Goal: Task Accomplishment & Management: Complete application form

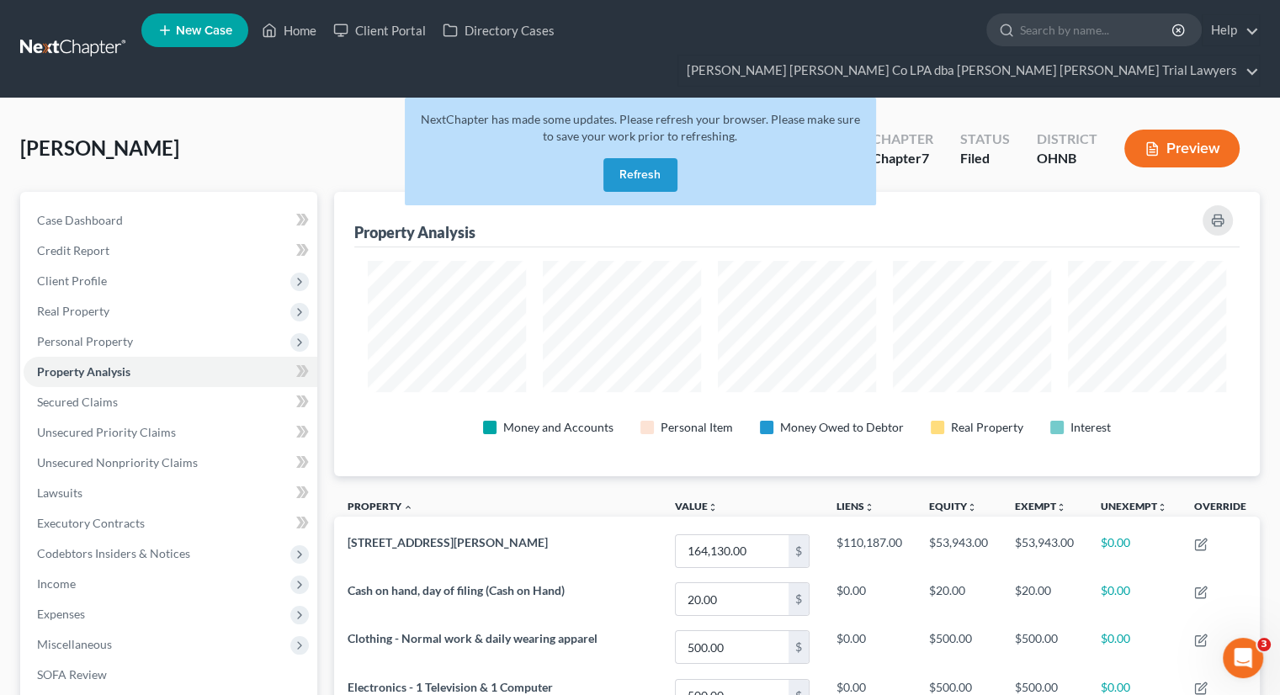
click at [641, 158] on button "Refresh" at bounding box center [641, 175] width 74 height 34
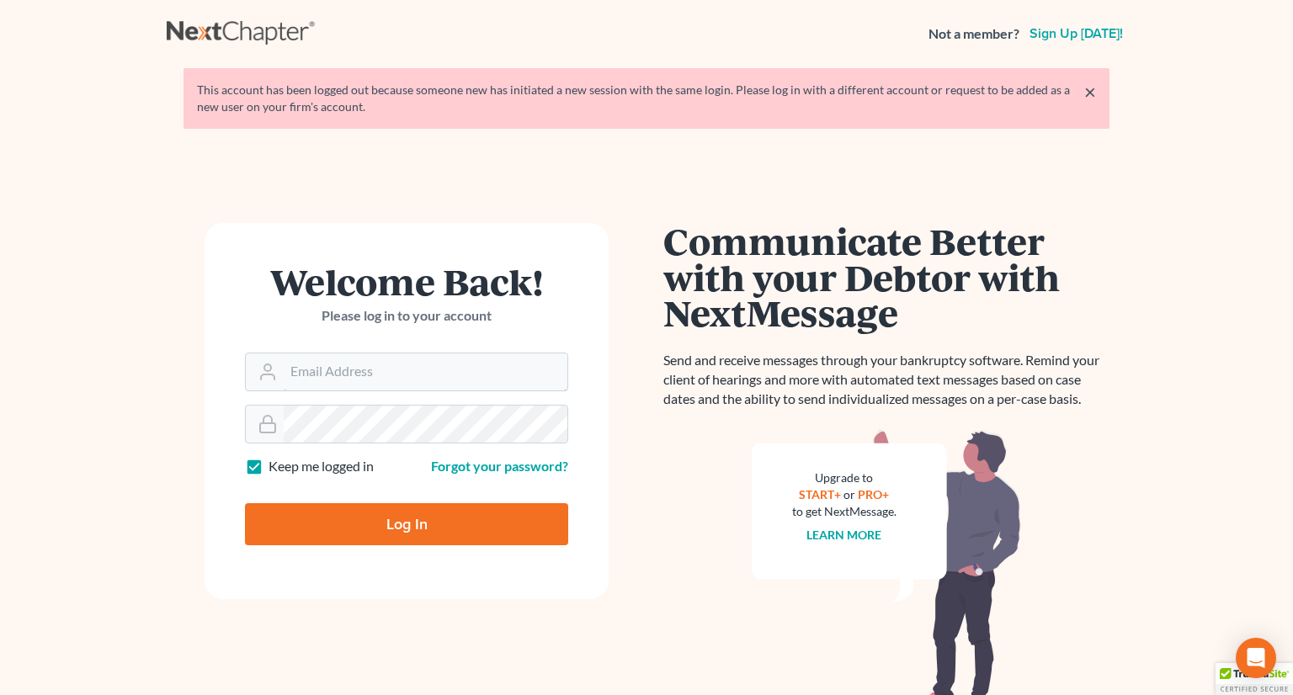
type input "tayloru@ohattorneys.com"
click at [388, 532] on input "Log In" at bounding box center [406, 524] width 323 height 42
type input "Thinking..."
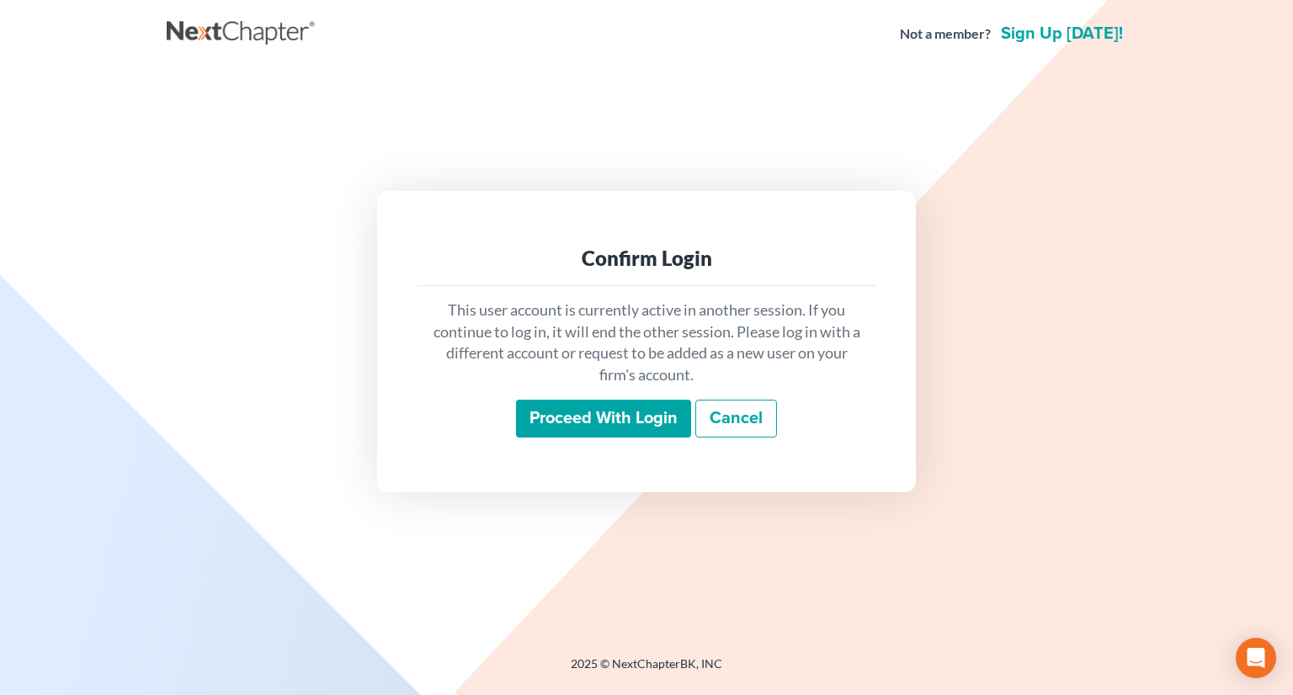
click at [603, 427] on input "Proceed with login" at bounding box center [603, 419] width 175 height 39
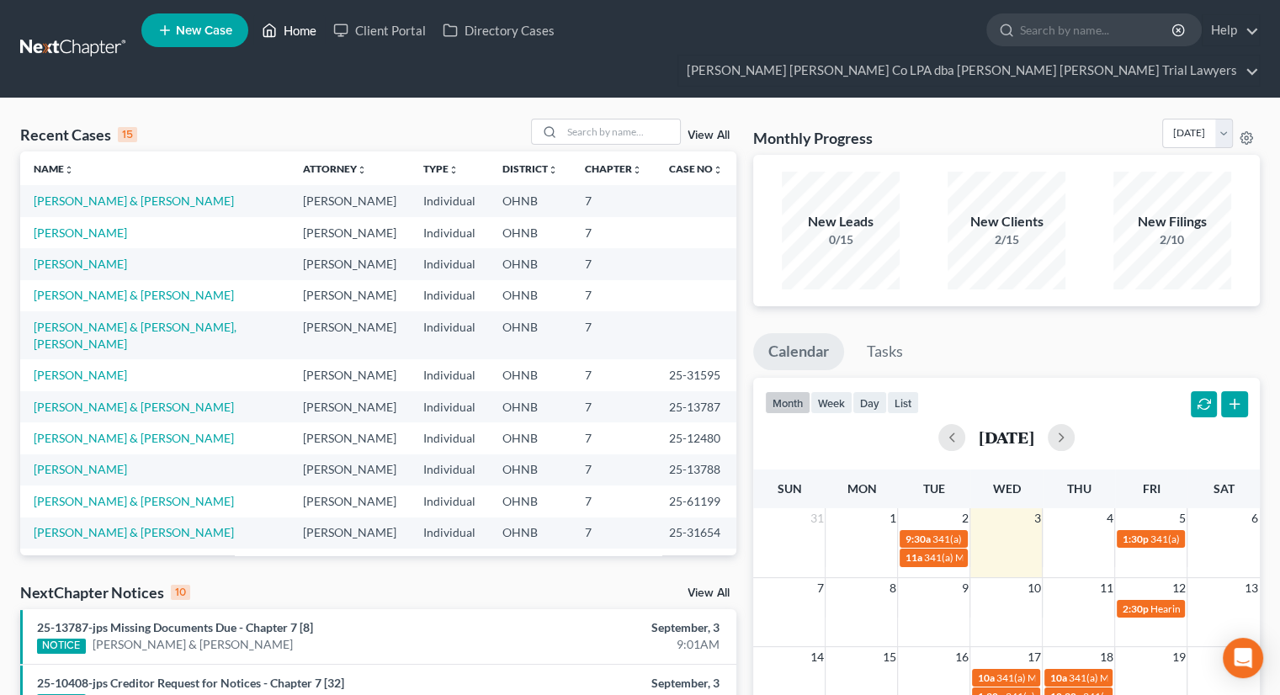
click at [293, 35] on link "Home" at bounding box center [289, 30] width 72 height 30
click at [636, 120] on input "search" at bounding box center [621, 132] width 118 height 24
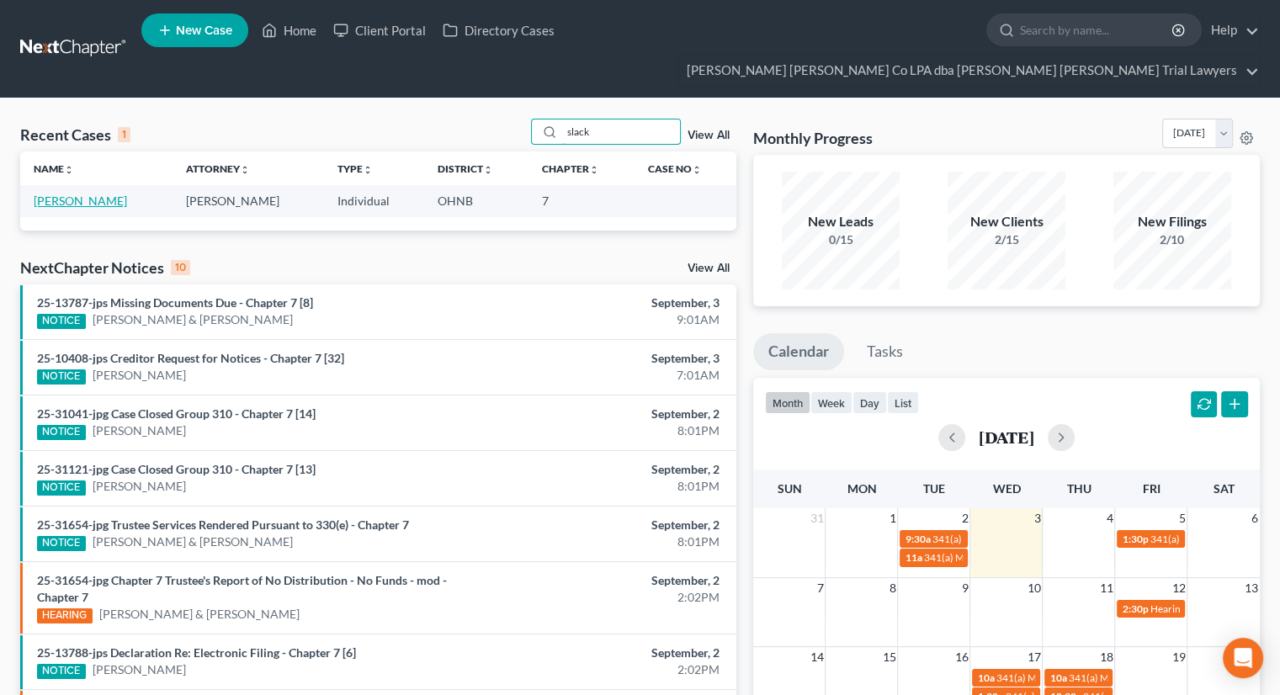
type input "slack"
click at [81, 194] on link "[PERSON_NAME]" at bounding box center [80, 201] width 93 height 14
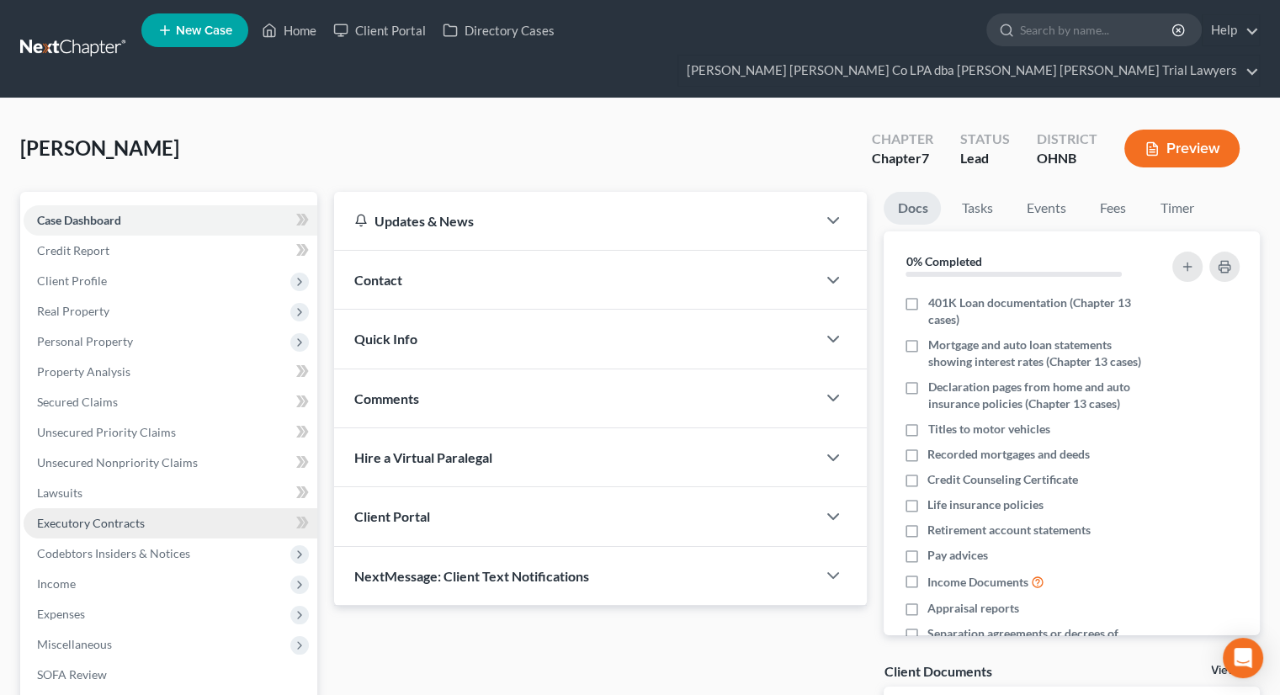
scroll to position [199, 0]
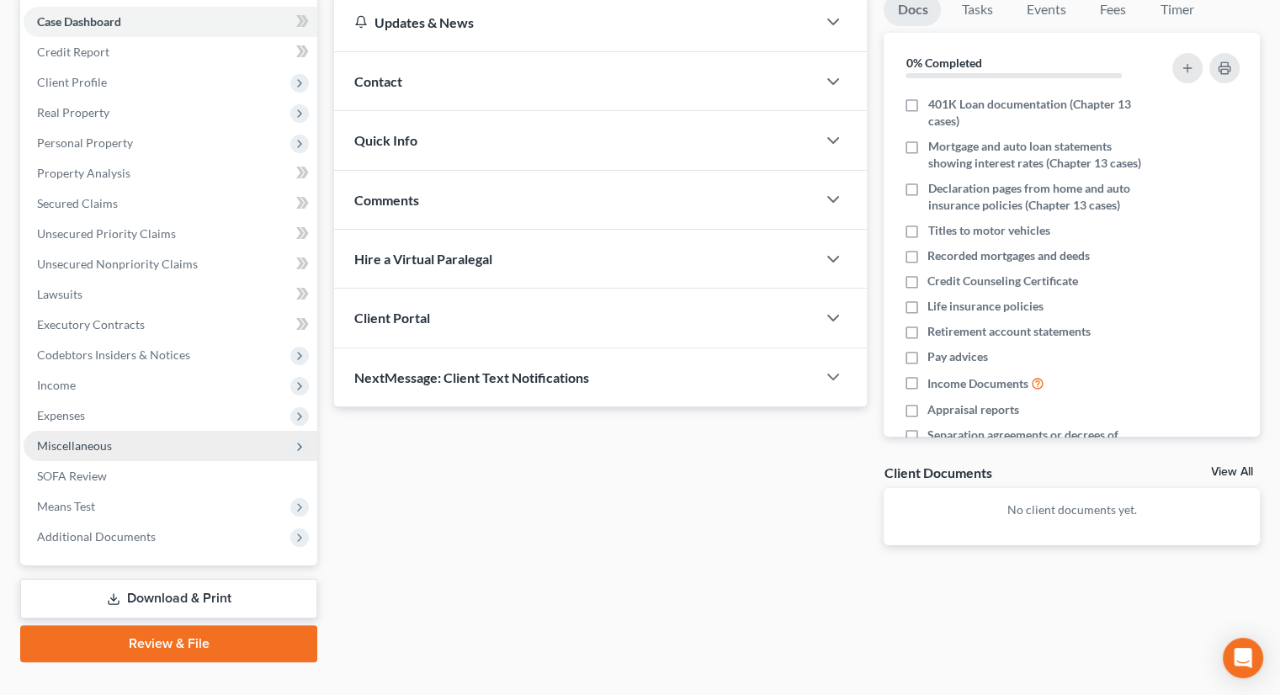
click at [122, 431] on span "Miscellaneous" at bounding box center [171, 446] width 294 height 30
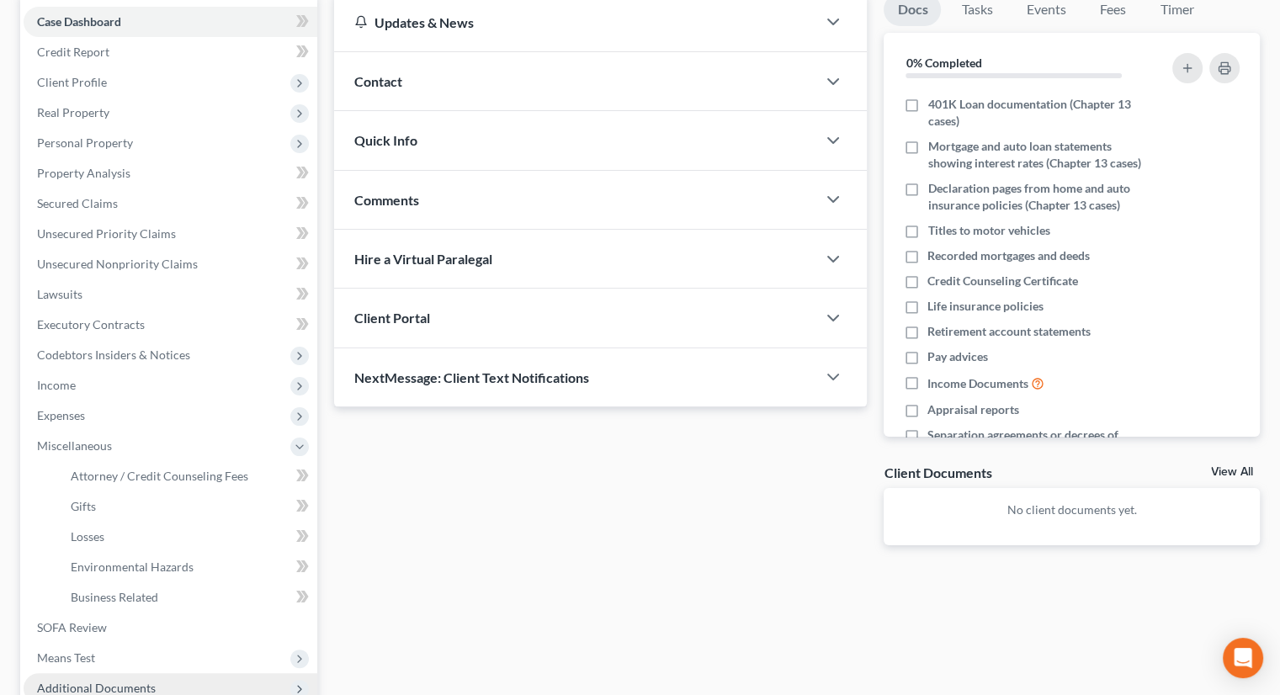
click at [104, 681] on span "Additional Documents" at bounding box center [96, 688] width 119 height 14
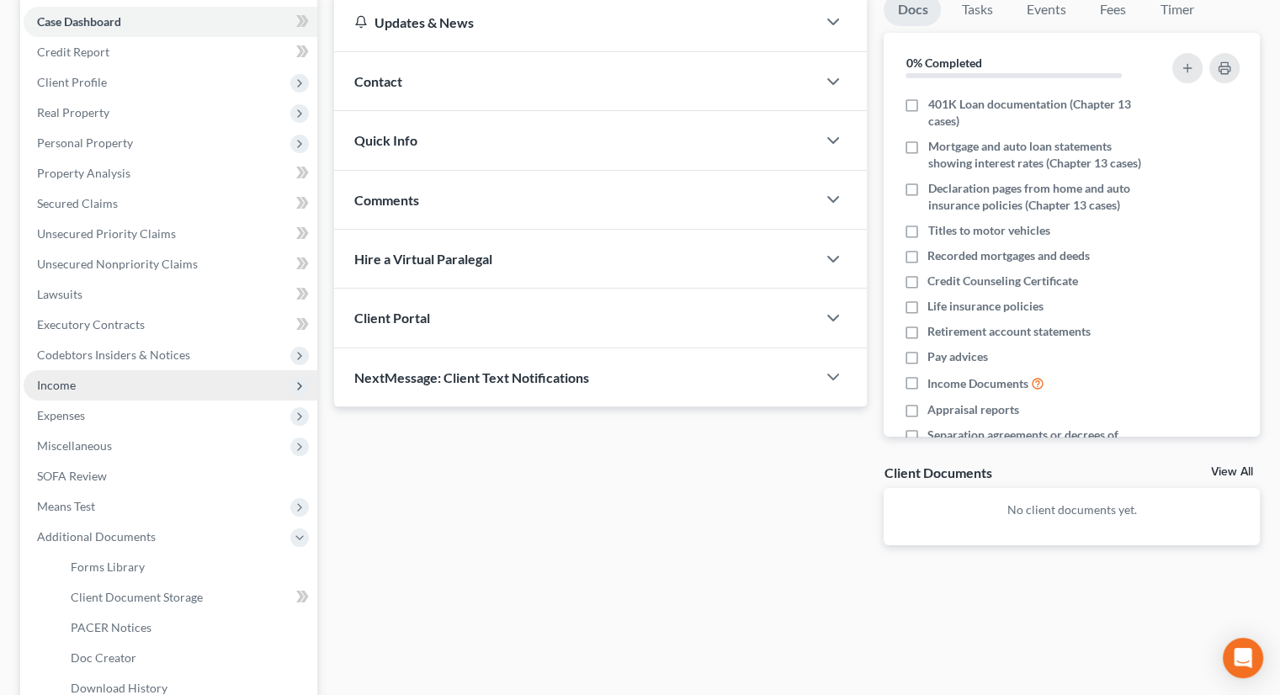
click at [152, 370] on span "Income" at bounding box center [171, 385] width 294 height 30
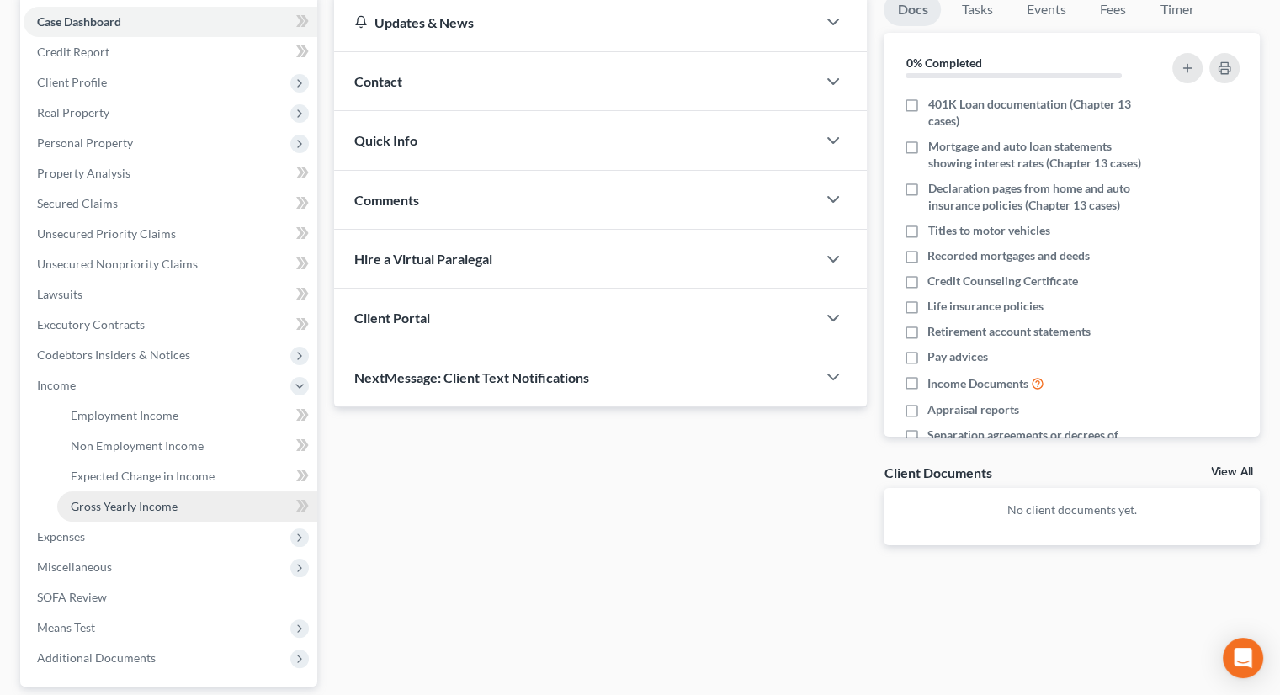
click at [161, 499] on span "Gross Yearly Income" at bounding box center [124, 506] width 107 height 14
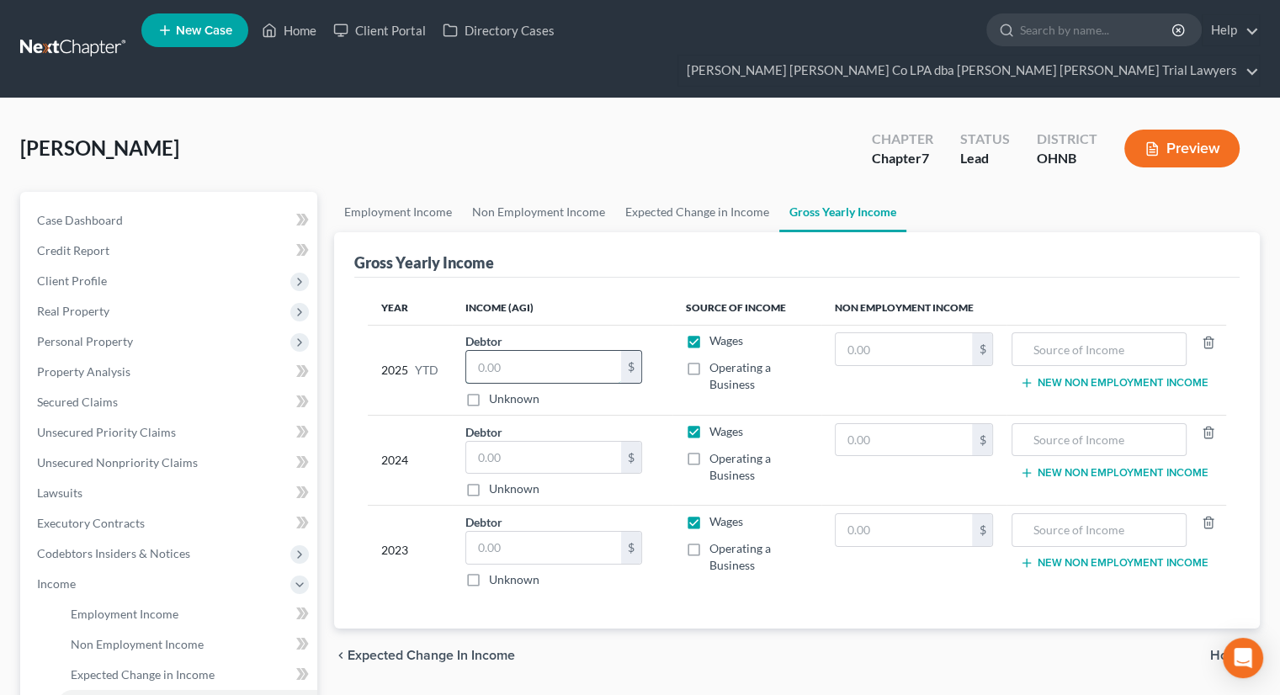
click at [542, 351] on input "text" at bounding box center [543, 367] width 155 height 32
type input "23,958"
drag, startPoint x: 521, startPoint y: 342, endPoint x: 461, endPoint y: 337, distance: 60.0
click at [461, 337] on td "Debtor 23,958.00 $ Unknown Balance Undetermined 23,958 $ Unknown" at bounding box center [562, 370] width 221 height 90
type input "23,958"
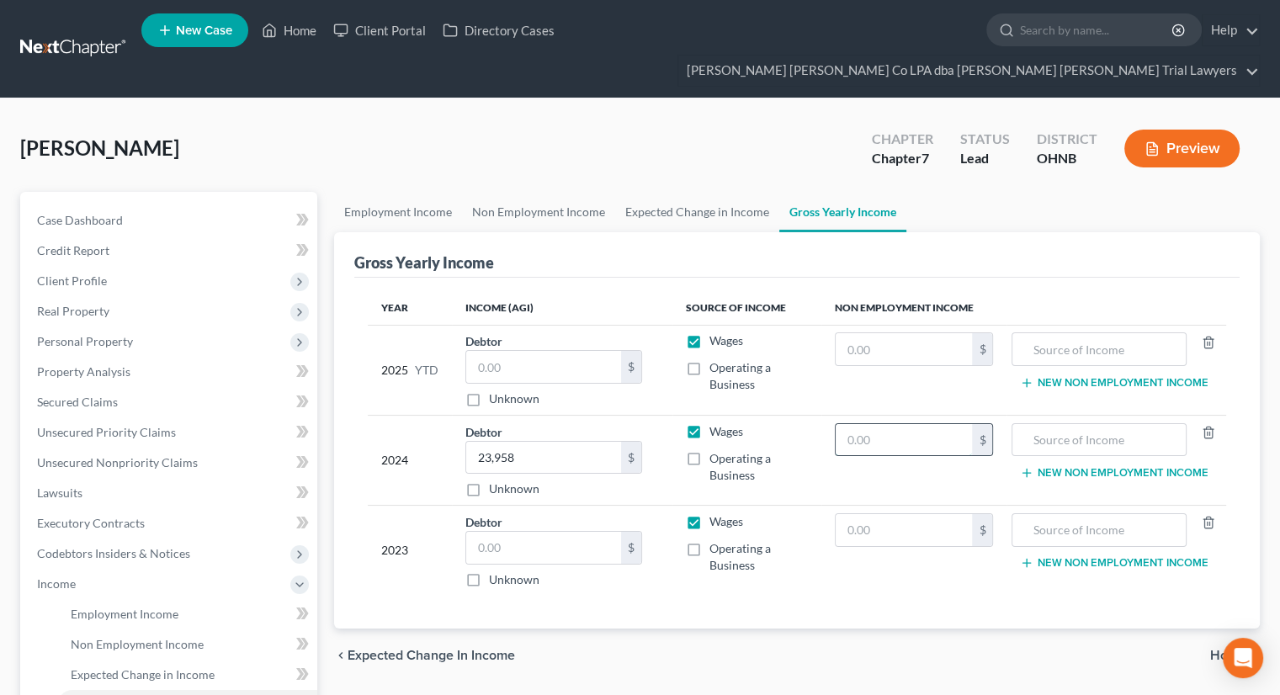
click at [872, 424] on input "text" at bounding box center [904, 440] width 137 height 32
type input "9,490"
click at [192, 119] on div "[PERSON_NAME] Upgraded Chapter Chapter 7 Status [GEOGRAPHIC_DATA] [GEOGRAPHIC_D…" at bounding box center [640, 155] width 1240 height 73
click at [303, 39] on link "Home" at bounding box center [289, 30] width 72 height 30
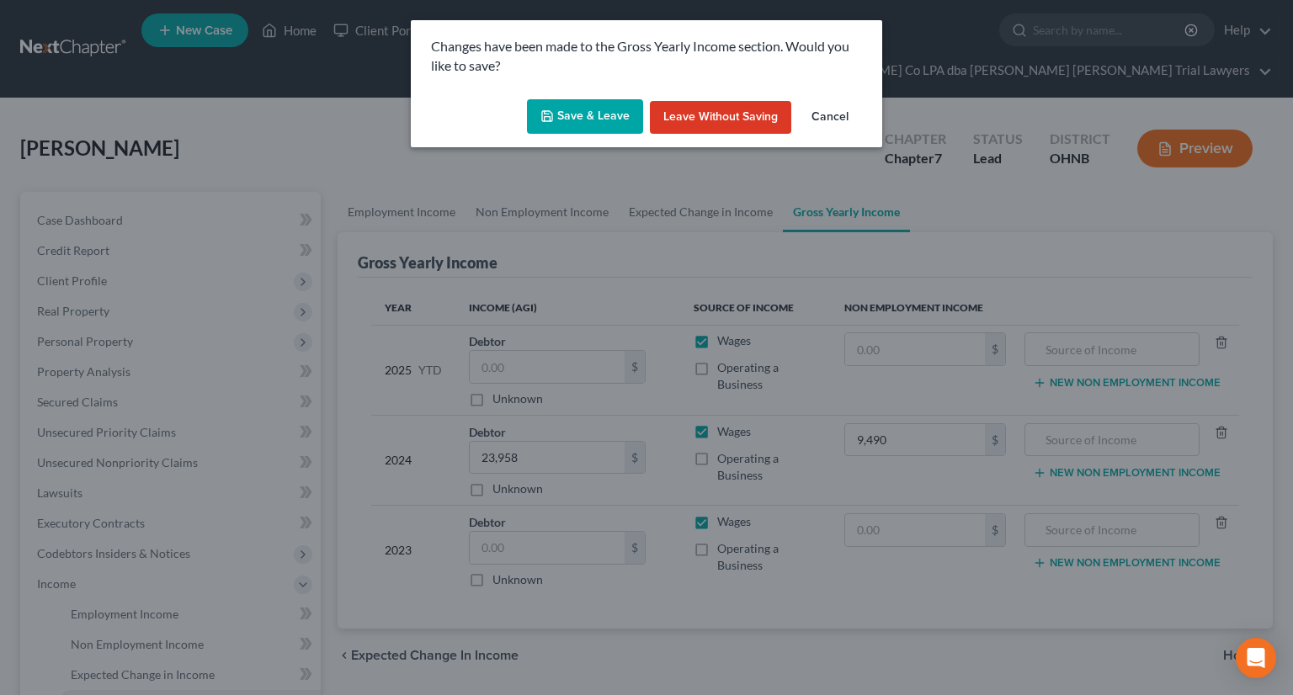
click at [608, 118] on button "Save & Leave" at bounding box center [585, 116] width 116 height 35
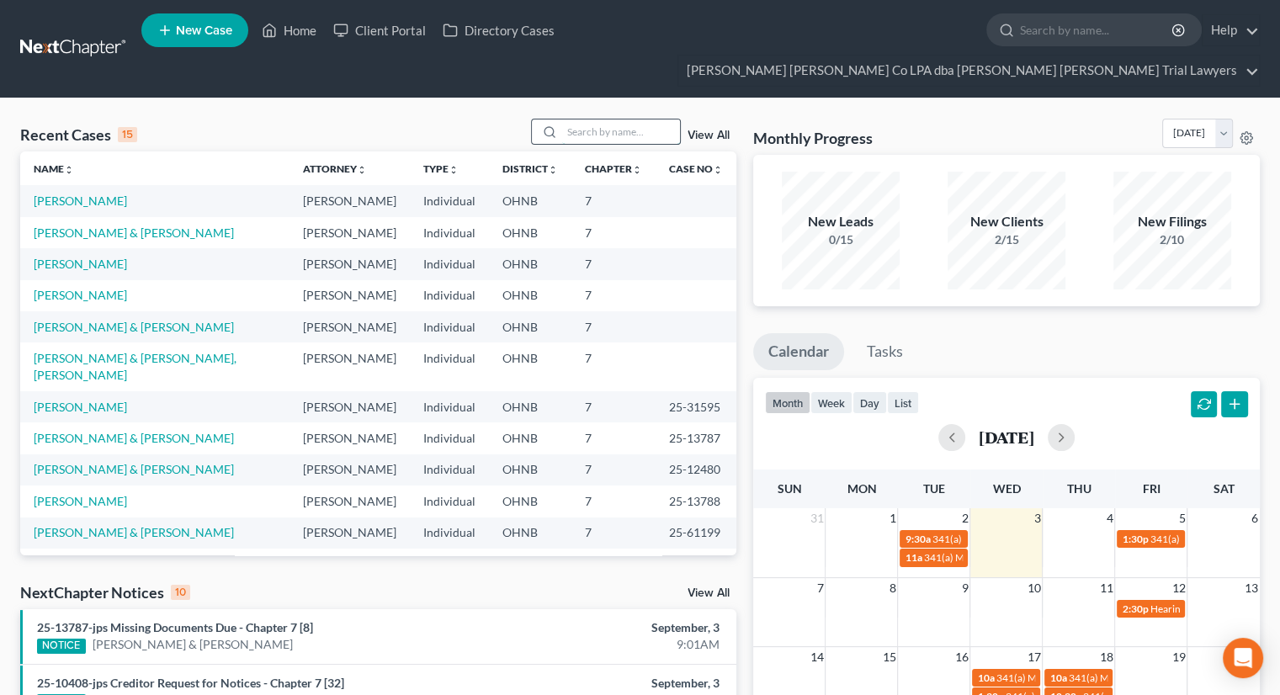
click at [599, 120] on input "search" at bounding box center [621, 132] width 118 height 24
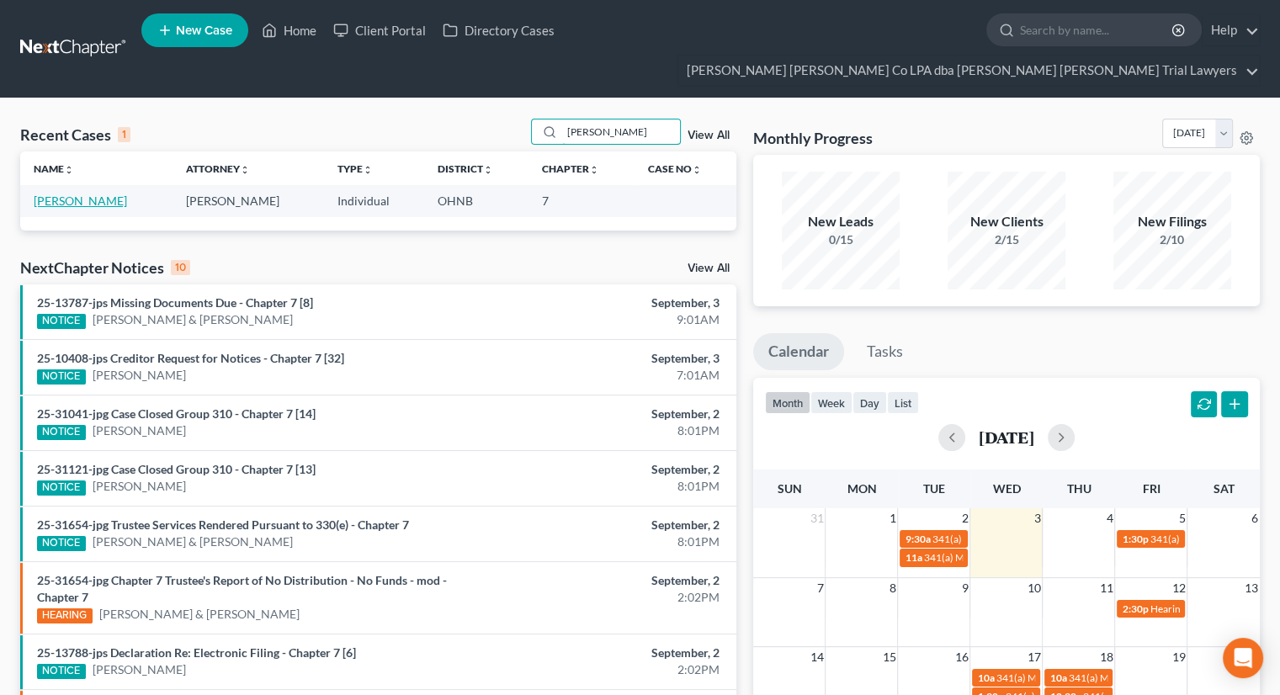
type input "[PERSON_NAME]"
click at [89, 194] on link "[PERSON_NAME]" at bounding box center [80, 201] width 93 height 14
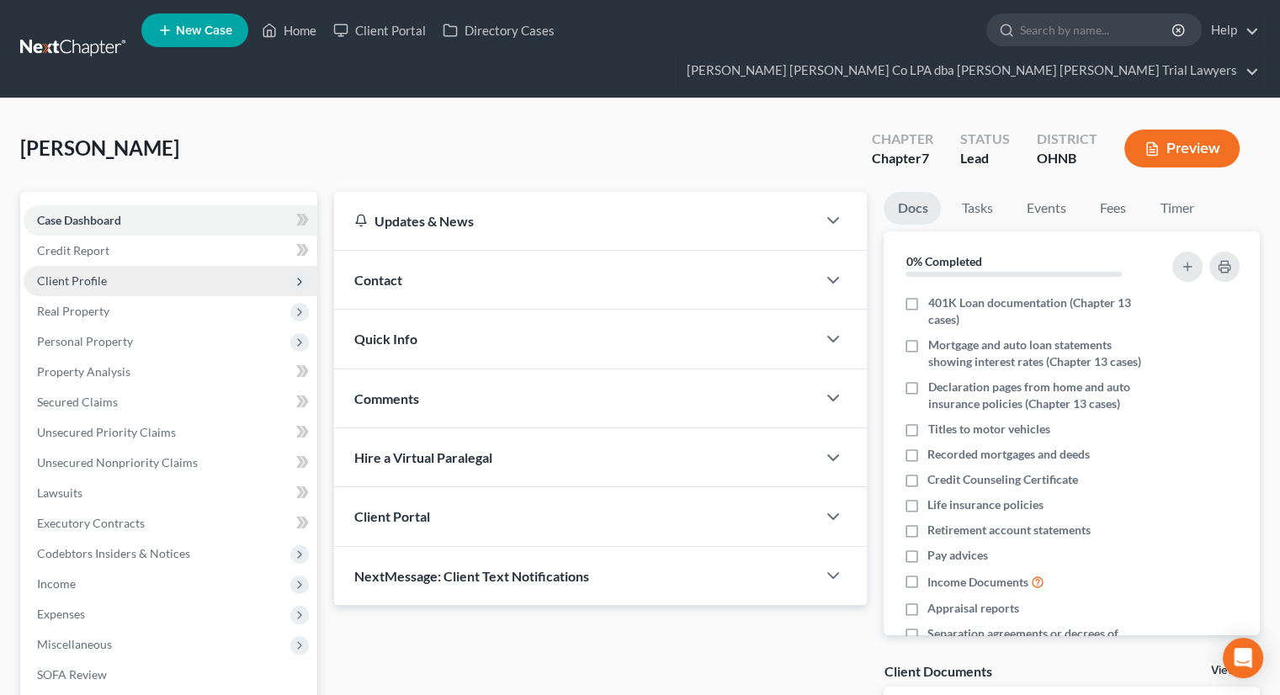
click at [158, 266] on span "Client Profile" at bounding box center [171, 281] width 294 height 30
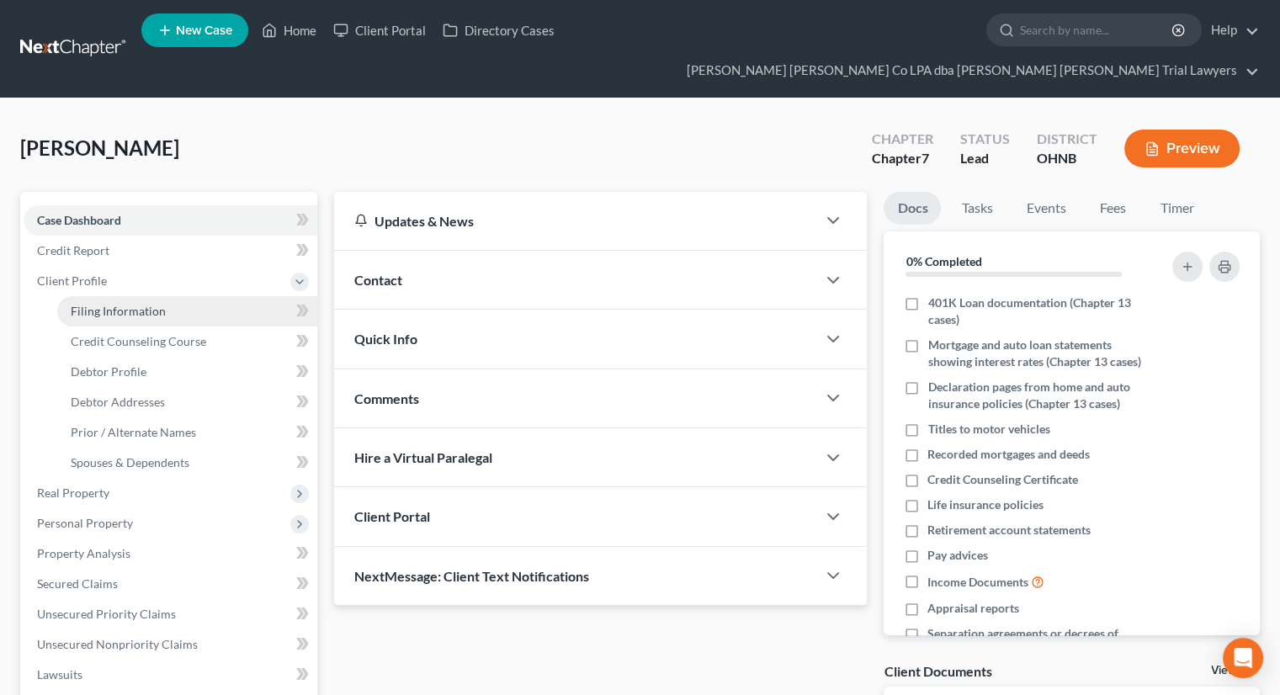
click at [162, 296] on link "Filing Information" at bounding box center [187, 311] width 260 height 30
select select "1"
select select "0"
select select "36"
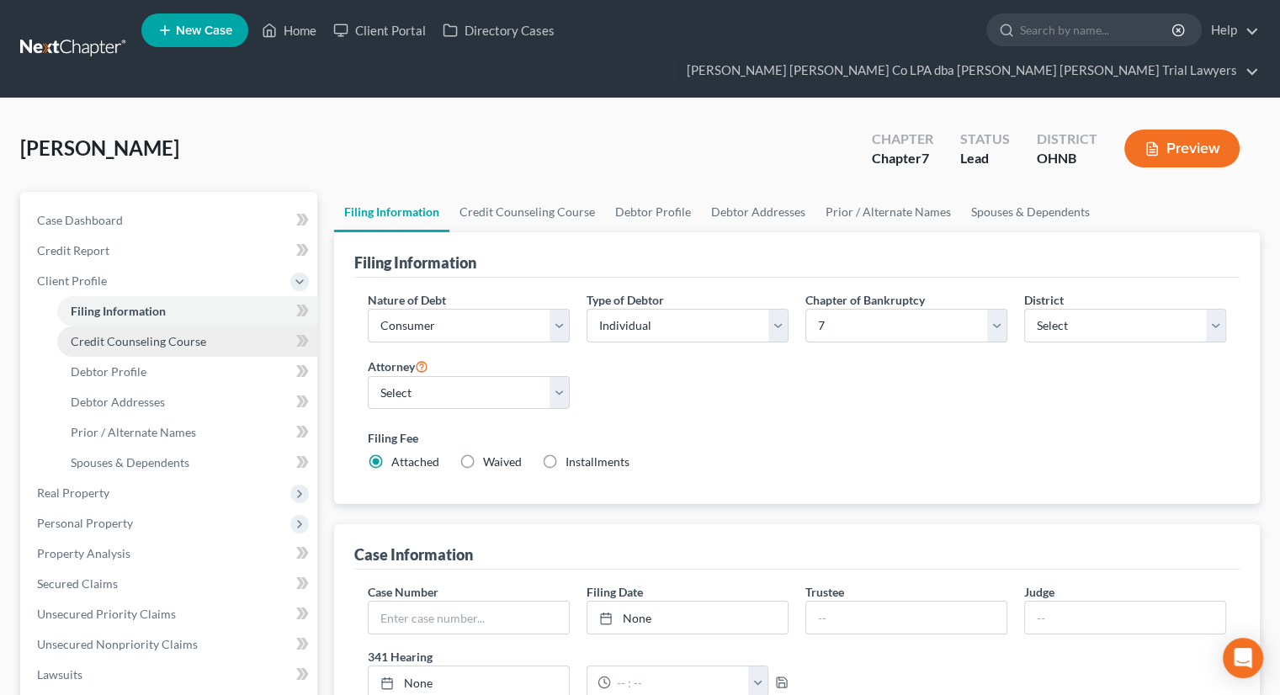
click at [166, 334] on span "Credit Counseling Course" at bounding box center [139, 341] width 136 height 14
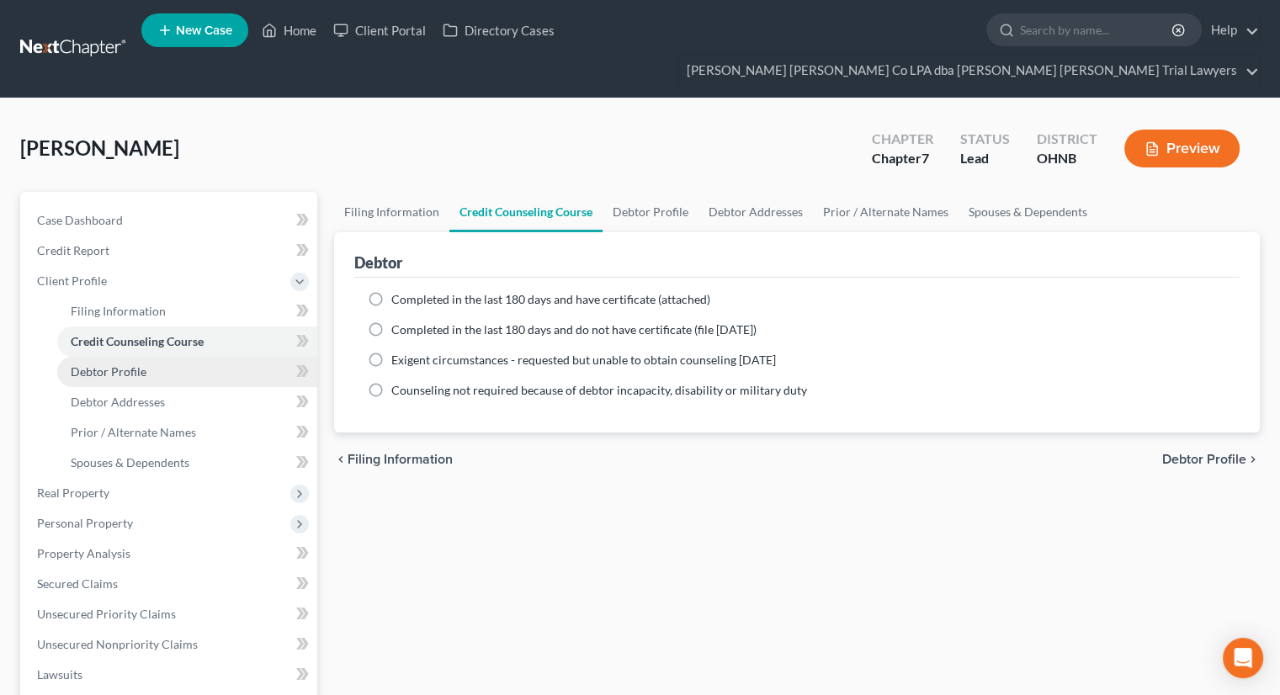
click at [161, 357] on link "Debtor Profile" at bounding box center [187, 372] width 260 height 30
select select "1"
select select "3"
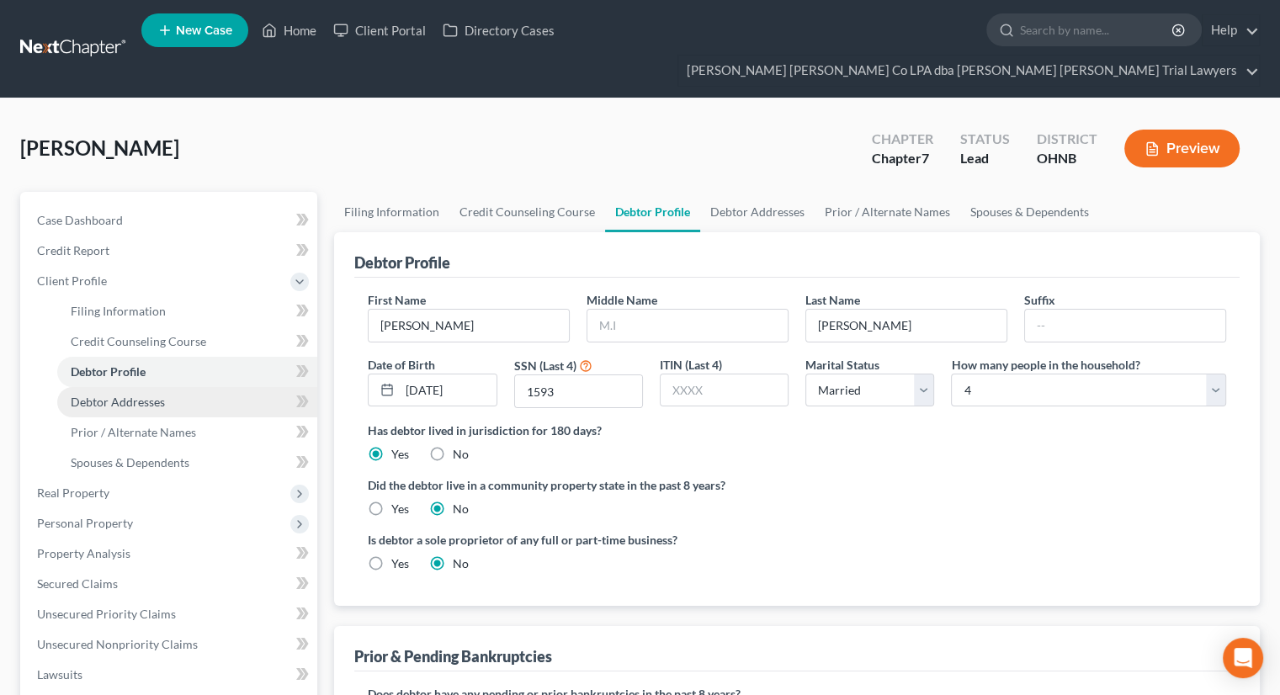
click at [166, 387] on link "Debtor Addresses" at bounding box center [187, 402] width 260 height 30
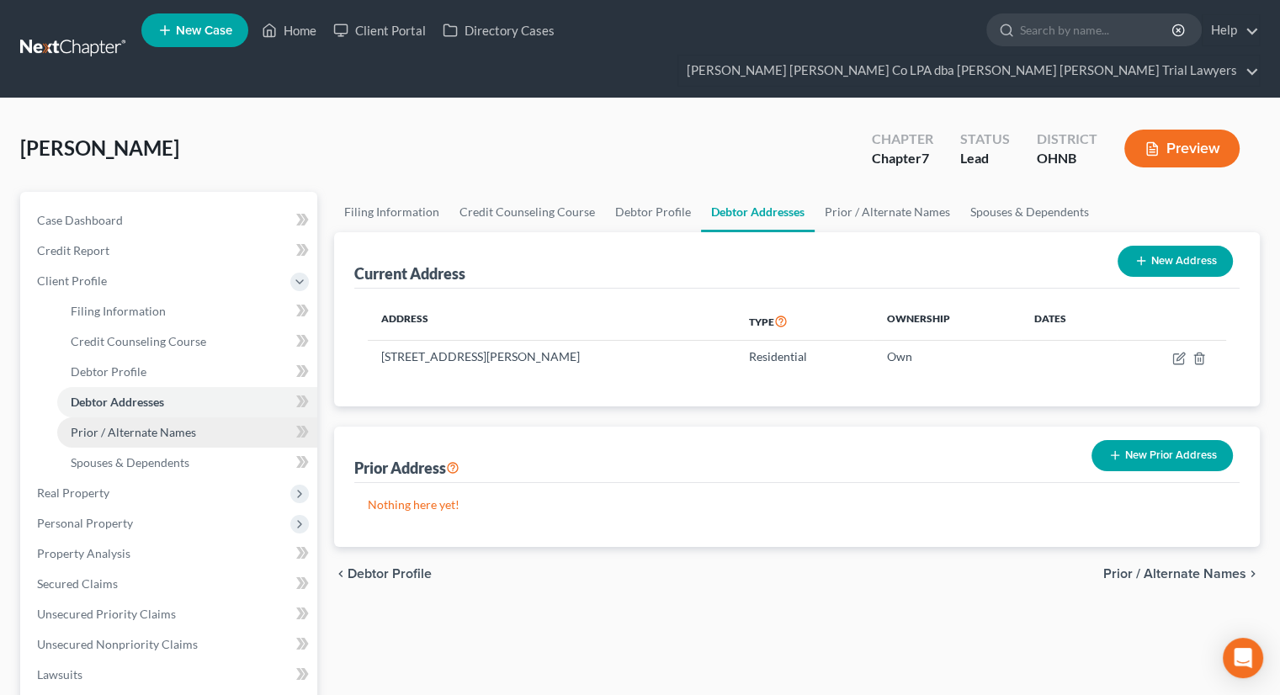
click at [165, 425] on span "Prior / Alternate Names" at bounding box center [133, 432] width 125 height 14
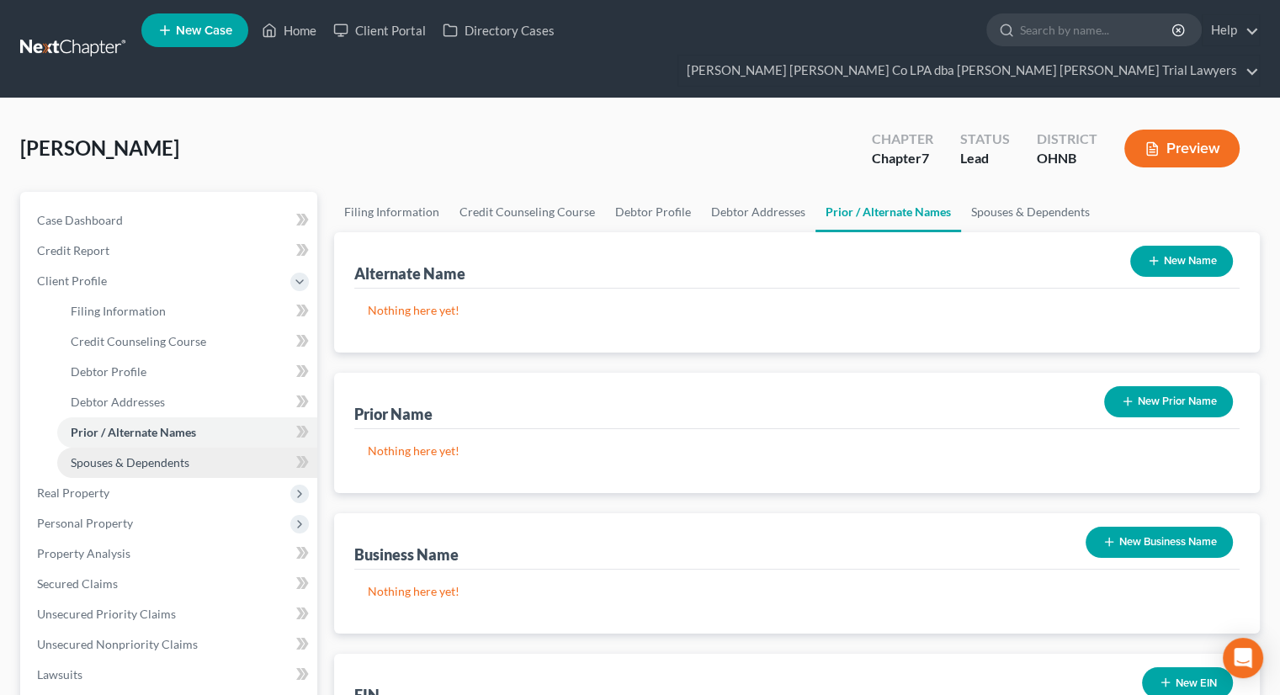
click at [163, 455] on span "Spouses & Dependents" at bounding box center [130, 462] width 119 height 14
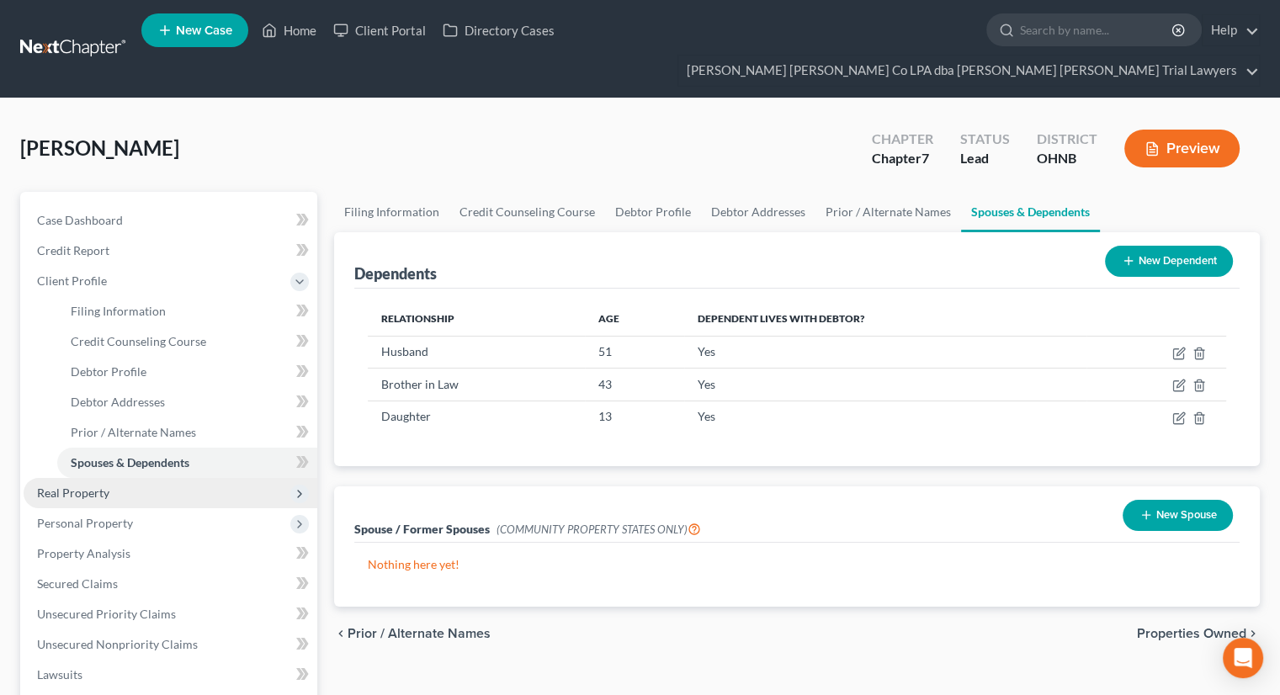
click at [136, 478] on span "Real Property" at bounding box center [171, 493] width 294 height 30
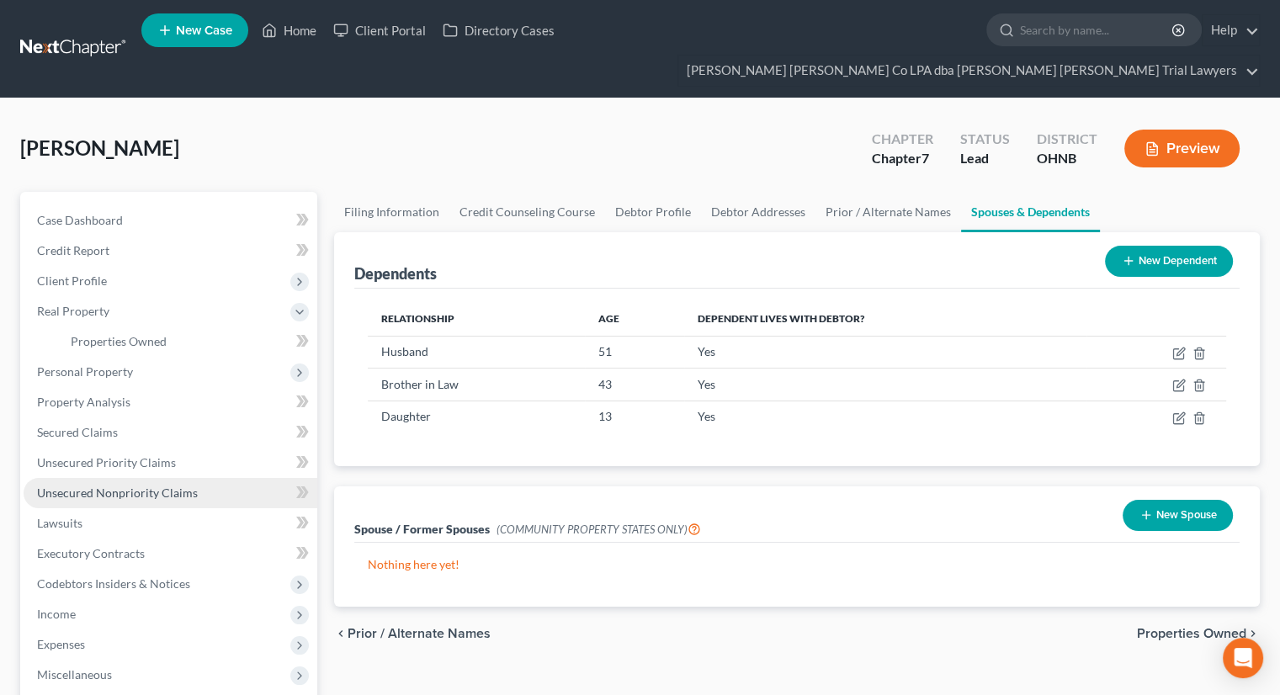
click at [137, 478] on link "Unsecured Nonpriority Claims" at bounding box center [171, 493] width 294 height 30
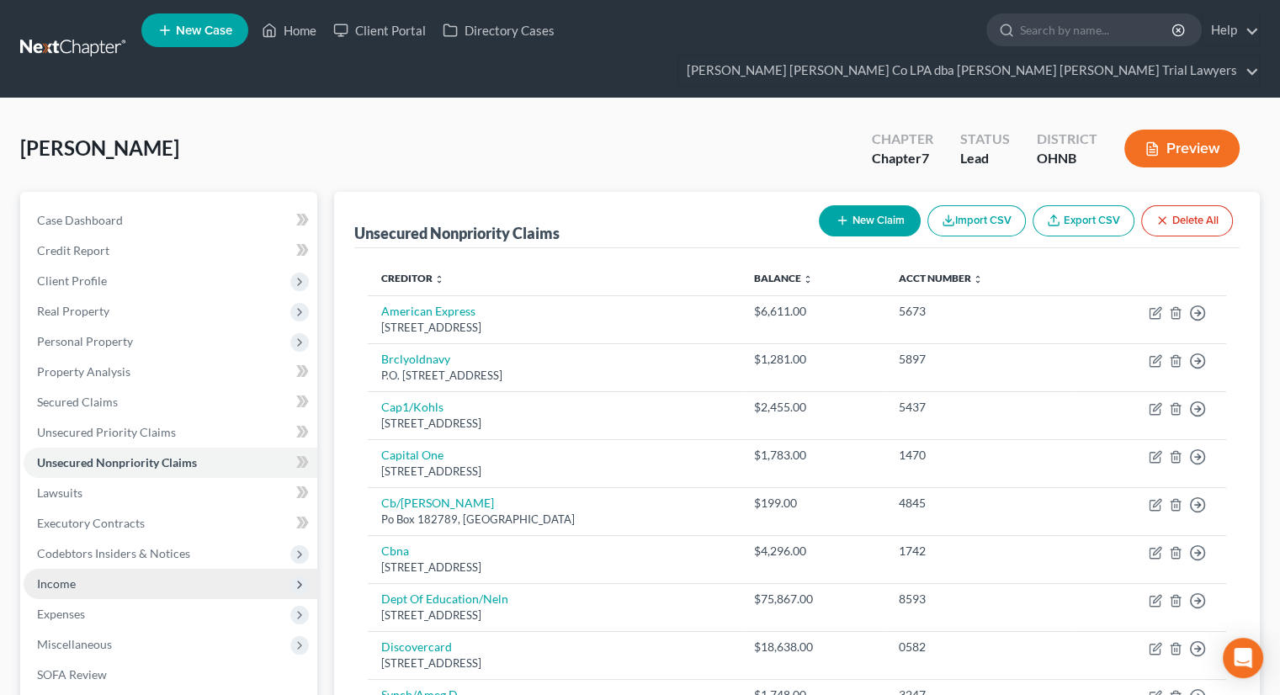
click at [111, 569] on span "Income" at bounding box center [171, 584] width 294 height 30
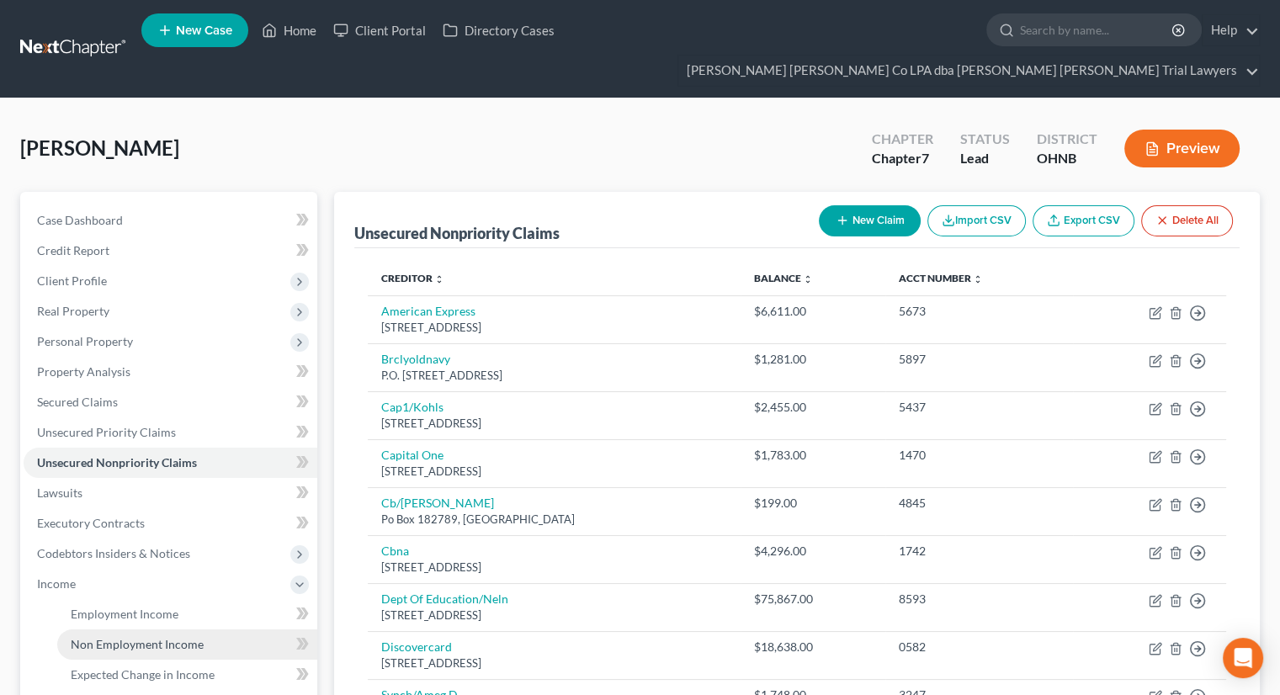
click at [120, 637] on span "Non Employment Income" at bounding box center [137, 644] width 133 height 14
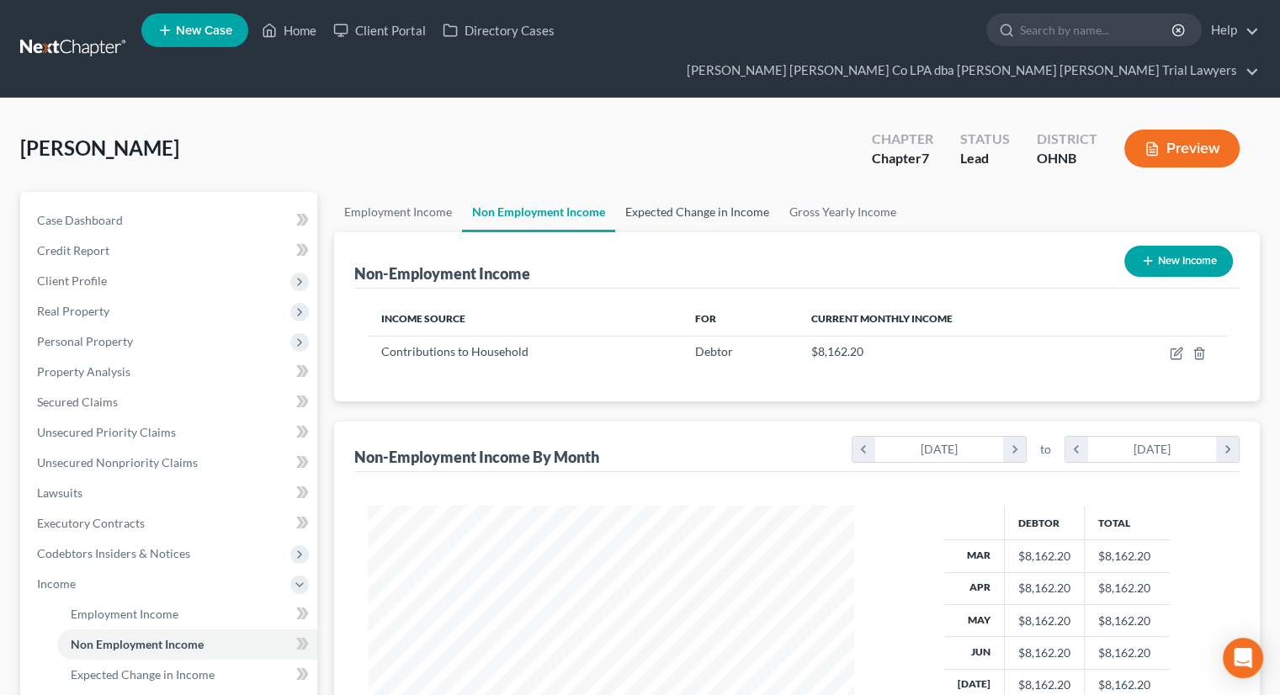
scroll to position [300, 519]
click at [437, 192] on link "Employment Income" at bounding box center [398, 212] width 128 height 40
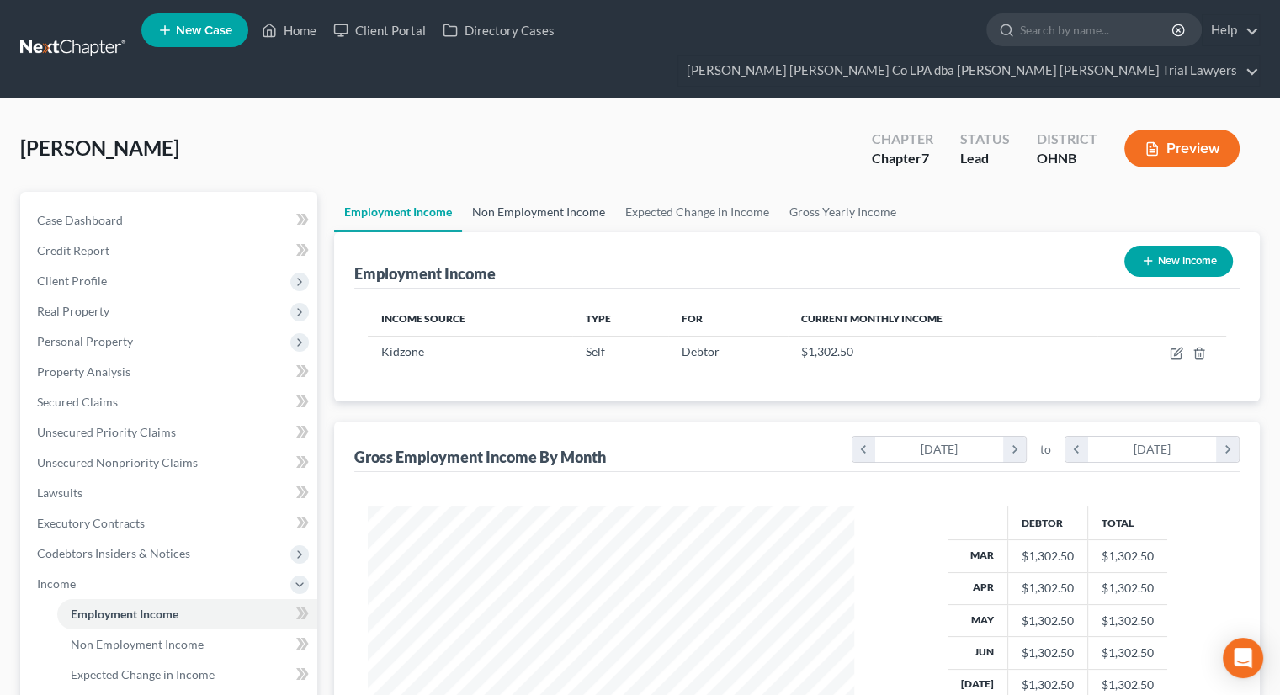
scroll to position [300, 519]
click at [511, 192] on link "Non Employment Income" at bounding box center [538, 212] width 153 height 40
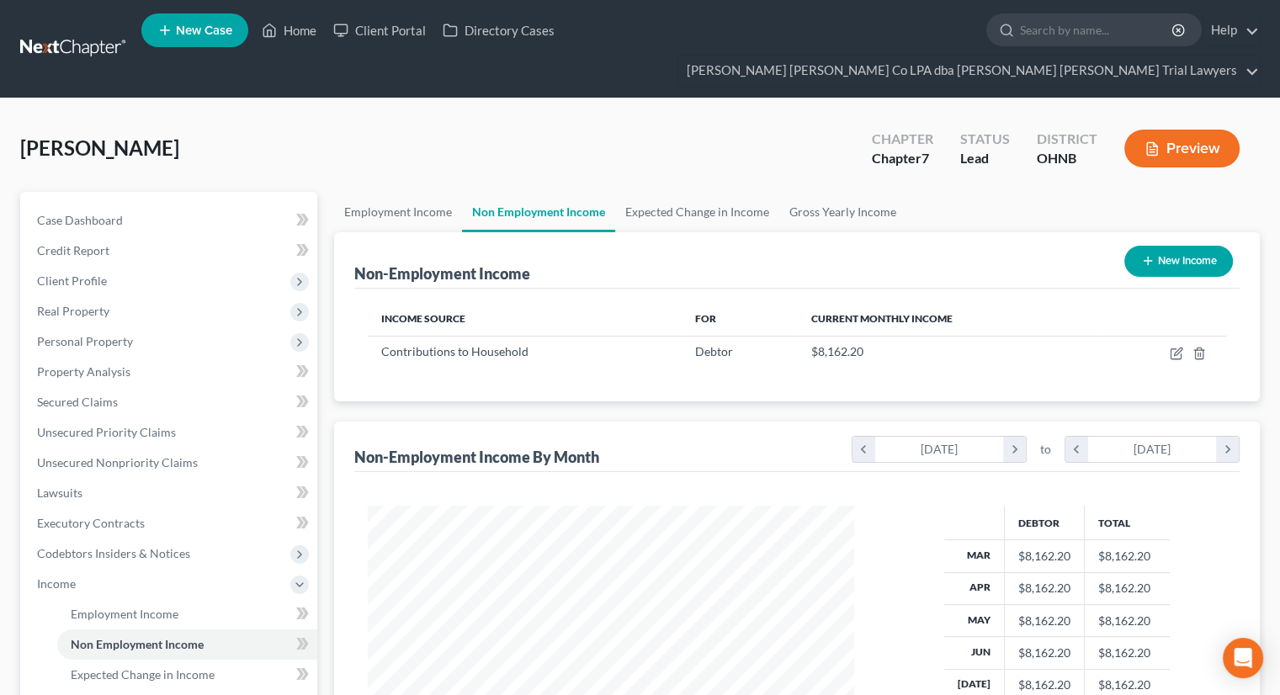
scroll to position [320, 0]
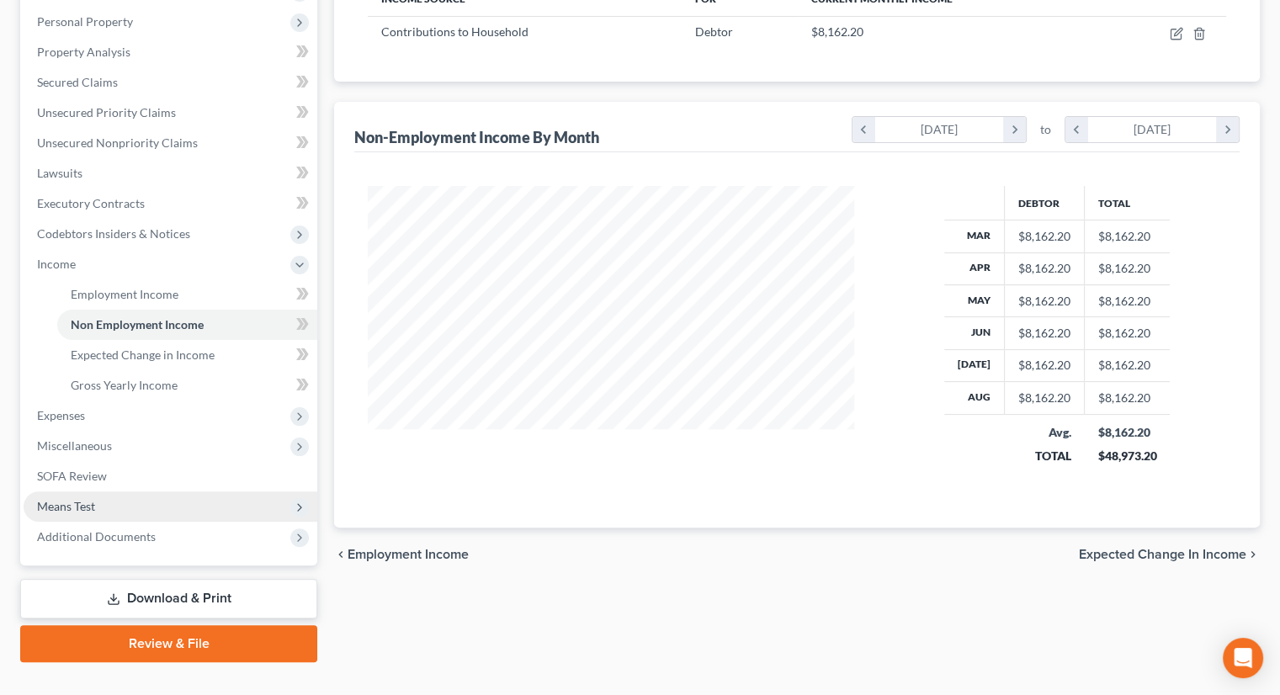
click at [79, 492] on span "Means Test" at bounding box center [171, 507] width 294 height 30
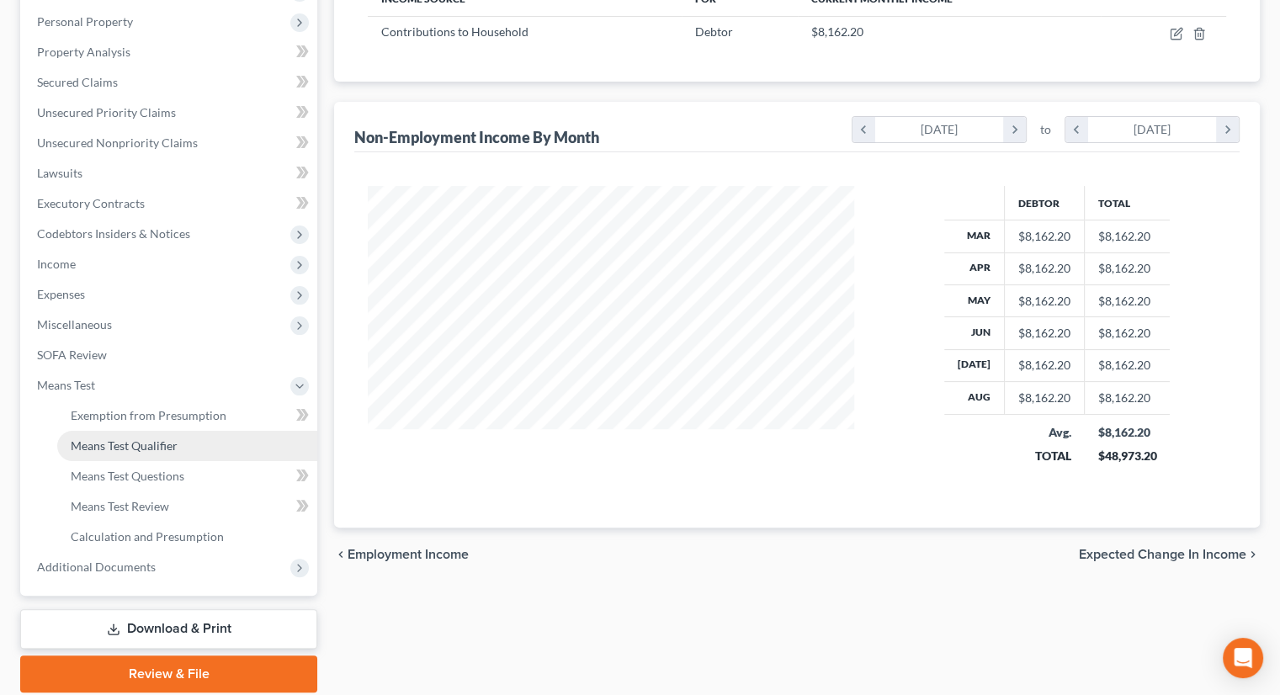
click at [138, 439] on span "Means Test Qualifier" at bounding box center [124, 446] width 107 height 14
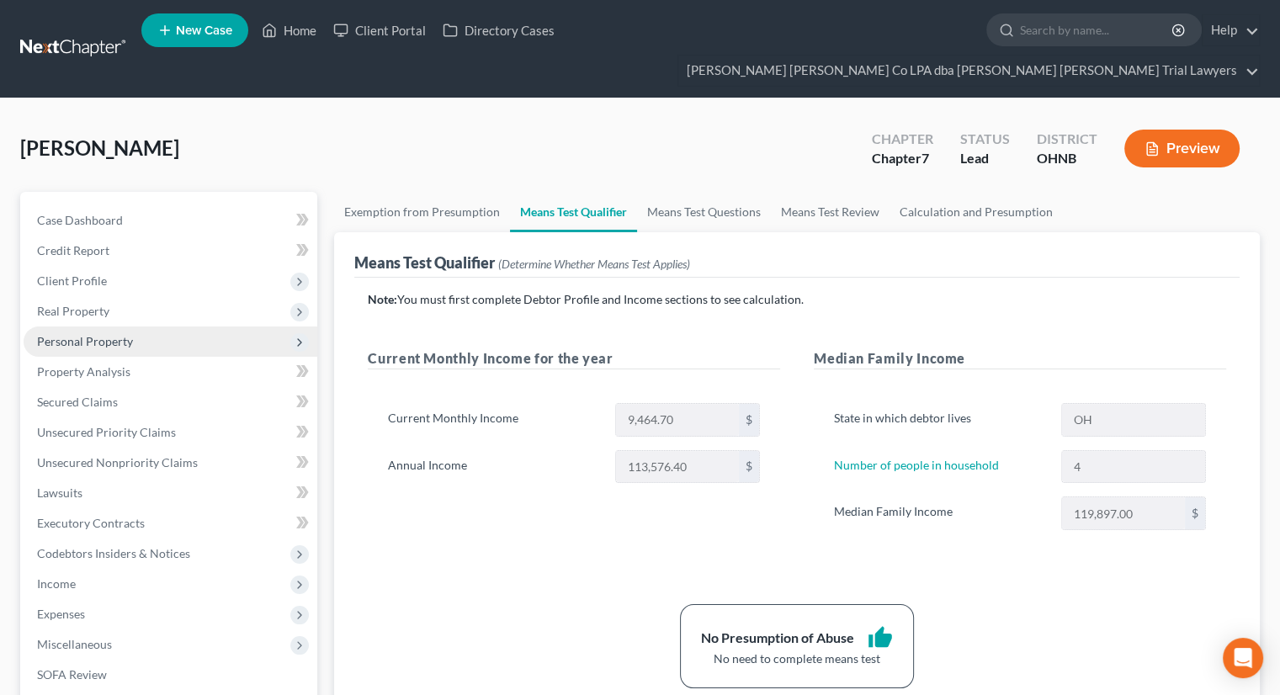
click at [180, 327] on span "Personal Property" at bounding box center [171, 342] width 294 height 30
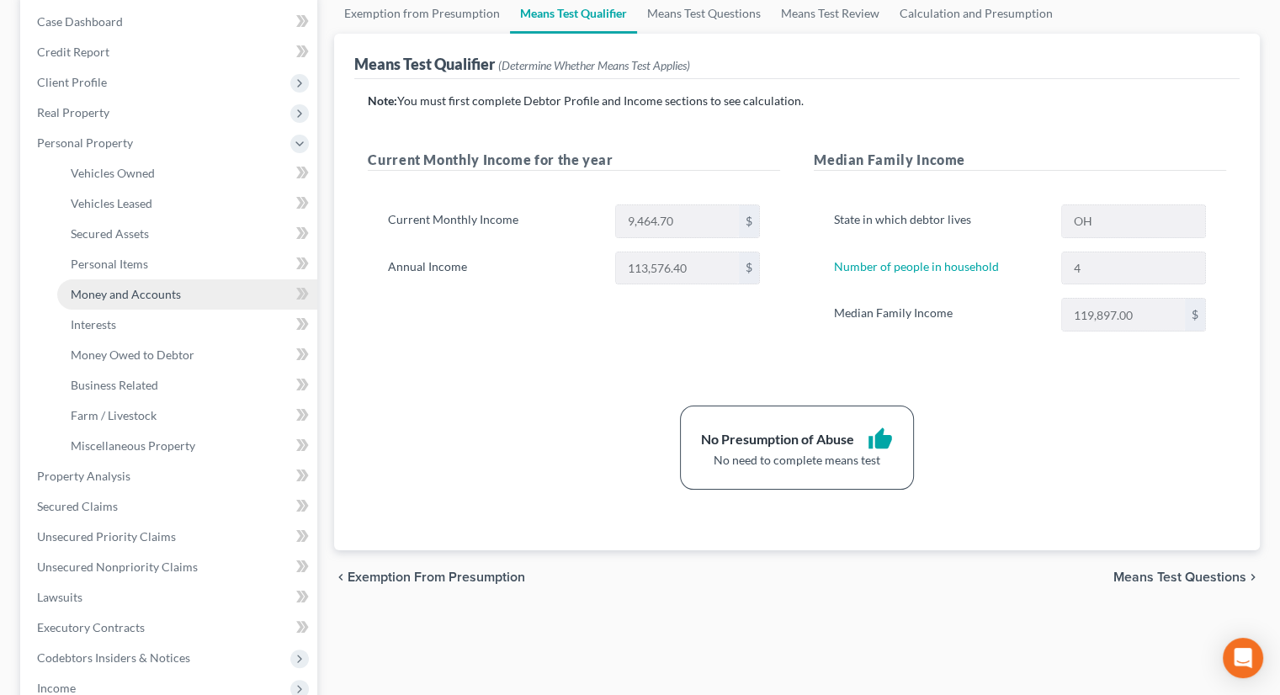
scroll to position [234, 0]
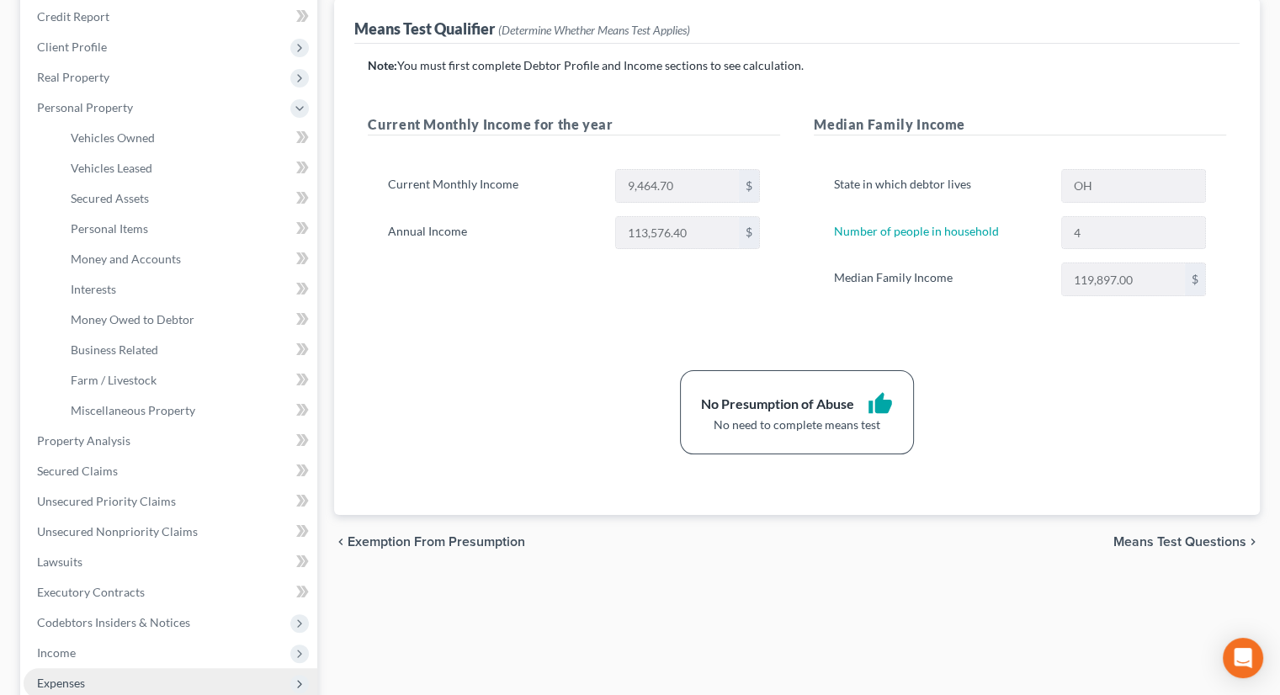
click at [93, 668] on span "Expenses" at bounding box center [171, 683] width 294 height 30
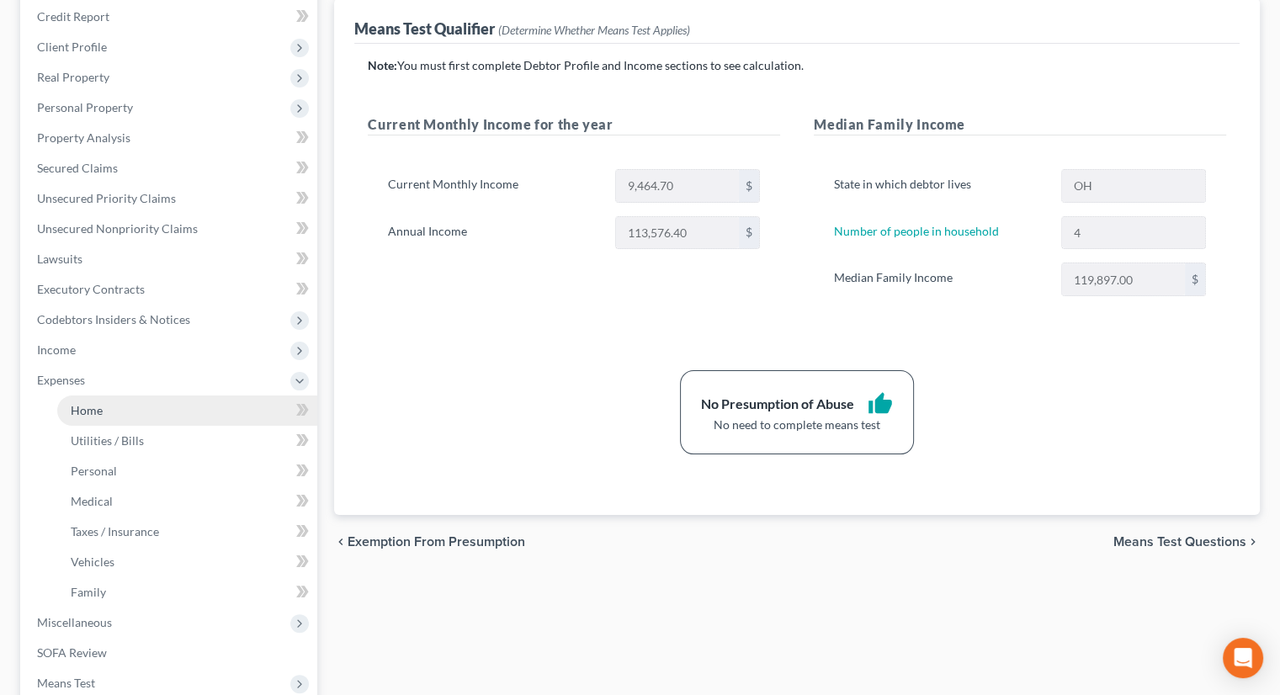
click at [105, 396] on link "Home" at bounding box center [187, 411] width 260 height 30
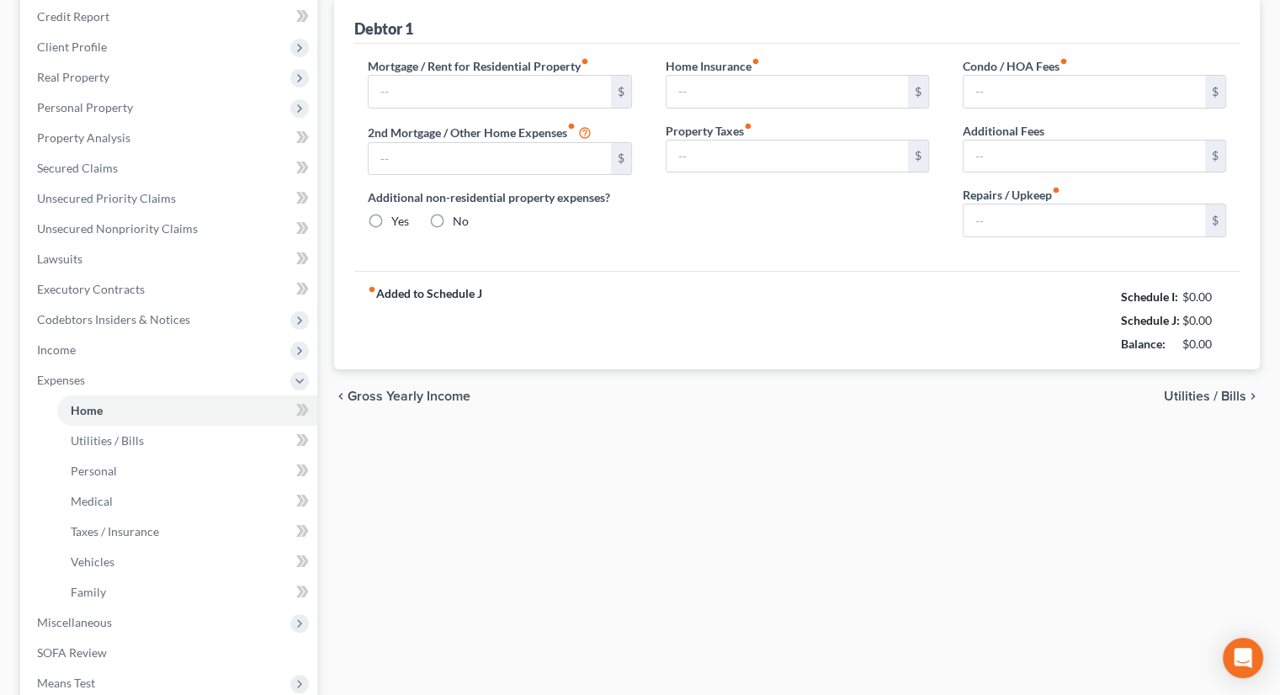
scroll to position [145, 0]
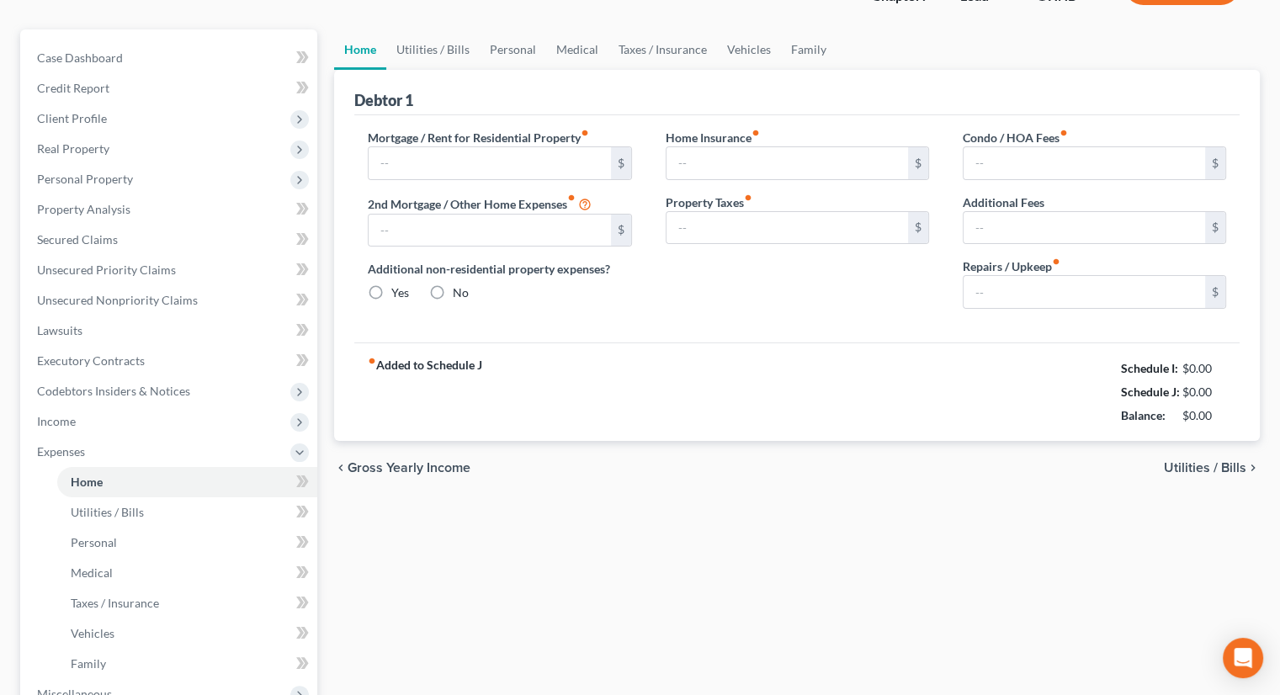
type input "1,982.00"
type input "0.00"
radio input "true"
type input "0.00"
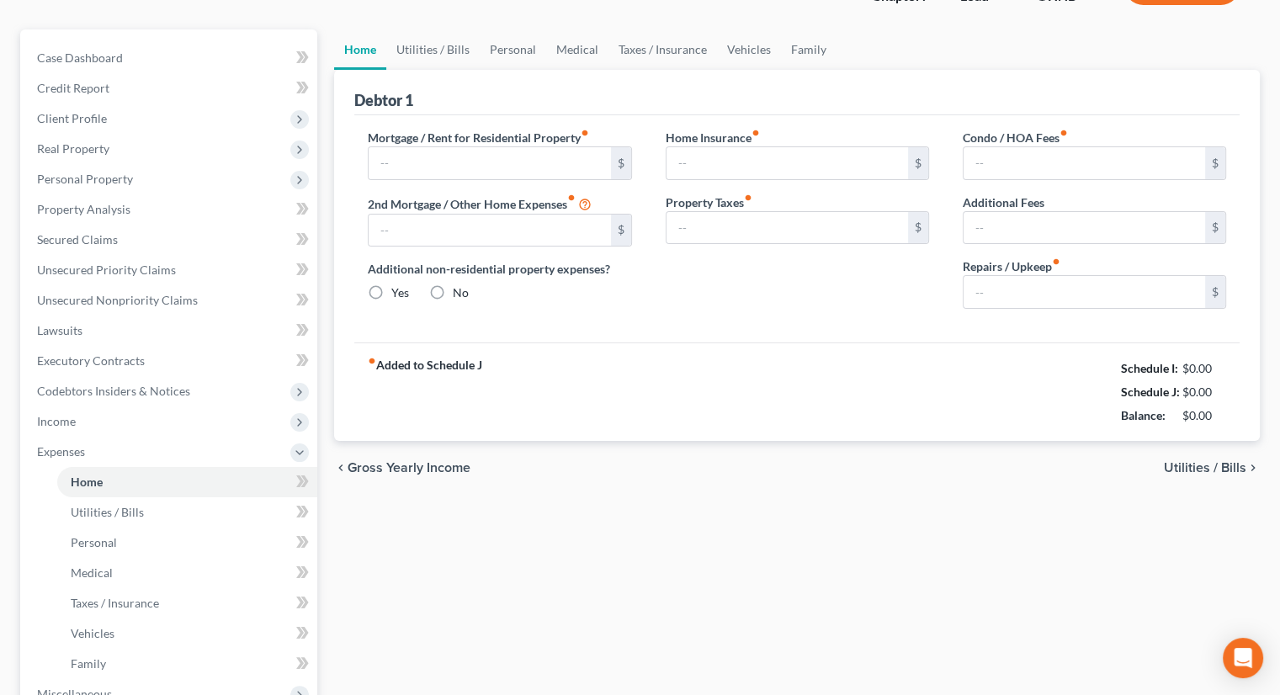
type input "0.00"
type input "300.00"
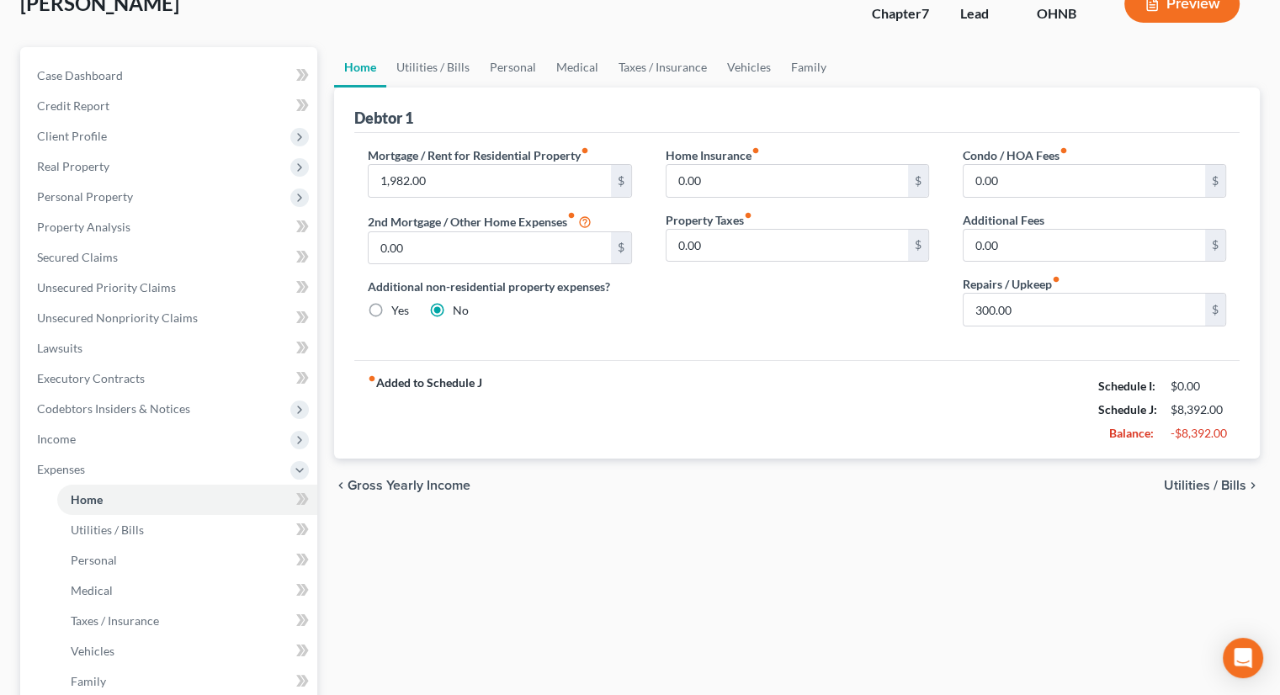
scroll to position [0, 0]
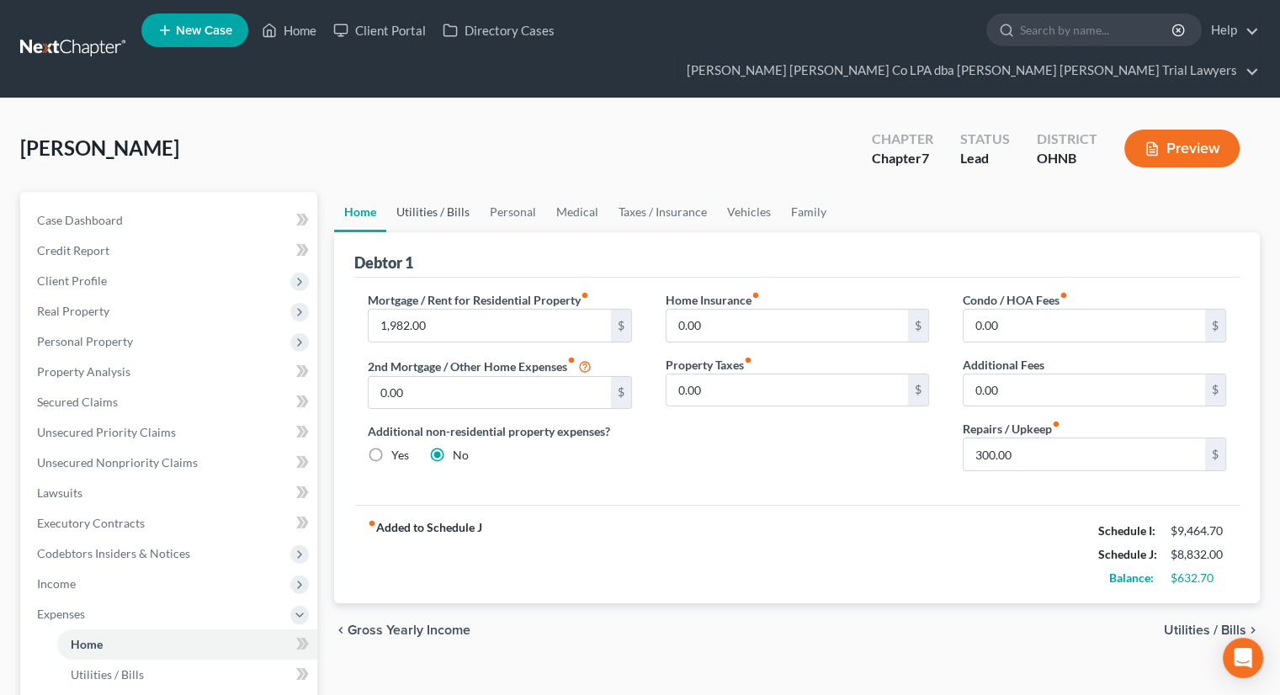
click at [443, 192] on link "Utilities / Bills" at bounding box center [432, 212] width 93 height 40
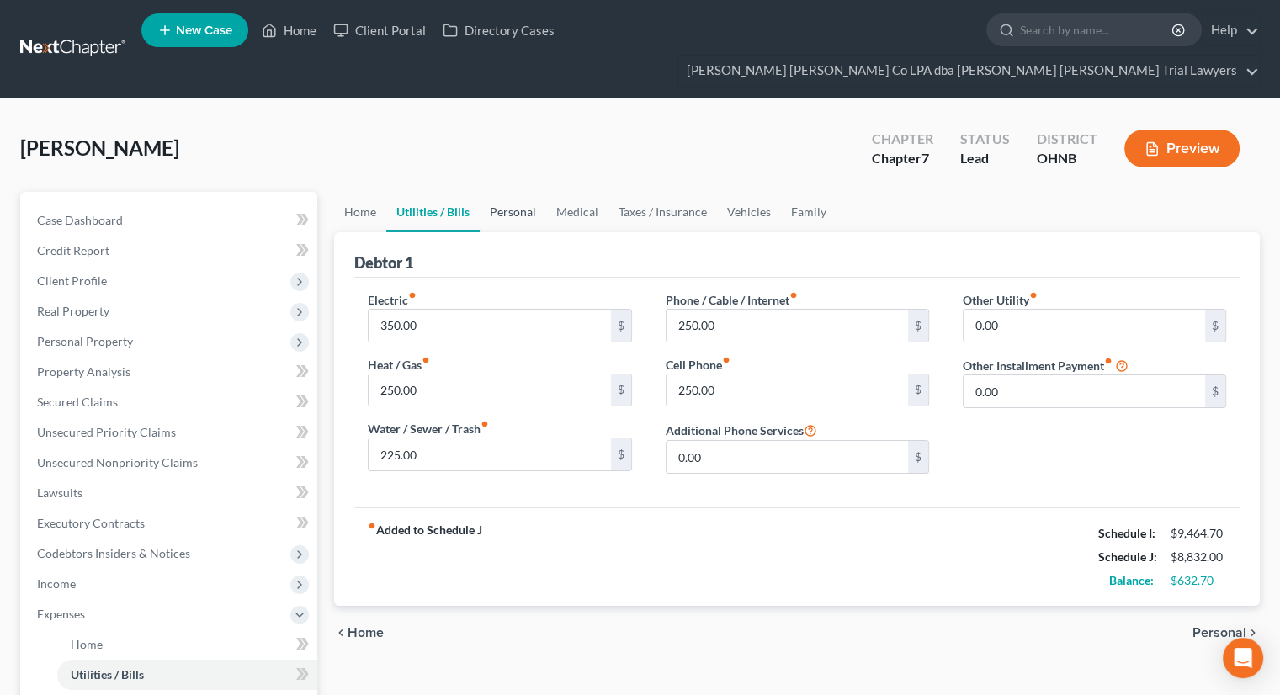
click at [499, 192] on link "Personal" at bounding box center [513, 212] width 66 height 40
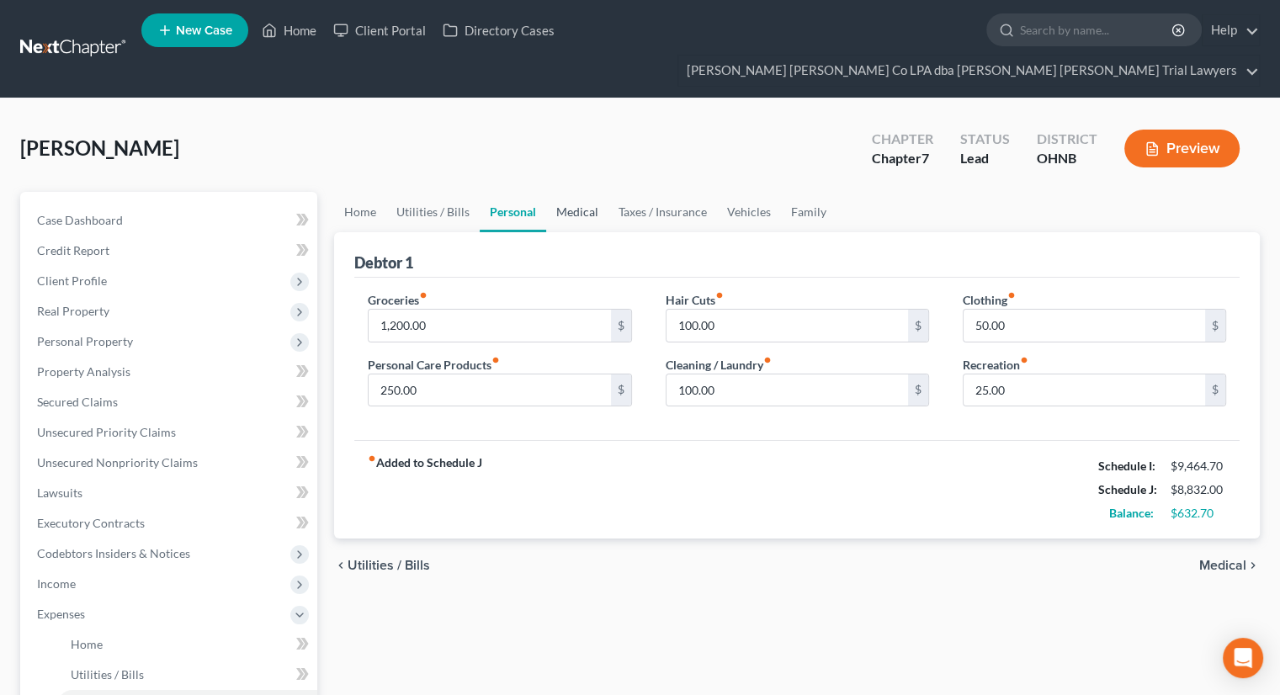
click at [572, 192] on link "Medical" at bounding box center [577, 212] width 62 height 40
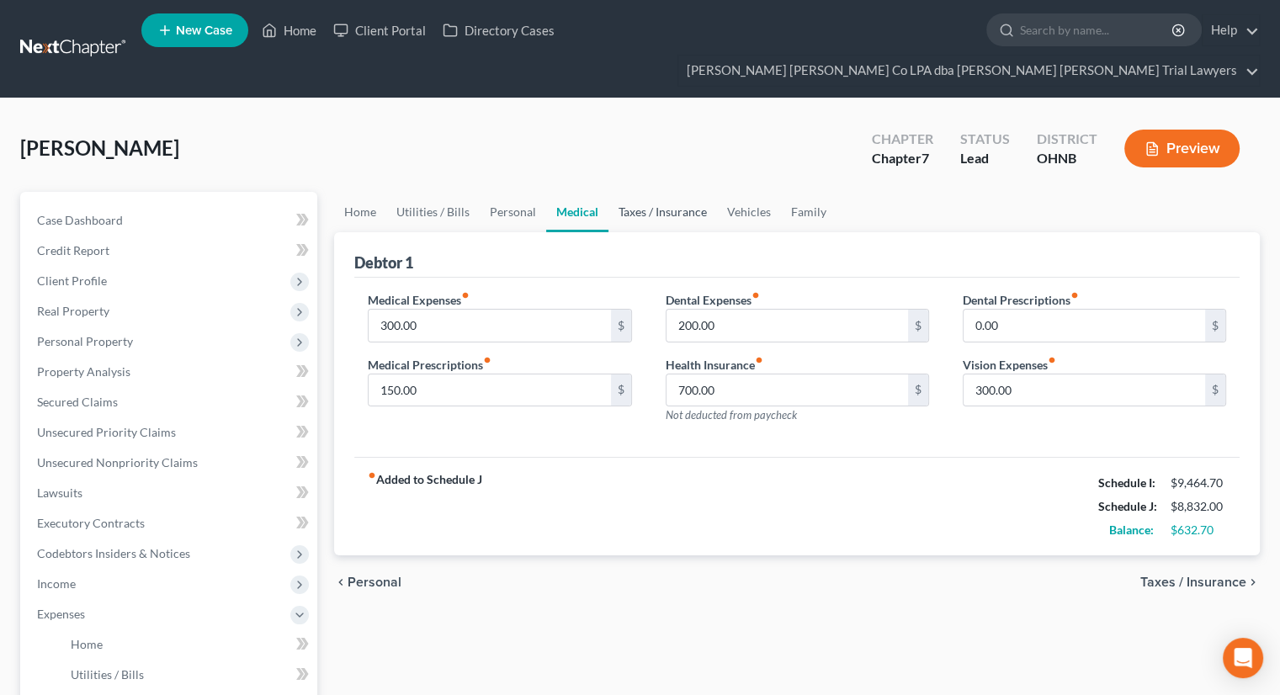
click at [658, 192] on link "Taxes / Insurance" at bounding box center [663, 212] width 109 height 40
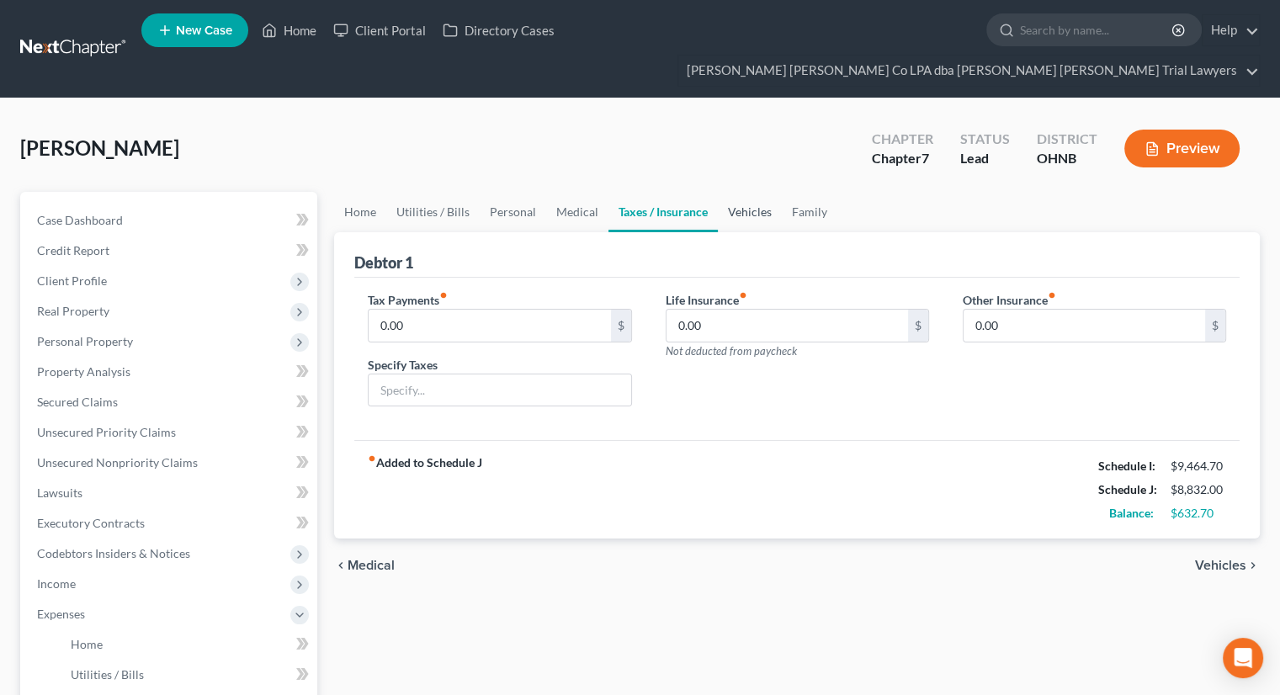
click at [749, 192] on link "Vehicles" at bounding box center [750, 212] width 64 height 40
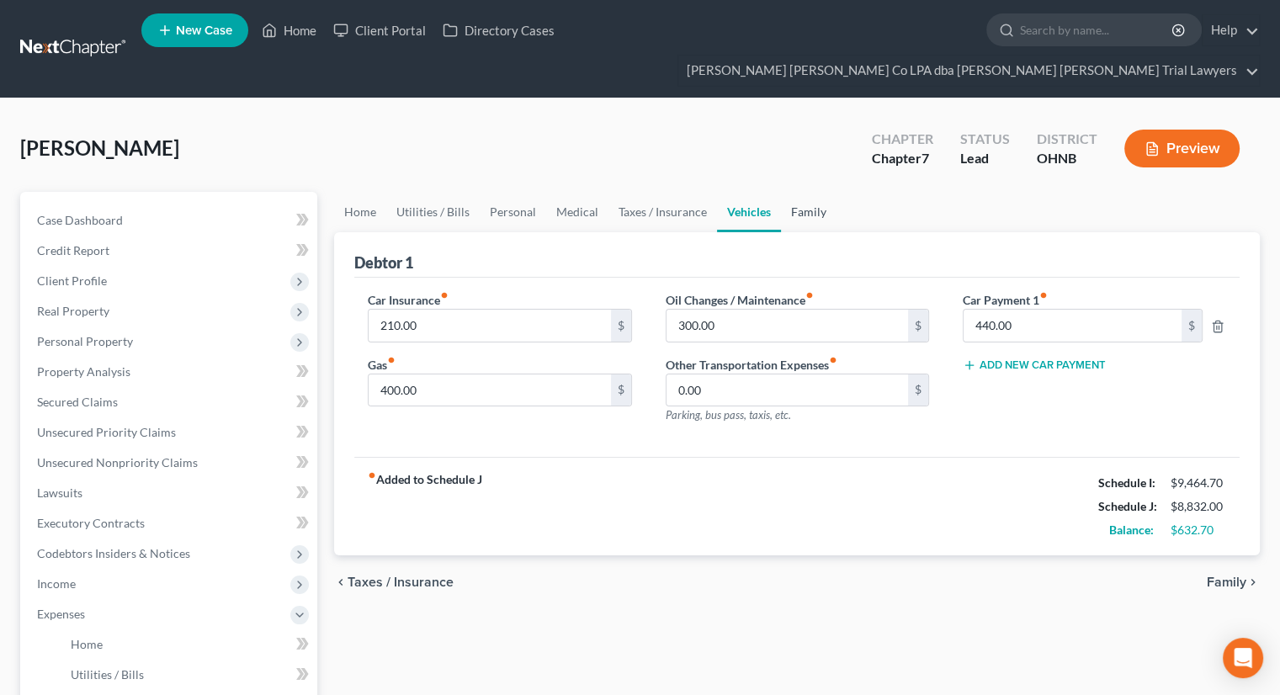
click at [806, 192] on link "Family" at bounding box center [809, 212] width 56 height 40
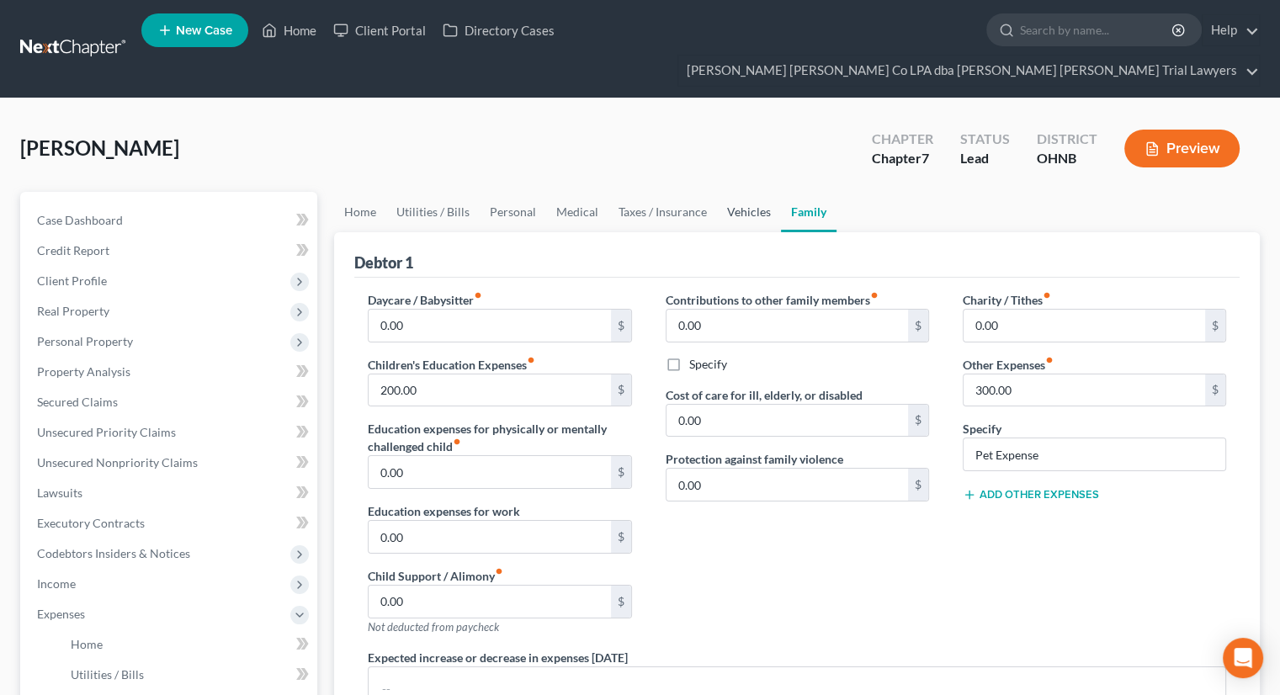
click at [733, 192] on link "Vehicles" at bounding box center [749, 212] width 64 height 40
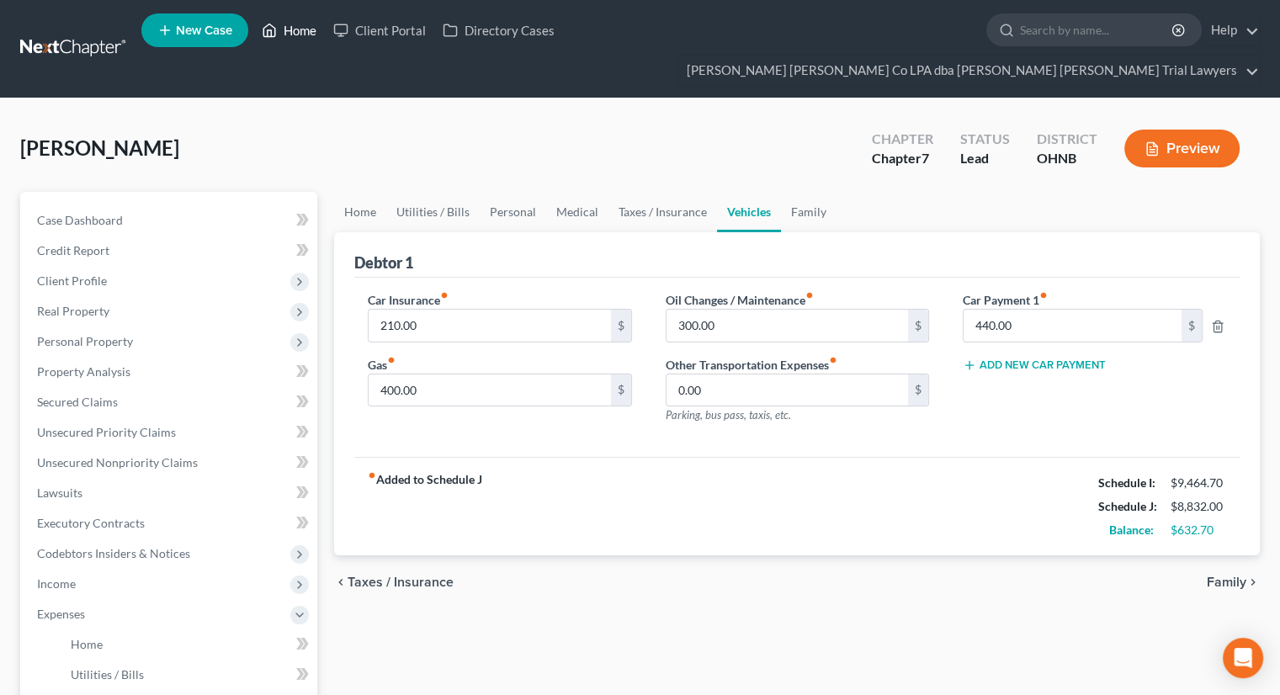
click at [303, 31] on link "Home" at bounding box center [289, 30] width 72 height 30
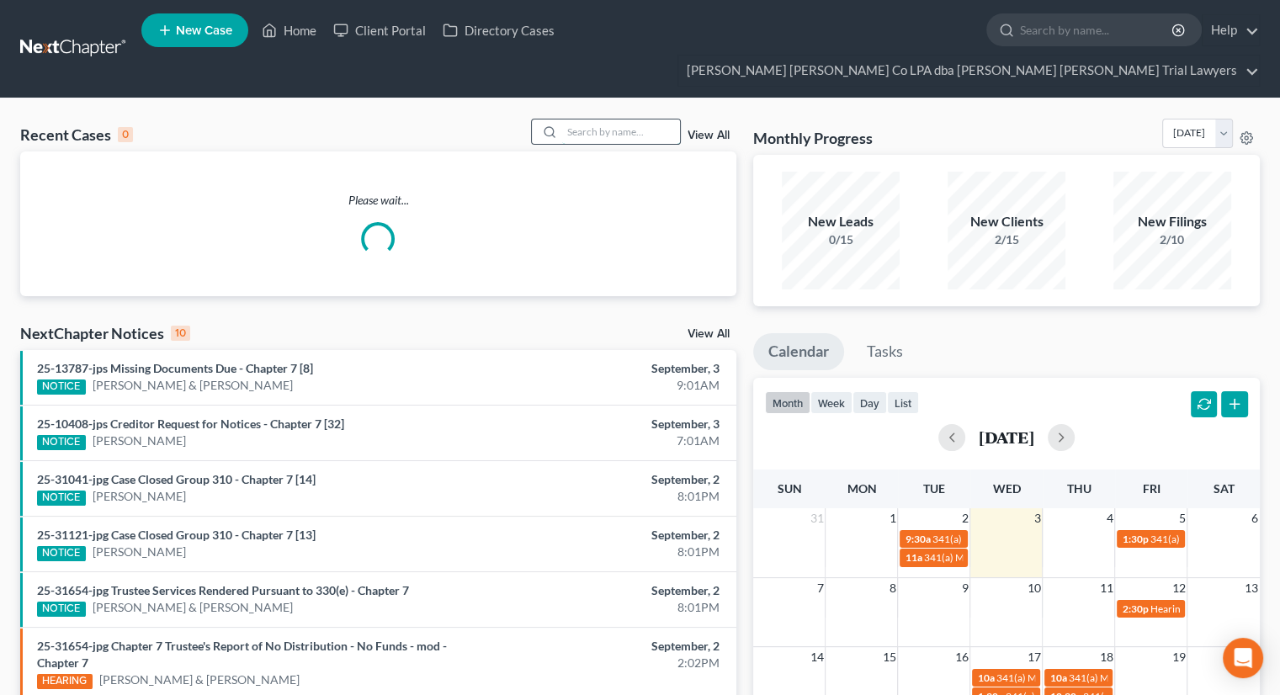
click at [575, 120] on input "search" at bounding box center [621, 132] width 118 height 24
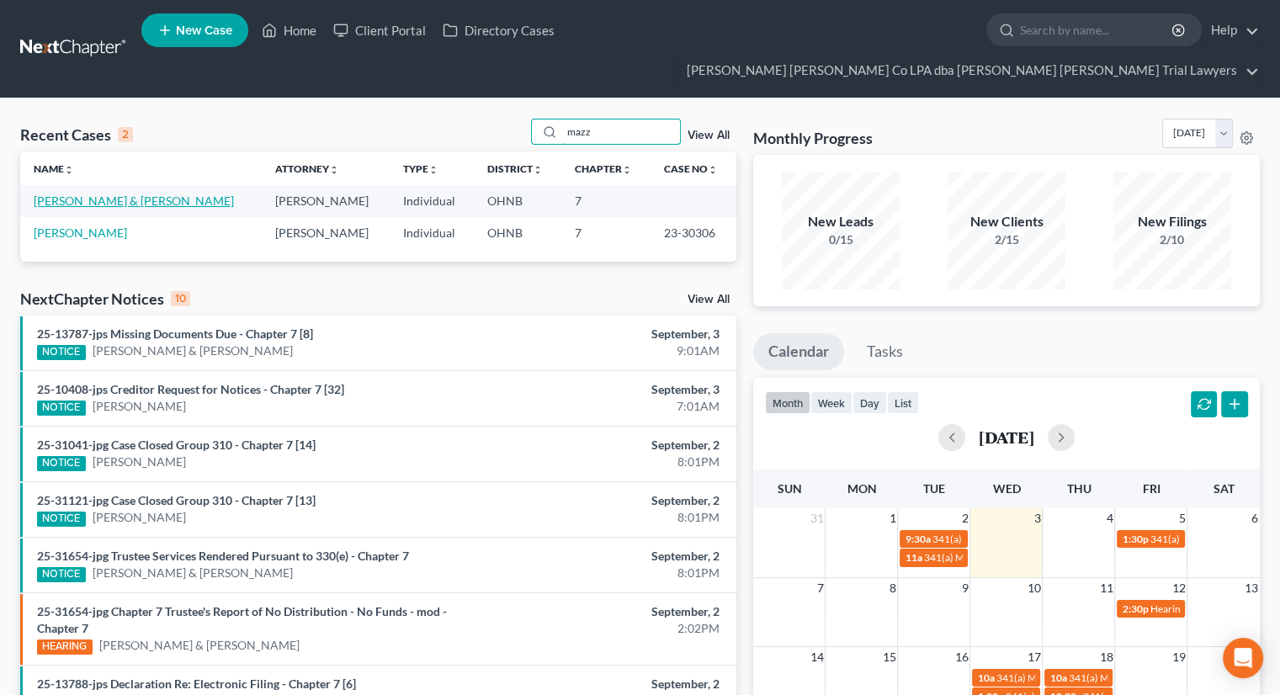
type input "mazz"
click at [108, 194] on link "[PERSON_NAME] & [PERSON_NAME]" at bounding box center [134, 201] width 200 height 14
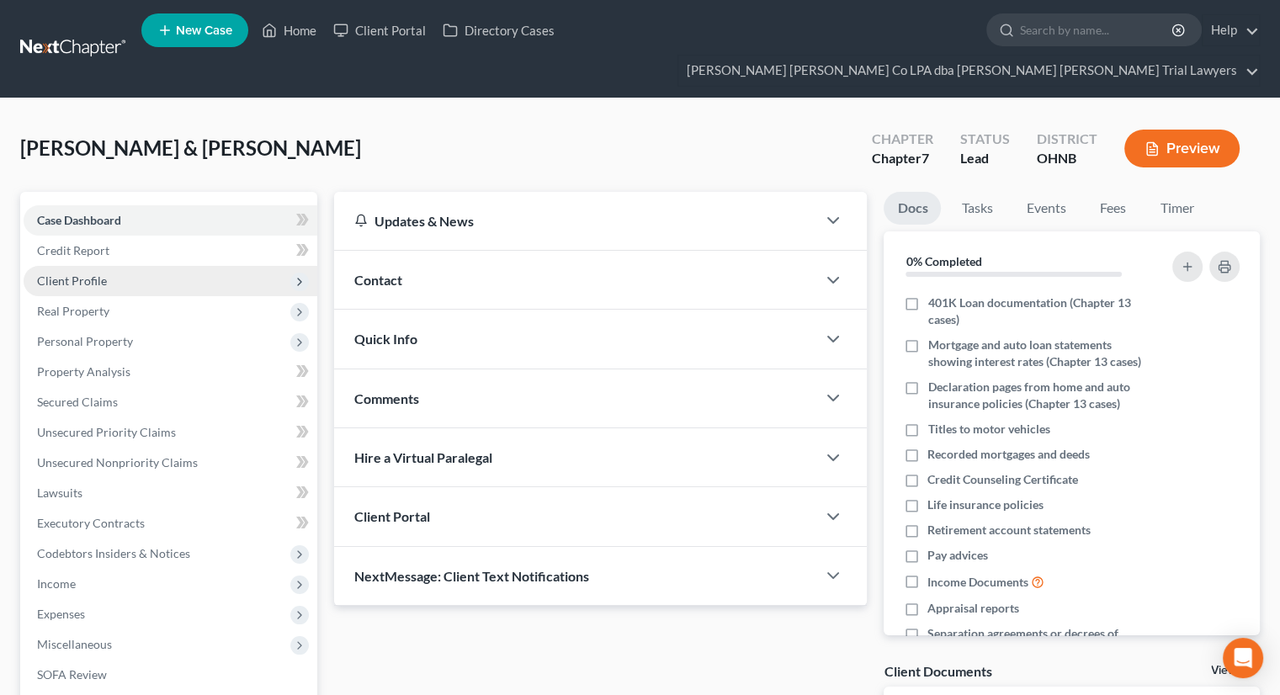
click at [91, 274] on span "Client Profile" at bounding box center [72, 281] width 70 height 14
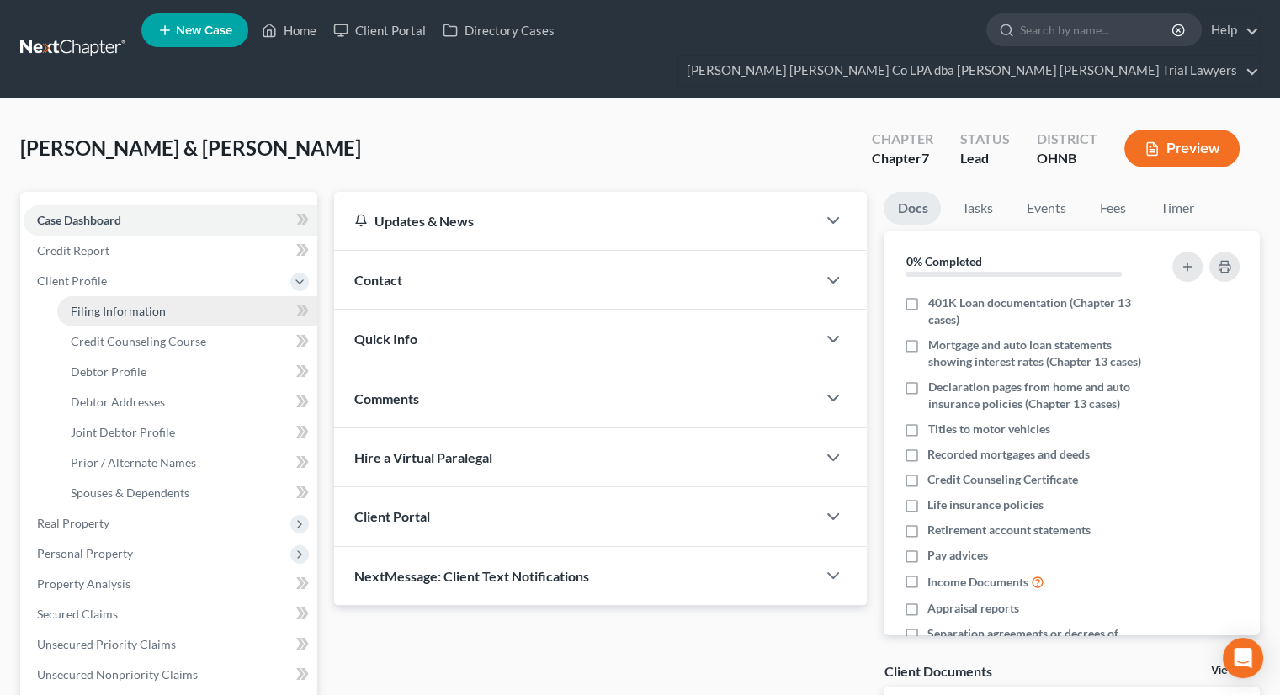
click at [113, 304] on span "Filing Information" at bounding box center [118, 311] width 95 height 14
select select "1"
select select "0"
select select "61"
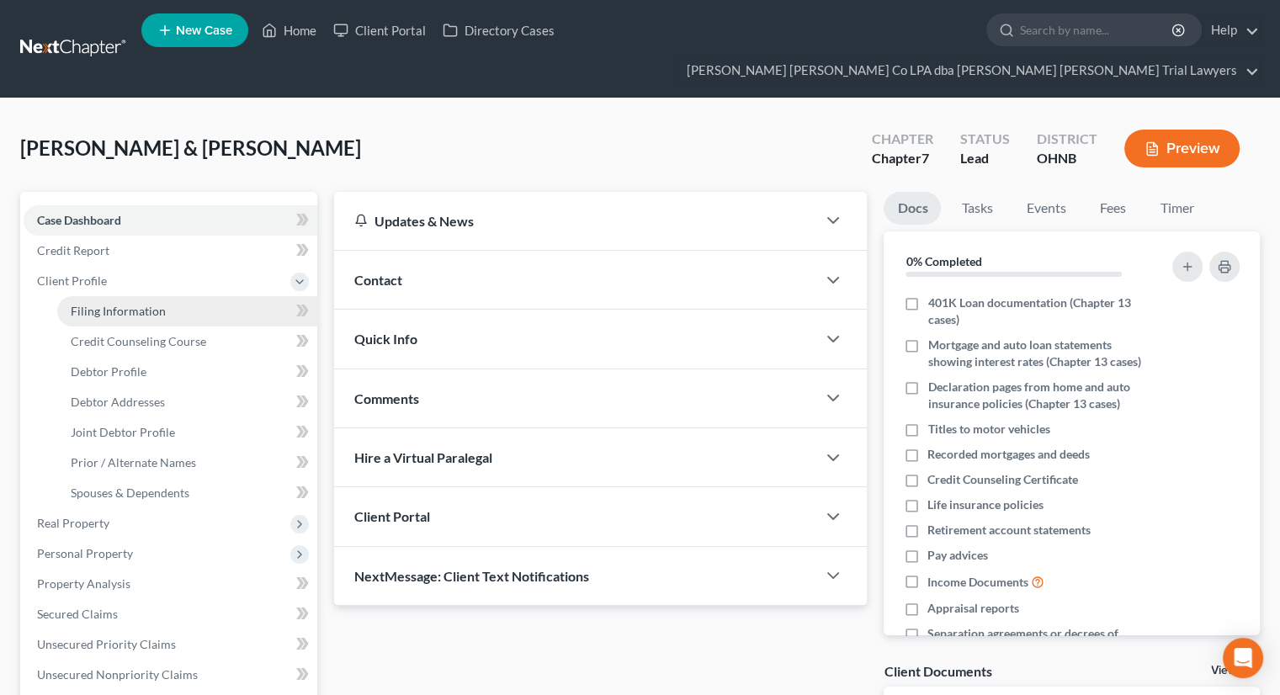
select select "0"
select select "36"
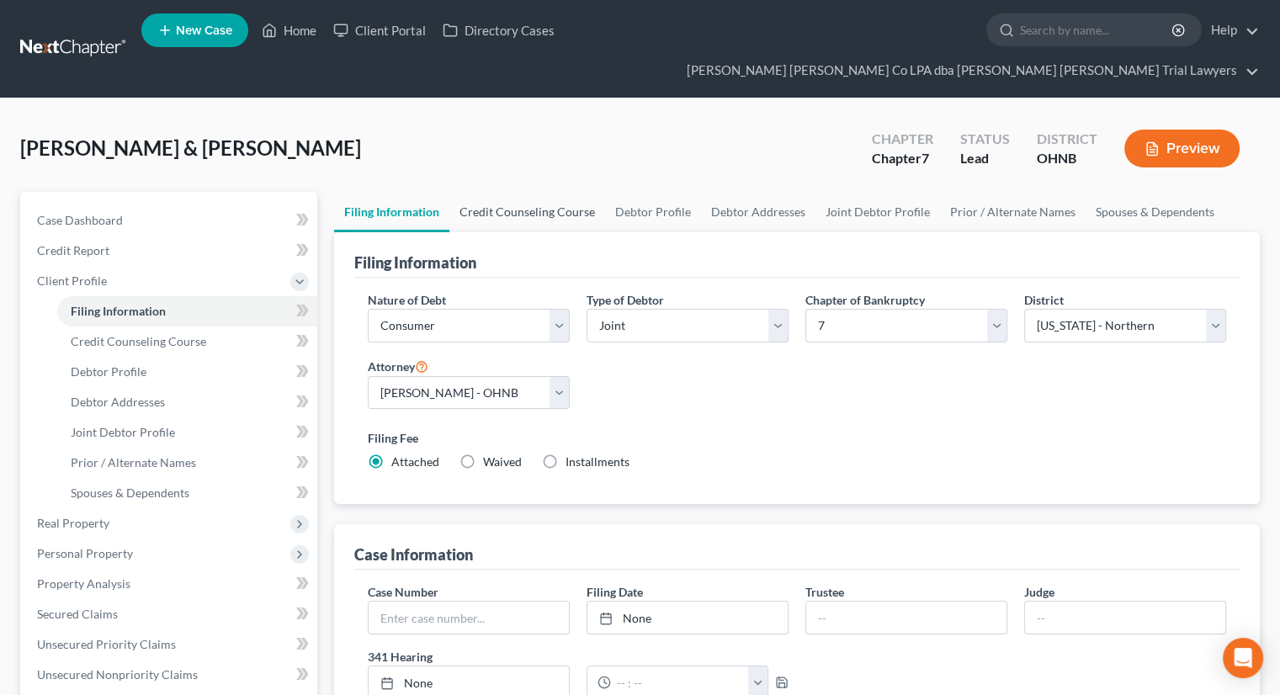
click at [519, 192] on link "Credit Counseling Course" at bounding box center [527, 212] width 156 height 40
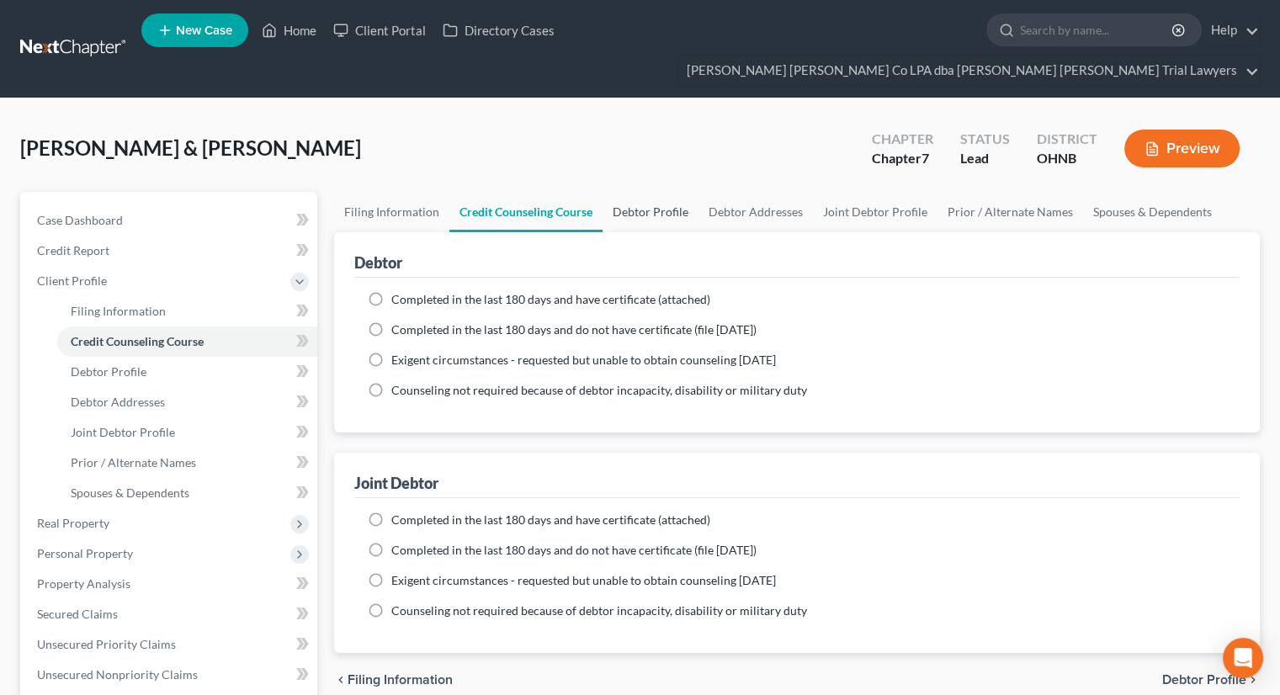
click at [627, 192] on link "Debtor Profile" at bounding box center [651, 212] width 96 height 40
select select "1"
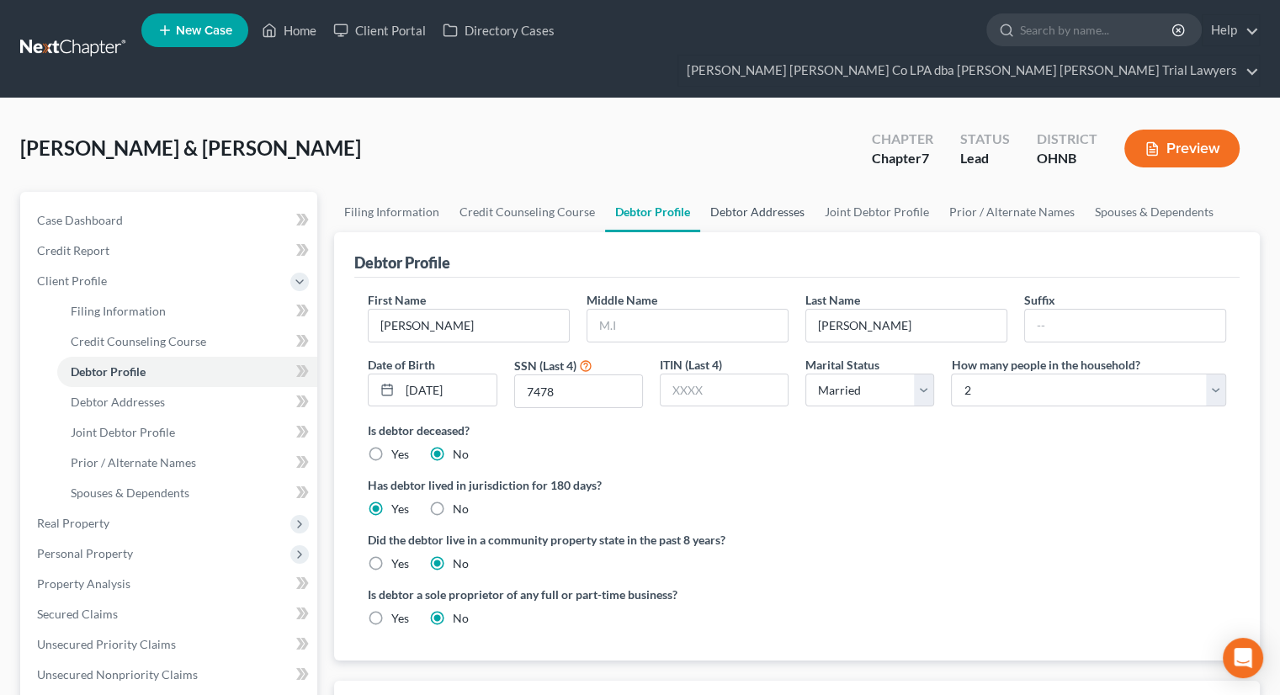
click at [753, 192] on link "Debtor Addresses" at bounding box center [757, 212] width 114 height 40
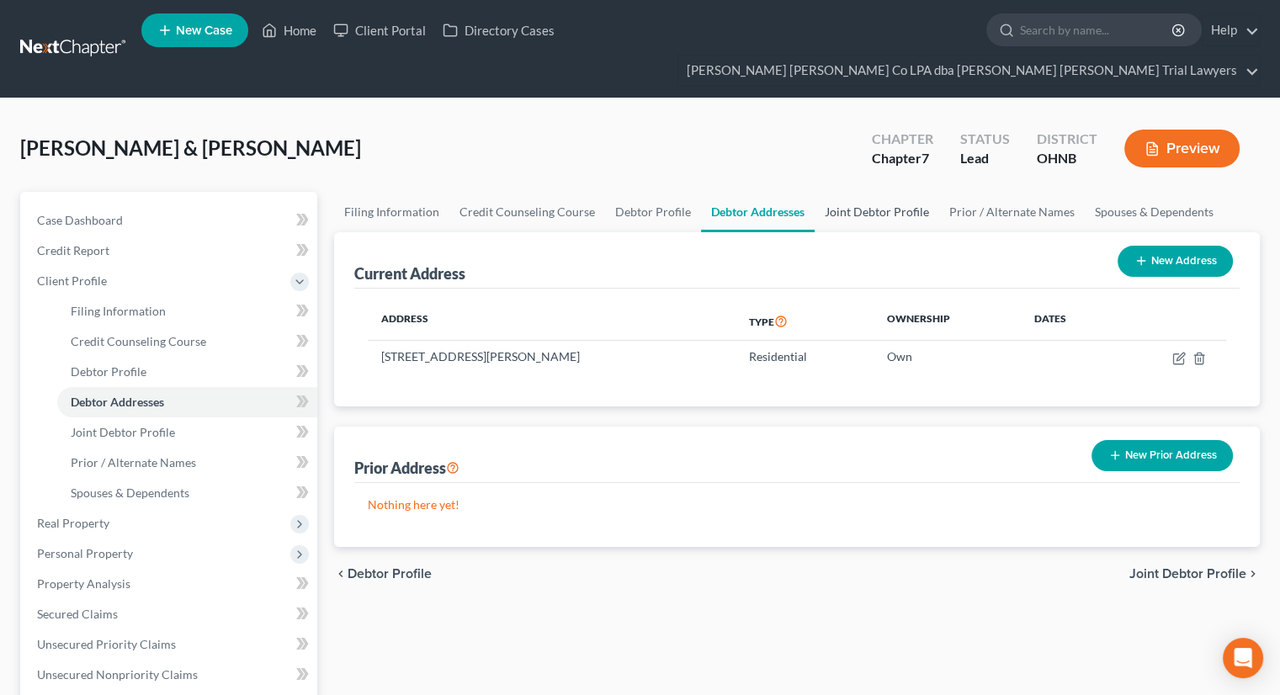
click at [863, 192] on link "Joint Debtor Profile" at bounding box center [877, 212] width 125 height 40
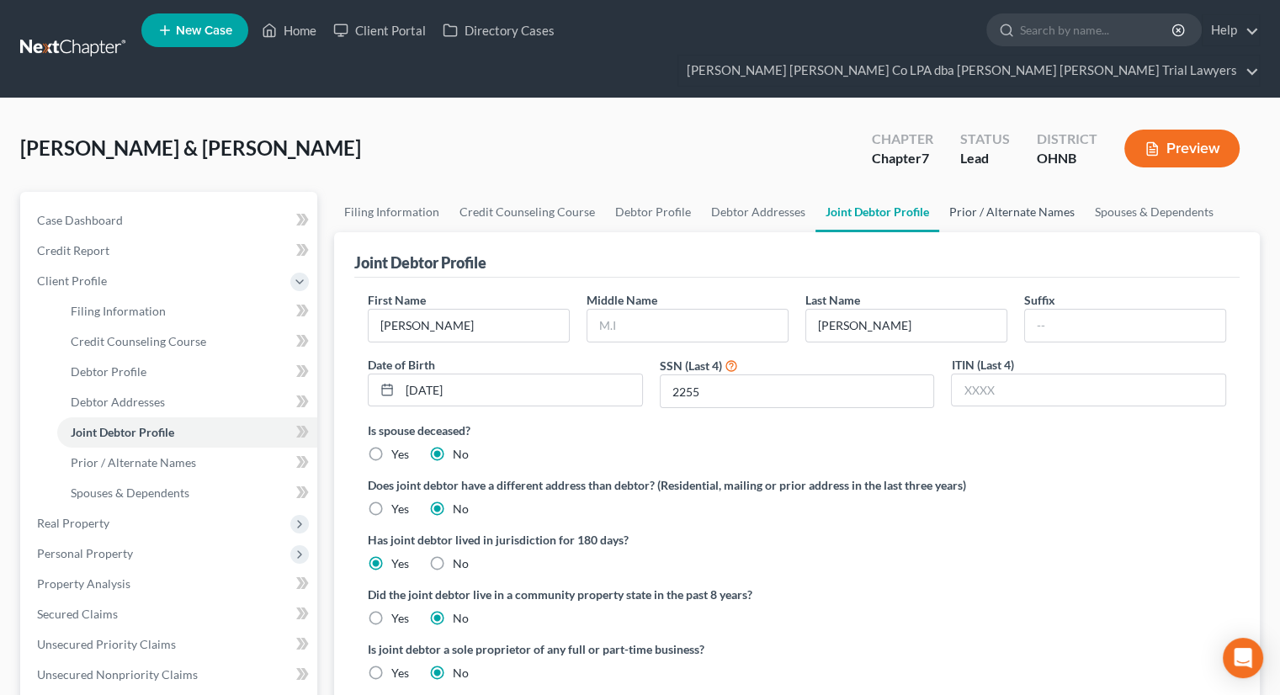
click at [977, 193] on link "Prior / Alternate Names" at bounding box center [1012, 212] width 146 height 40
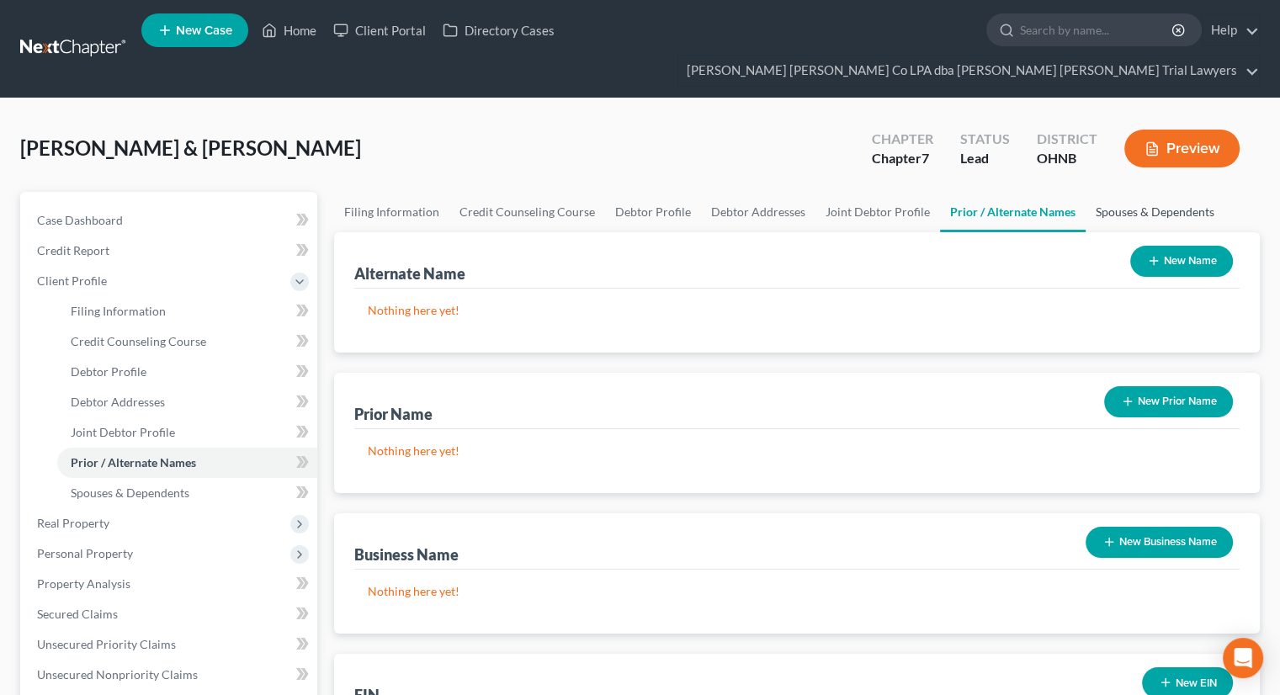
click at [1108, 192] on link "Spouses & Dependents" at bounding box center [1155, 212] width 139 height 40
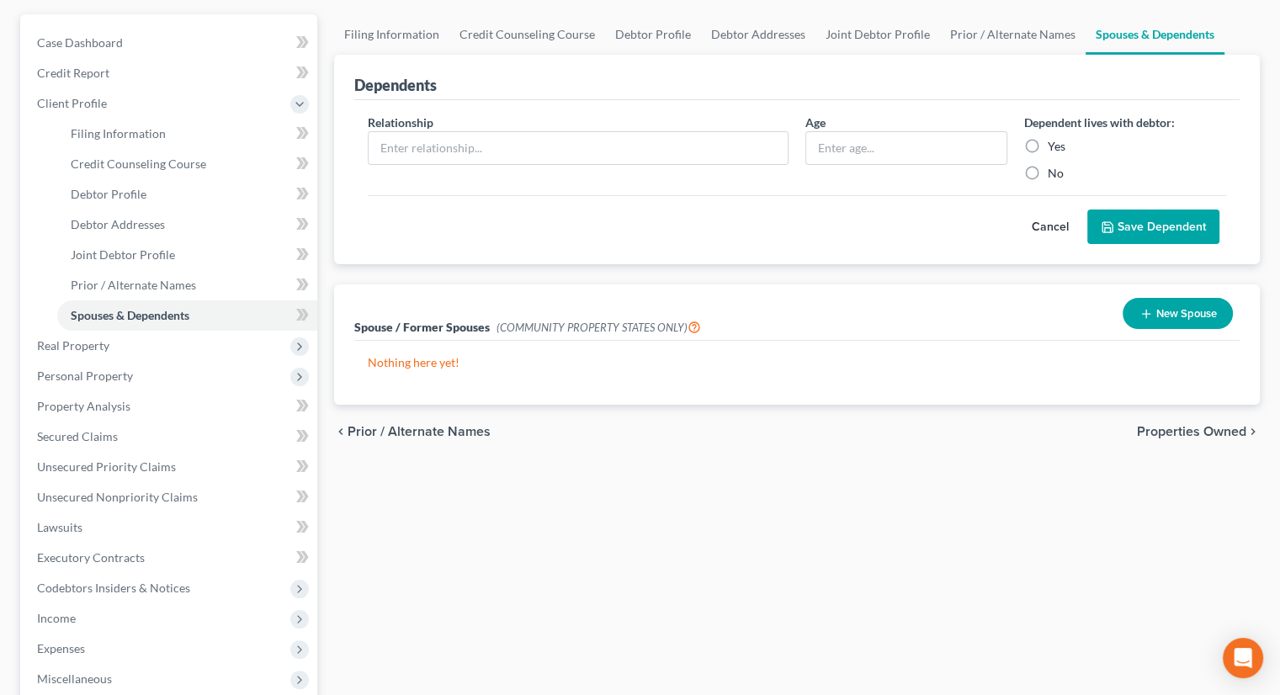
scroll to position [180, 0]
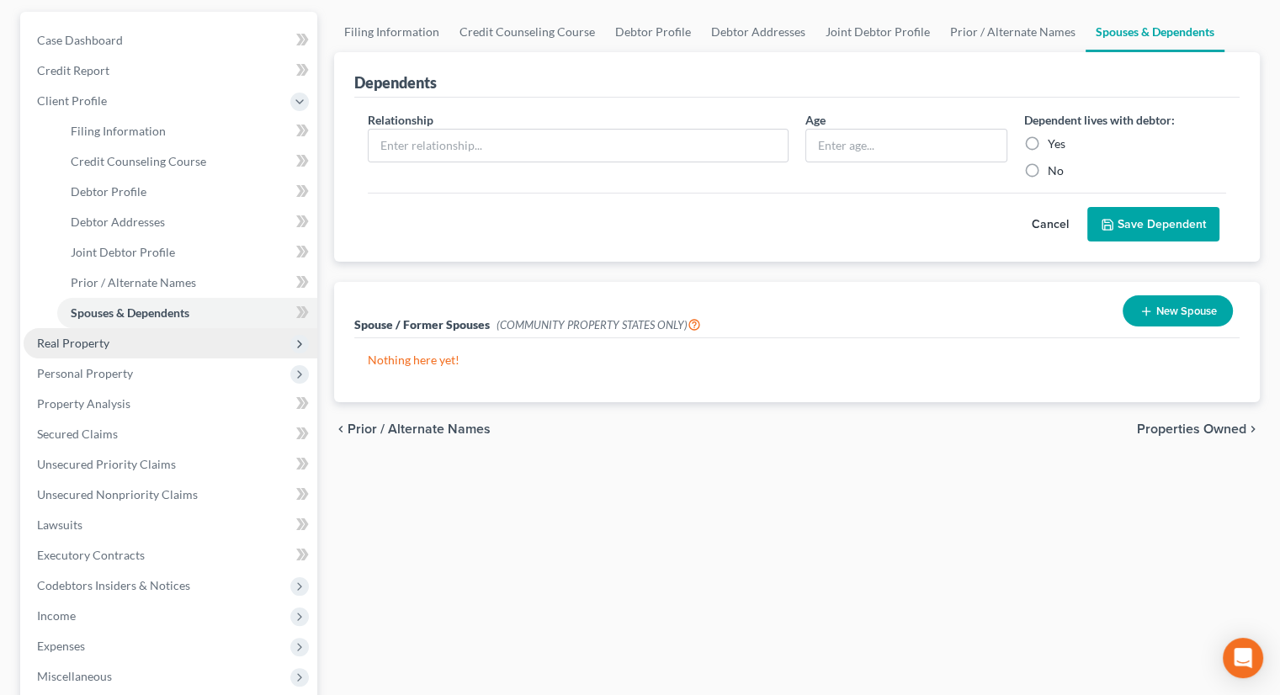
click at [85, 336] on span "Real Property" at bounding box center [73, 343] width 72 height 14
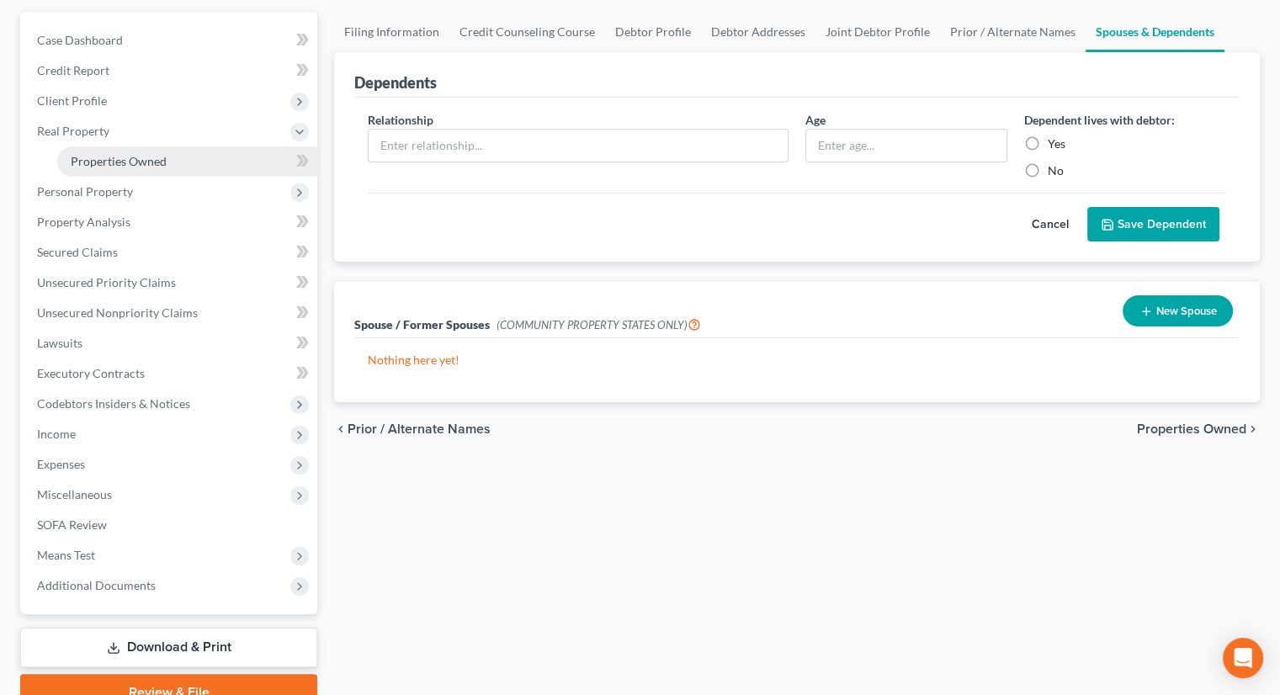
click at [118, 146] on link "Properties Owned" at bounding box center [187, 161] width 260 height 30
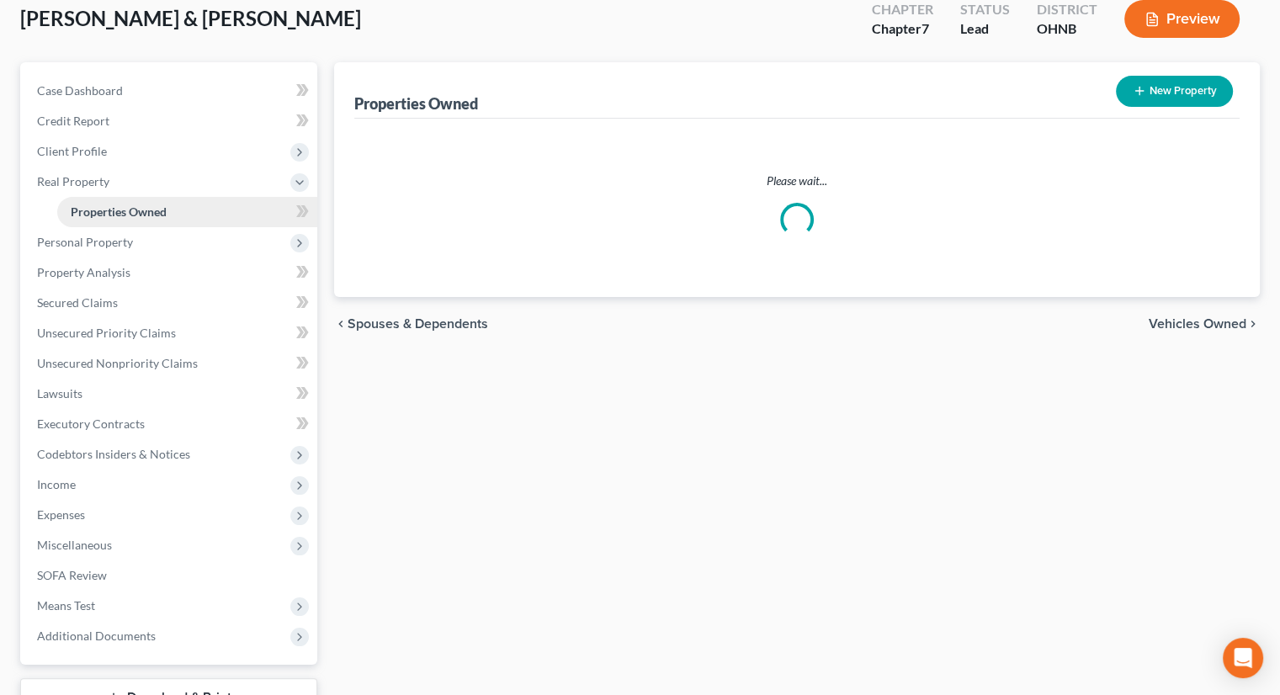
click at [120, 141] on ul "Case Dashboard Payments Invoices Payments Payments Credit Report Client Profile" at bounding box center [171, 364] width 294 height 576
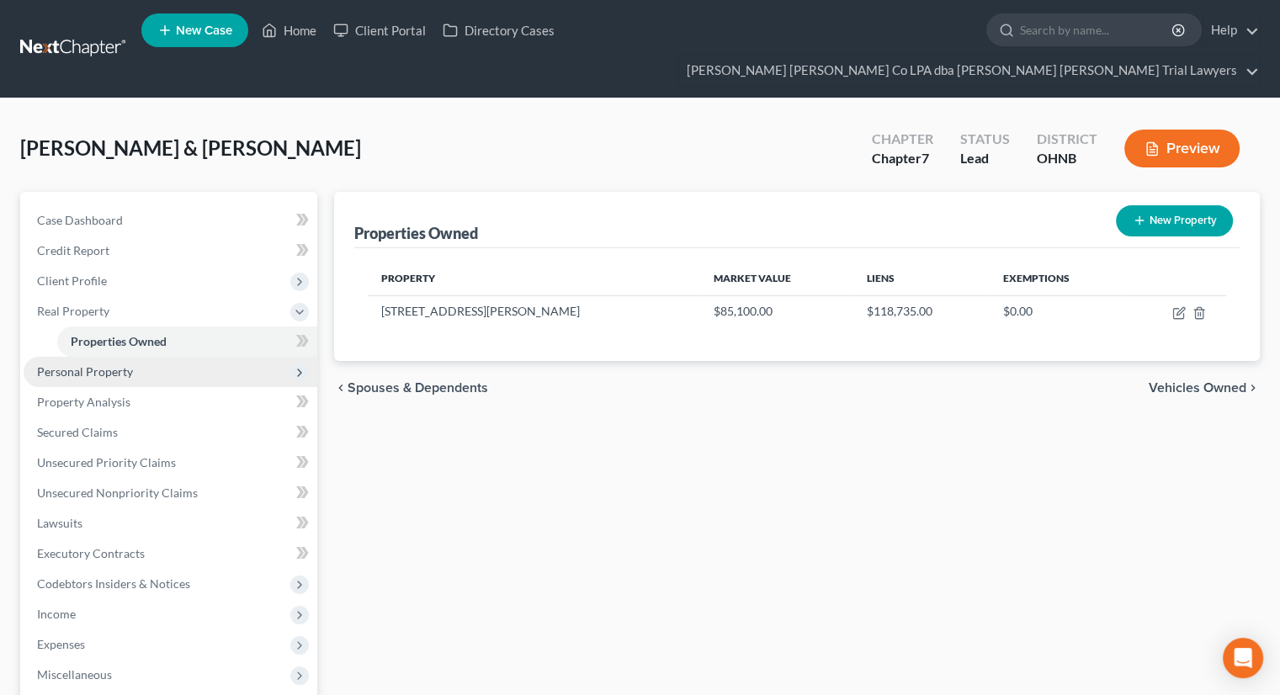
click at [152, 357] on span "Personal Property" at bounding box center [171, 372] width 294 height 30
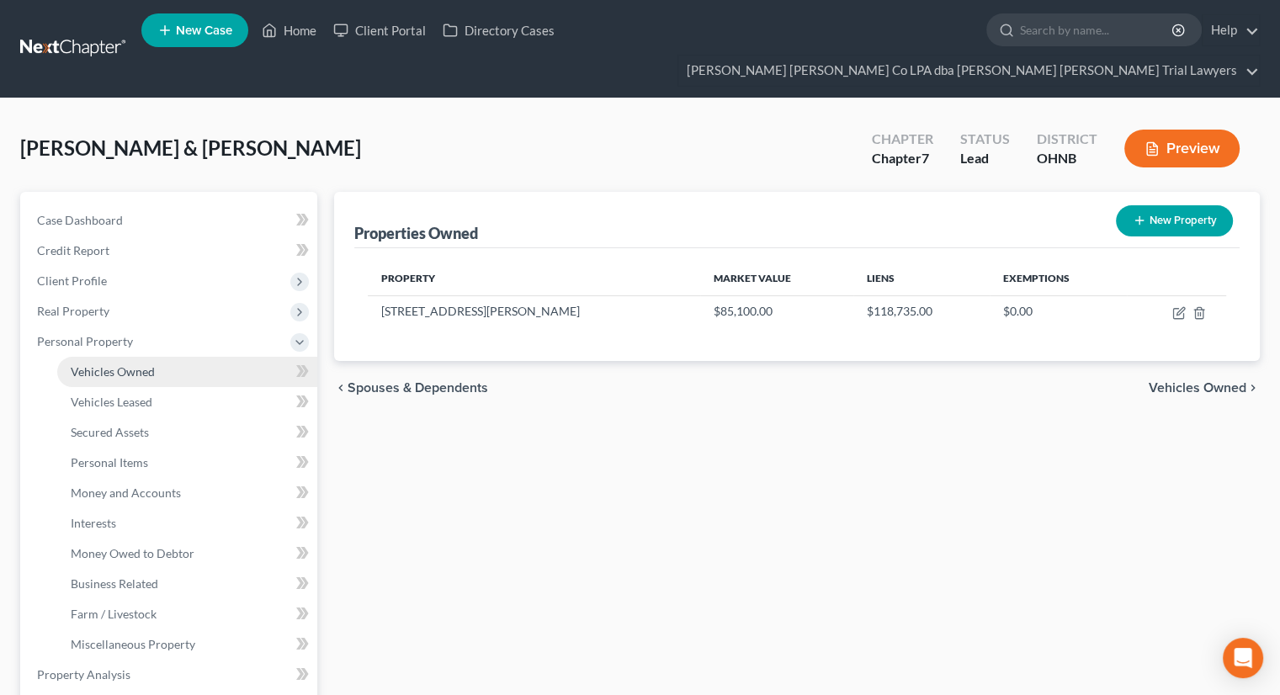
click at [152, 364] on span "Vehicles Owned" at bounding box center [113, 371] width 84 height 14
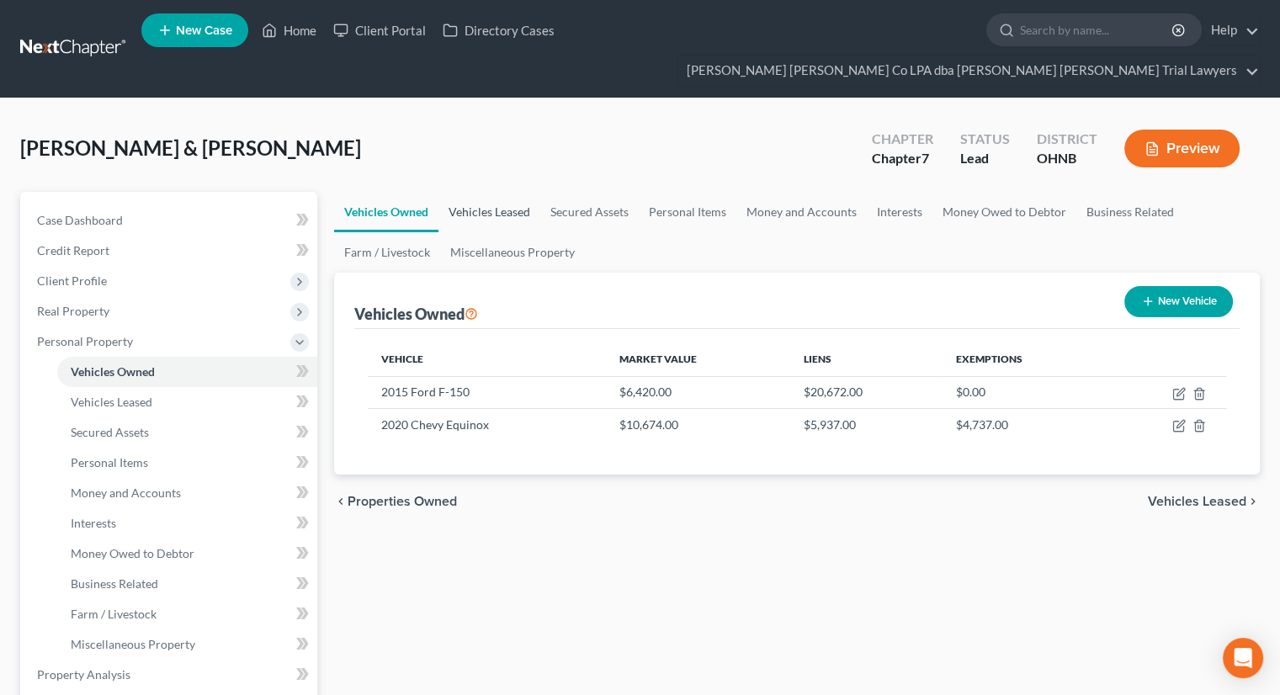
click at [501, 192] on link "Vehicles Leased" at bounding box center [490, 212] width 102 height 40
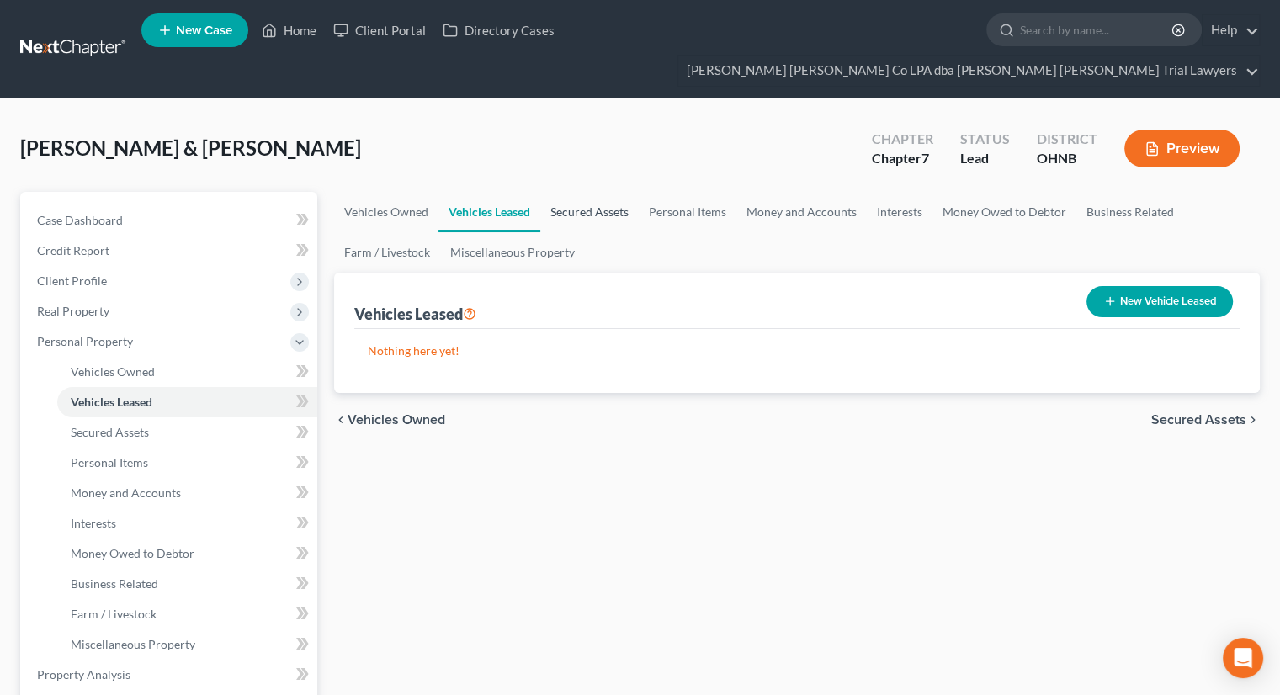
click at [579, 194] on link "Secured Assets" at bounding box center [589, 212] width 98 height 40
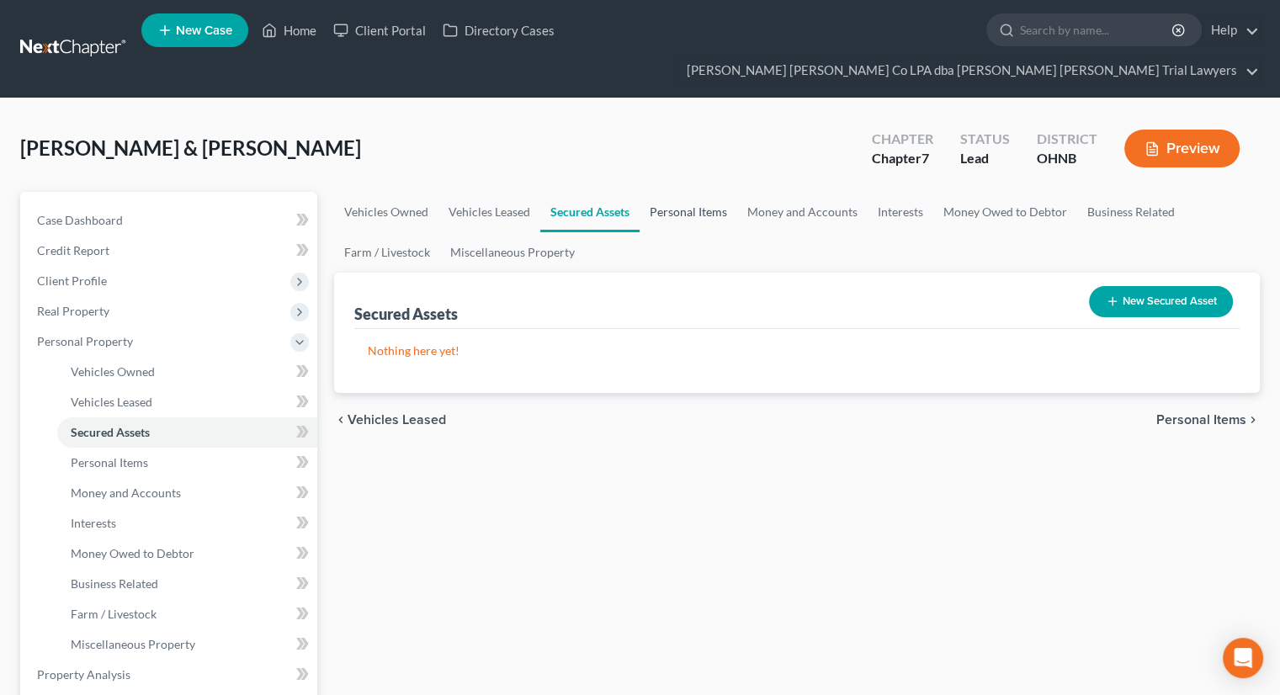
click at [664, 194] on link "Personal Items" at bounding box center [689, 212] width 98 height 40
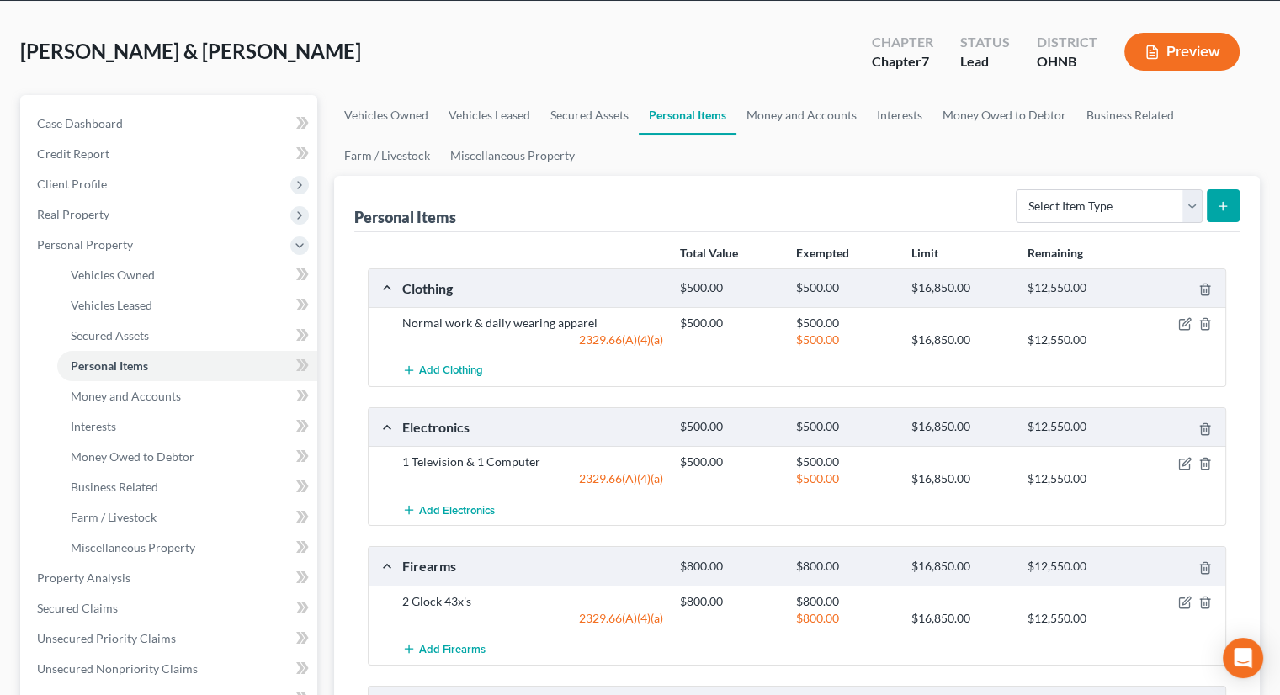
scroll to position [94, 0]
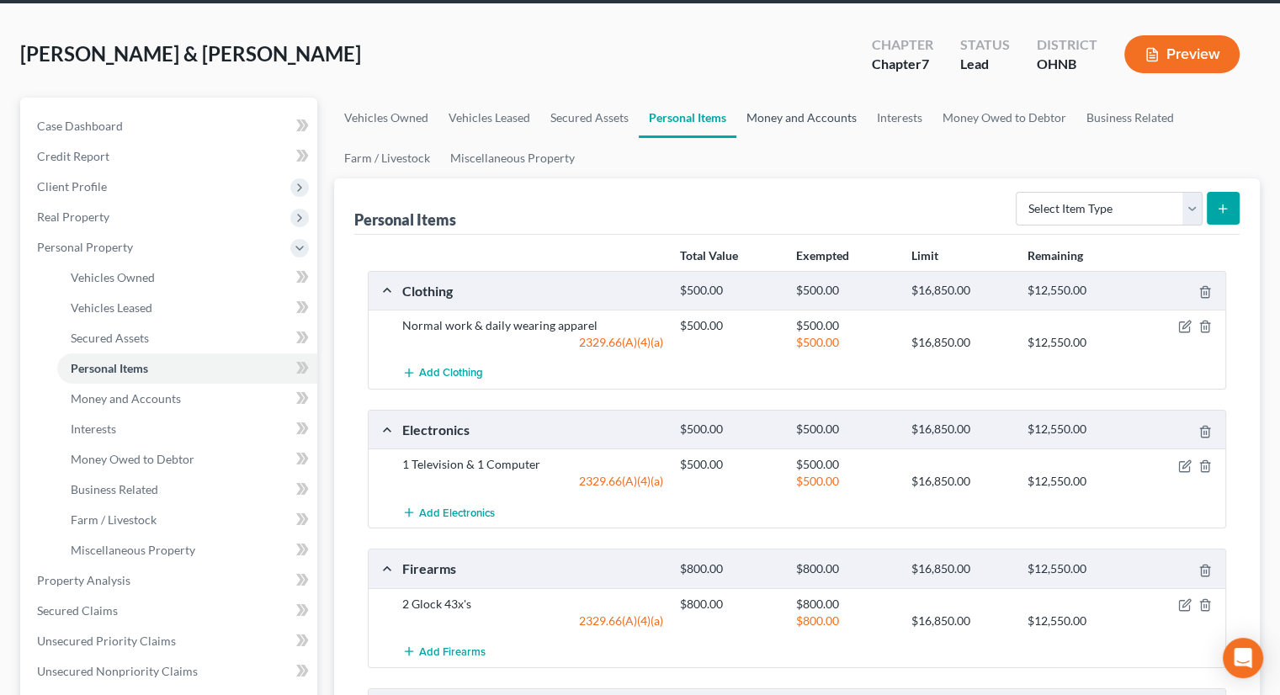
click at [832, 98] on link "Money and Accounts" at bounding box center [802, 118] width 130 height 40
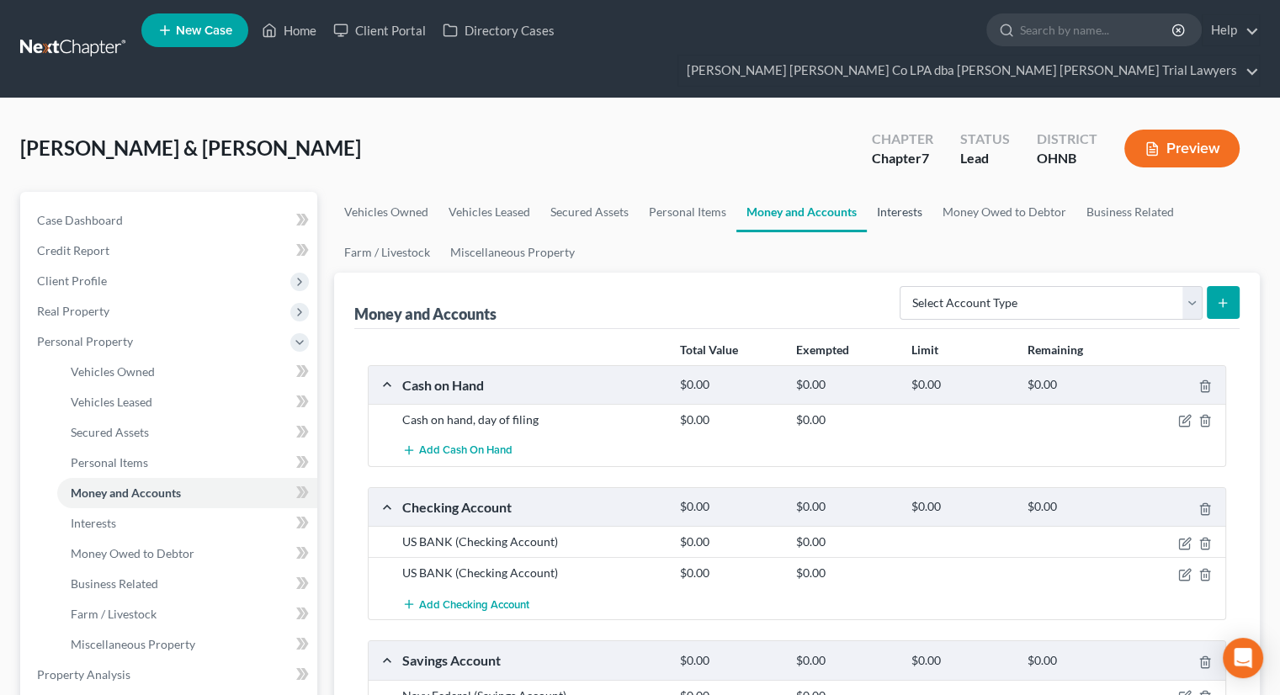
click at [899, 192] on link "Interests" at bounding box center [900, 212] width 66 height 40
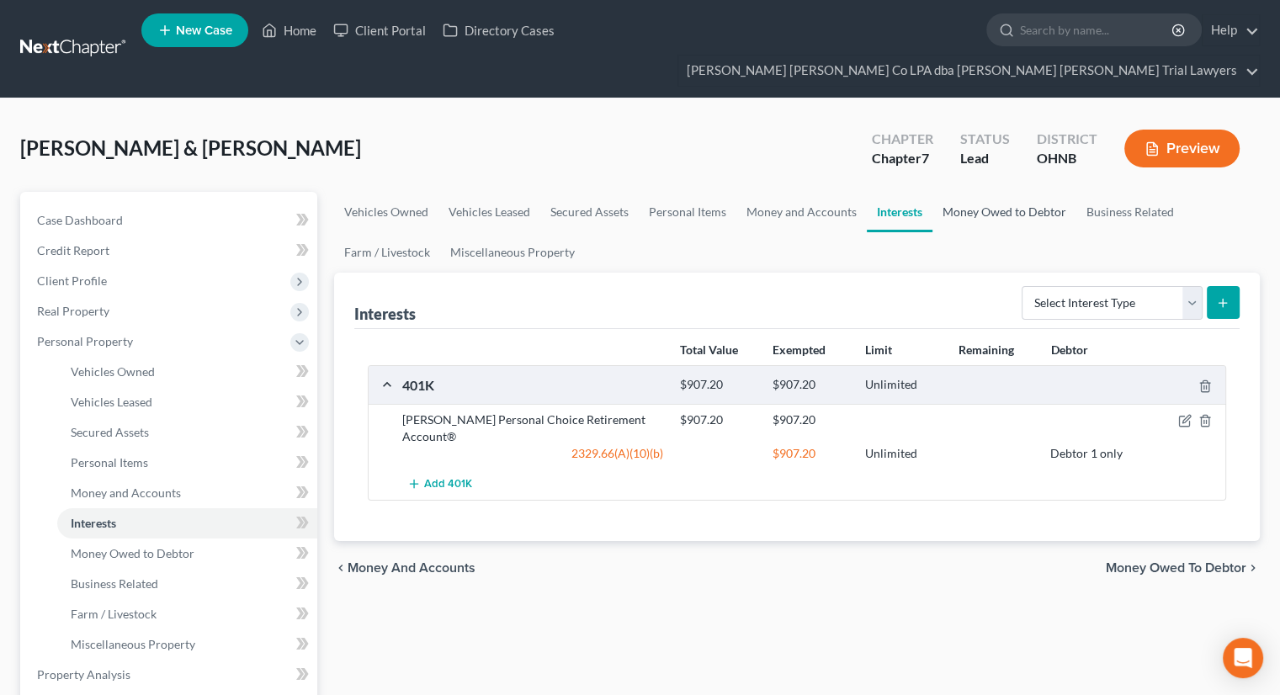
click at [996, 192] on link "Money Owed to Debtor" at bounding box center [1005, 212] width 144 height 40
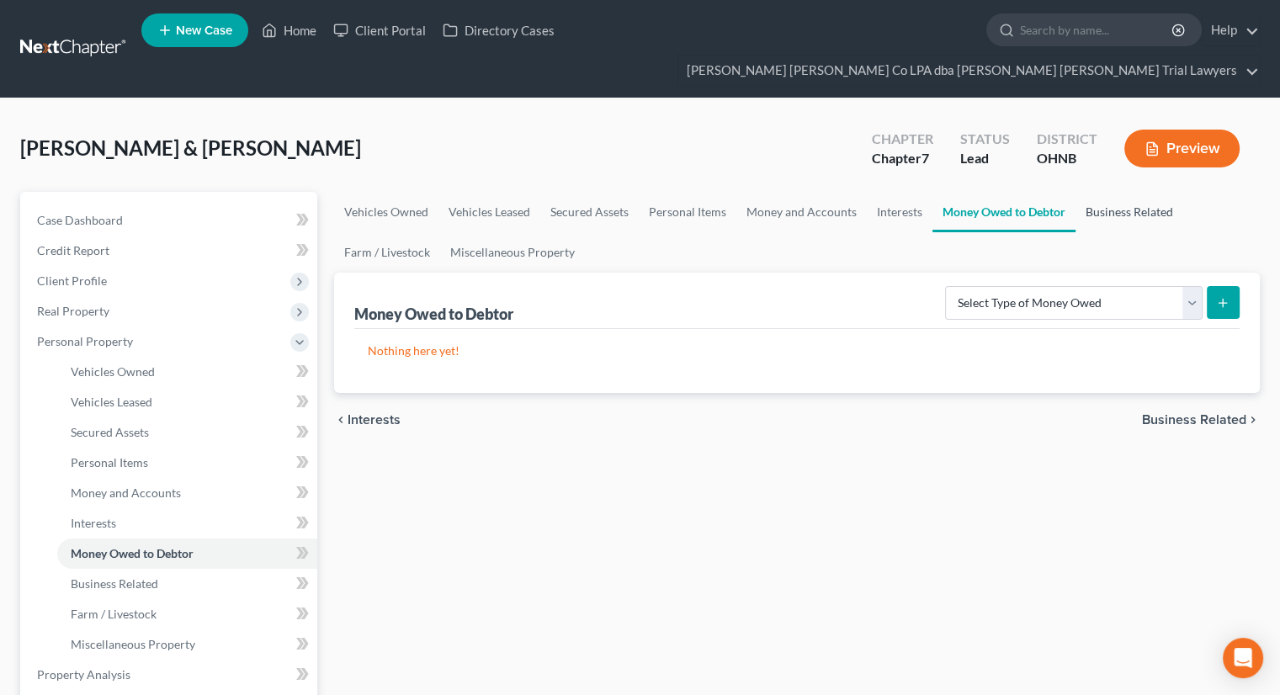
click at [1142, 192] on link "Business Related" at bounding box center [1130, 212] width 108 height 40
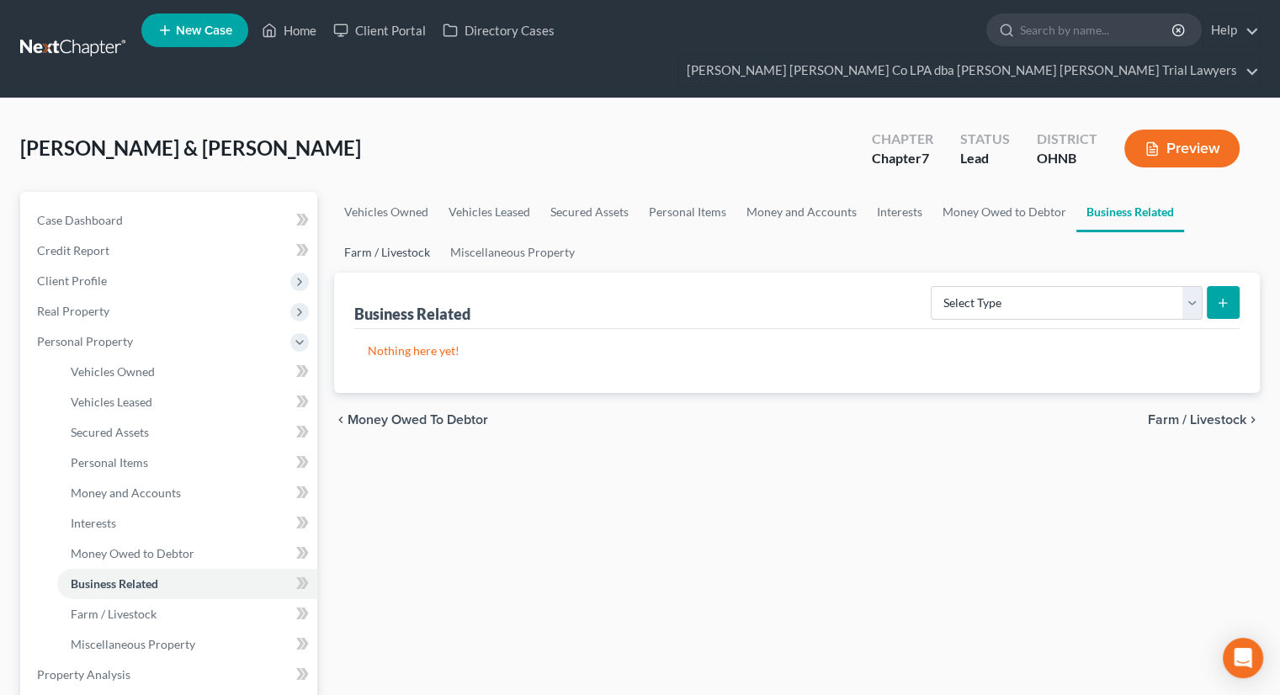
click at [408, 232] on link "Farm / Livestock" at bounding box center [387, 252] width 106 height 40
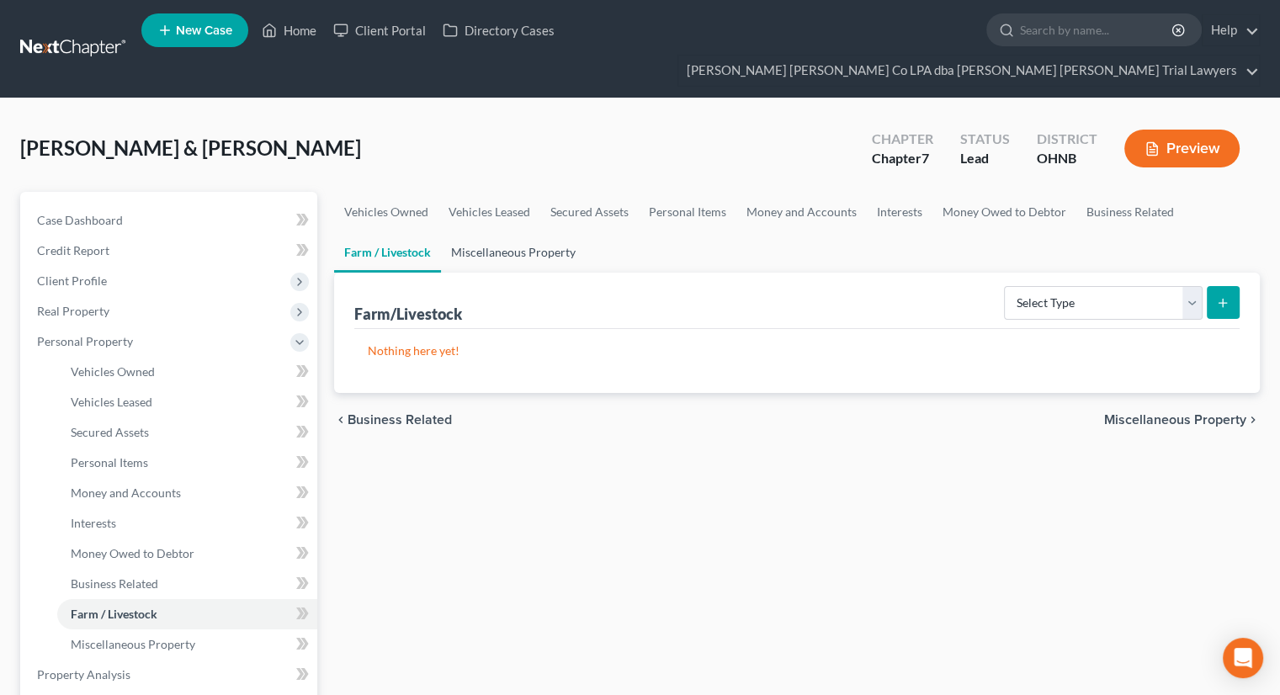
click at [505, 232] on link "Miscellaneous Property" at bounding box center [513, 252] width 145 height 40
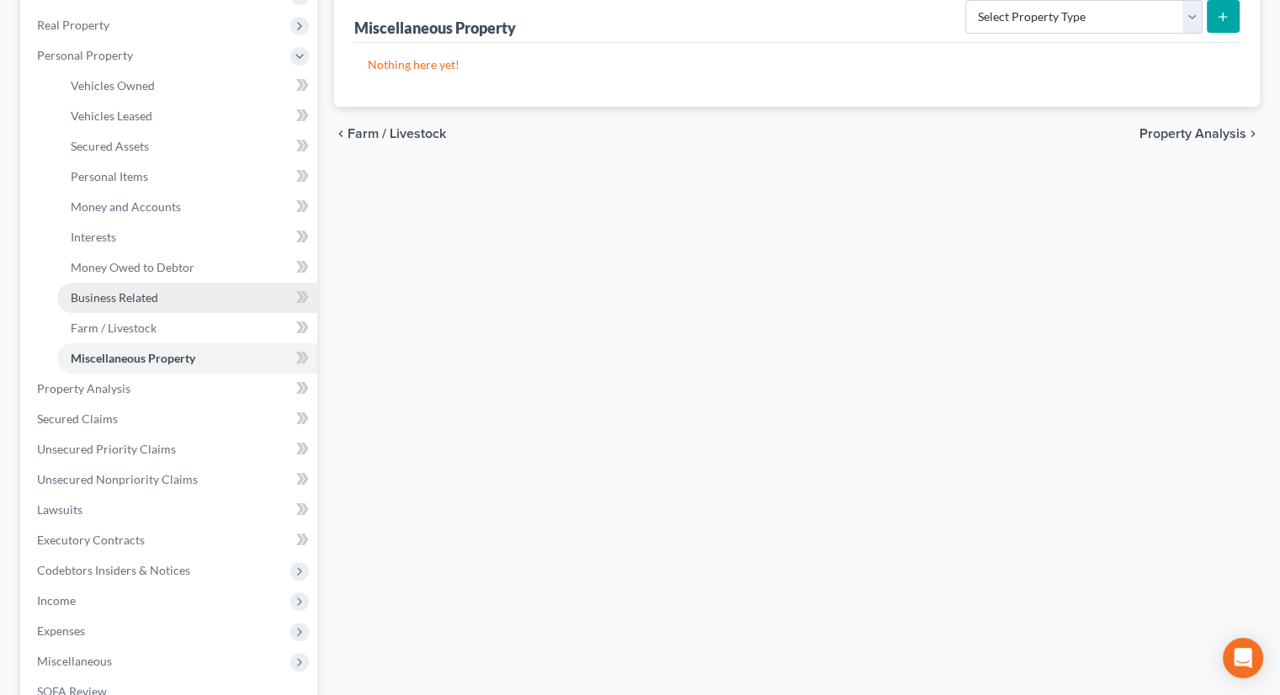
scroll to position [330, 0]
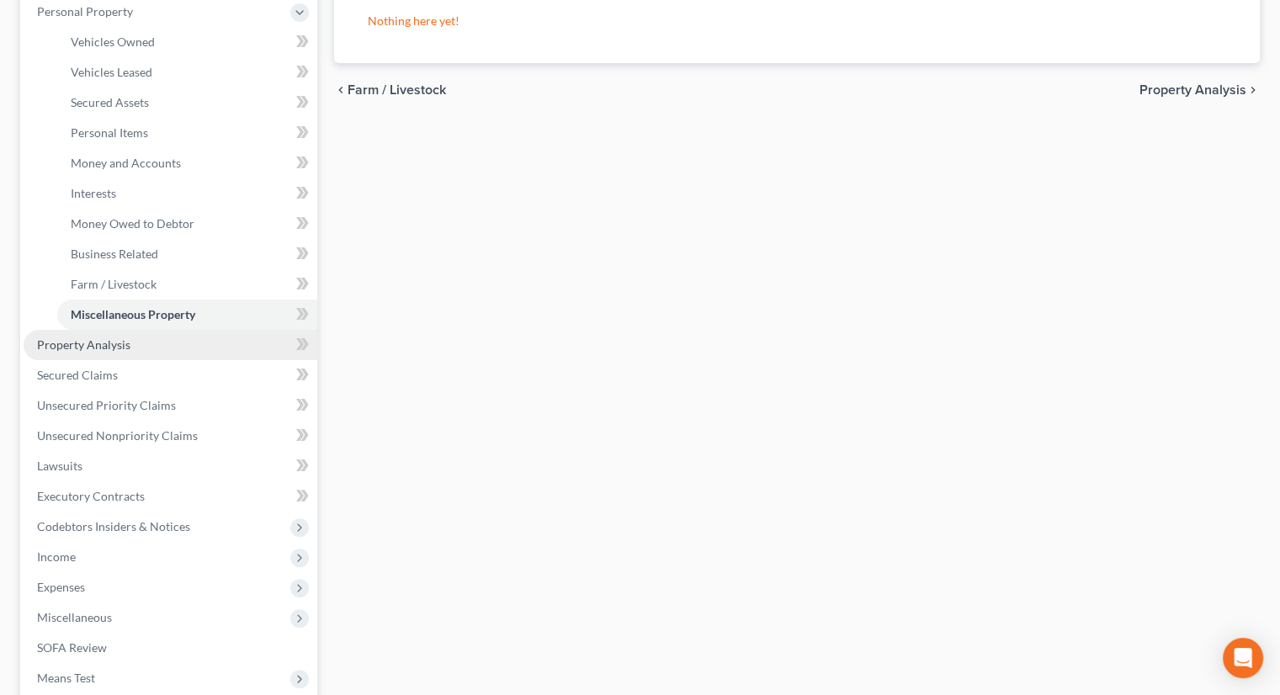
click at [143, 330] on link "Property Analysis" at bounding box center [171, 345] width 294 height 30
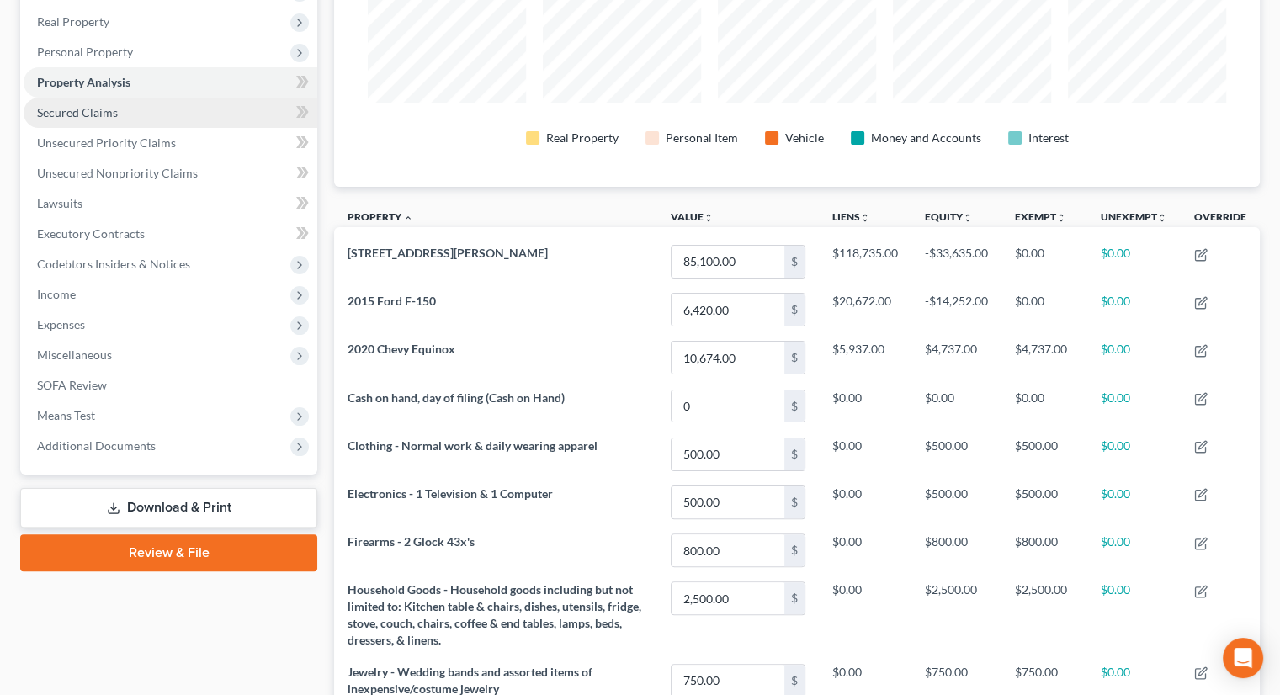
click at [125, 98] on link "Secured Claims" at bounding box center [171, 113] width 294 height 30
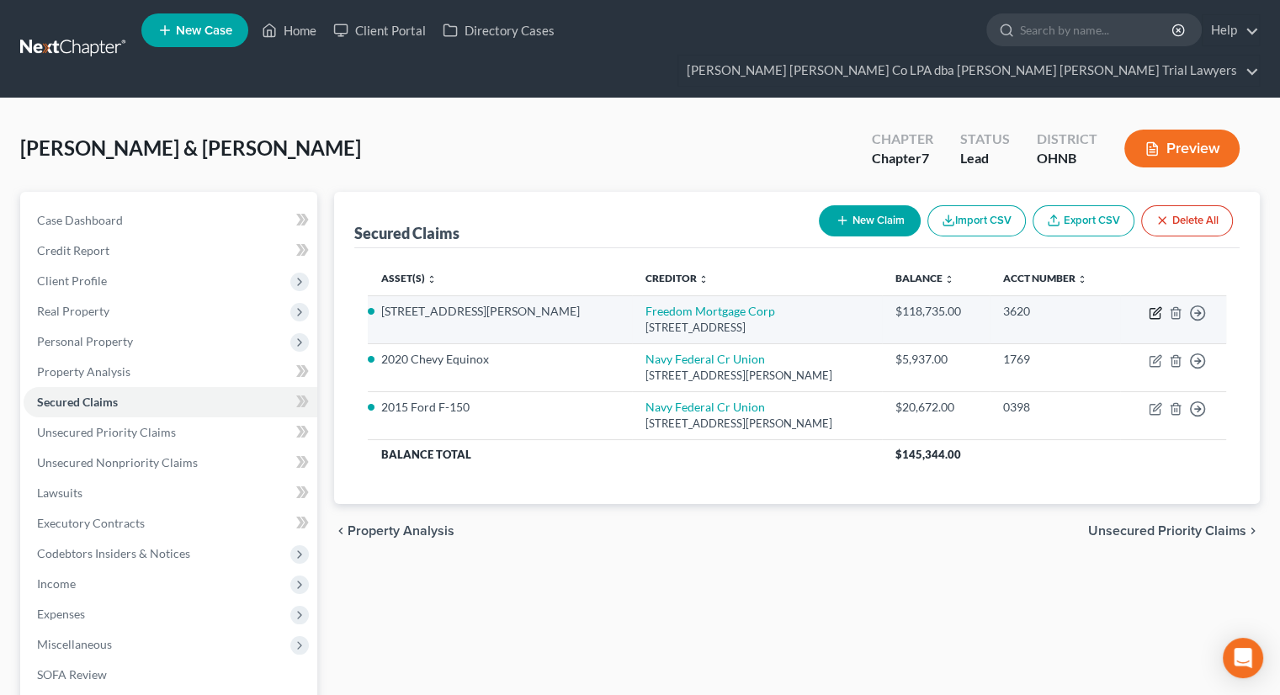
click at [1155, 307] on icon "button" at bounding box center [1157, 311] width 8 height 8
select select "9"
select select "2"
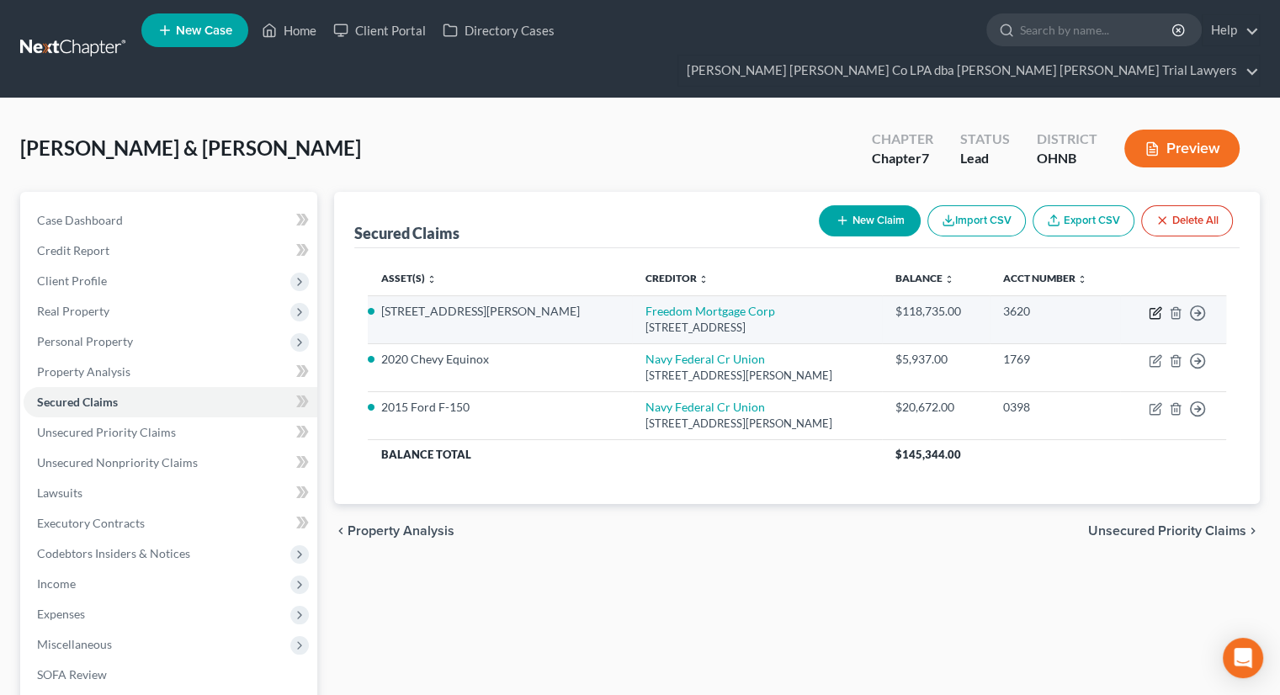
select select "0"
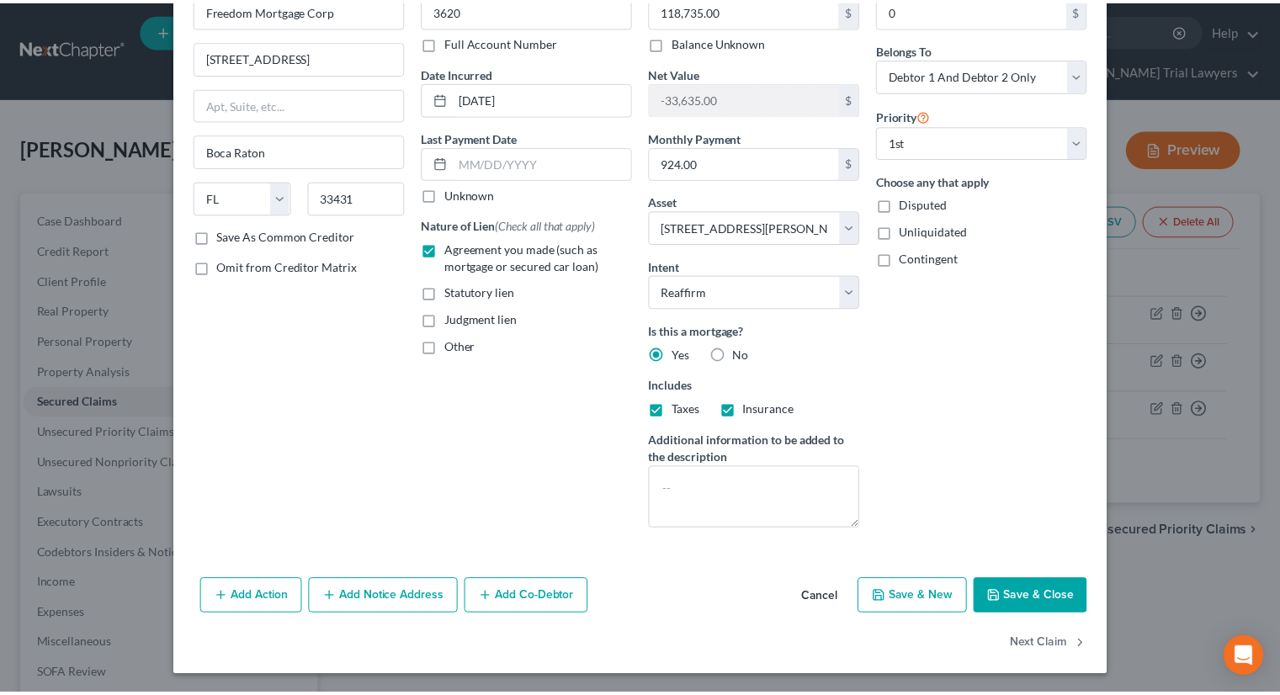
scroll to position [101, 0]
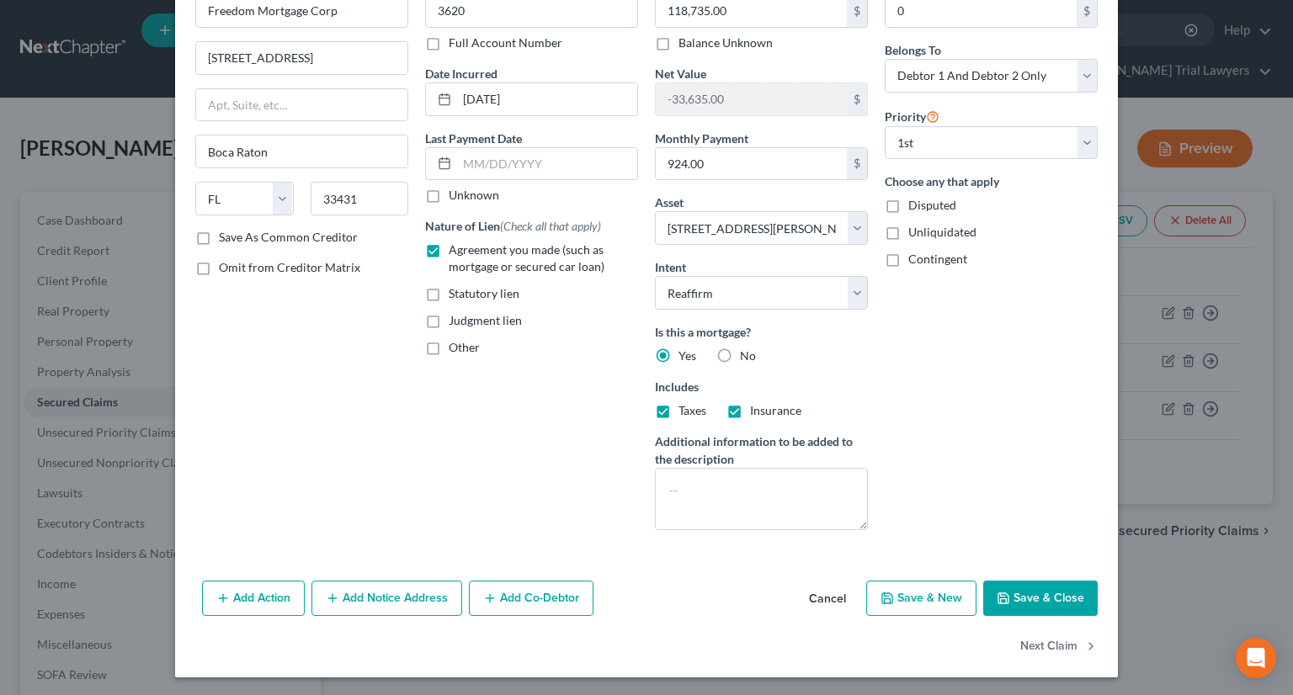
click at [1042, 620] on div "Add Action Add Notice Address Add Co-Debtor Cancel Save & New Save & Close" at bounding box center [646, 602] width 943 height 56
click at [1040, 607] on button "Save & Close" at bounding box center [1040, 598] width 114 height 35
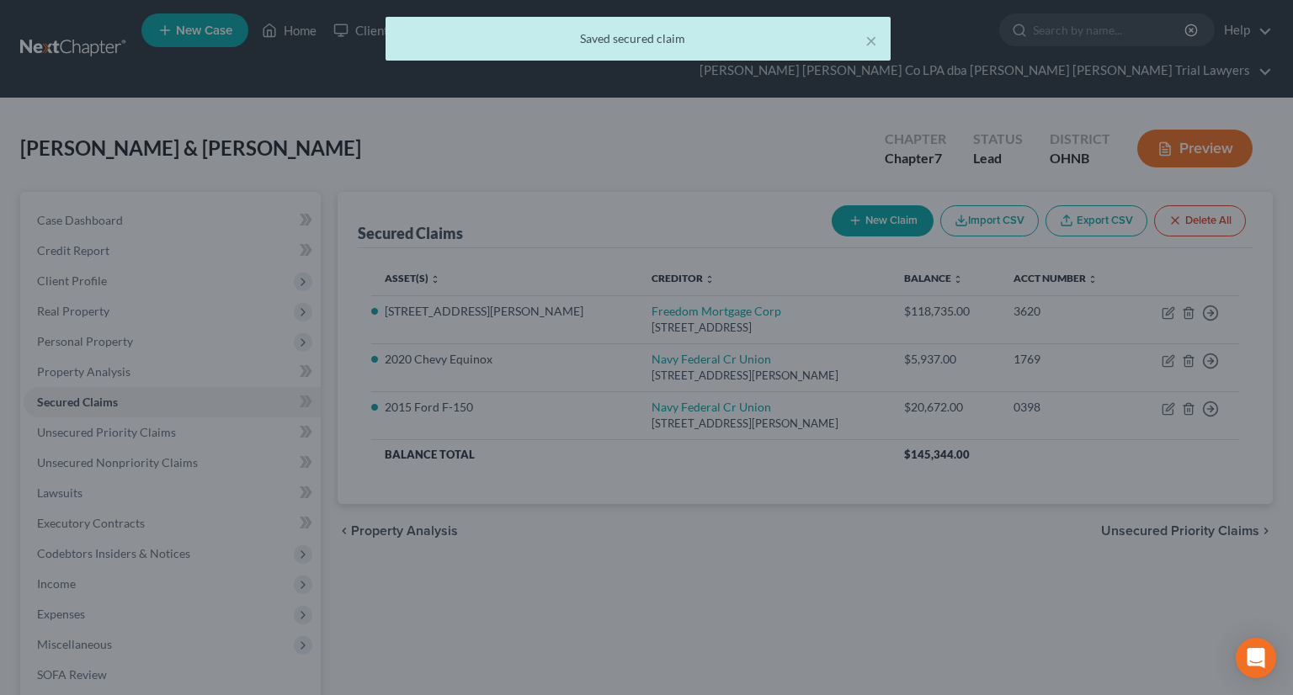
select select "2"
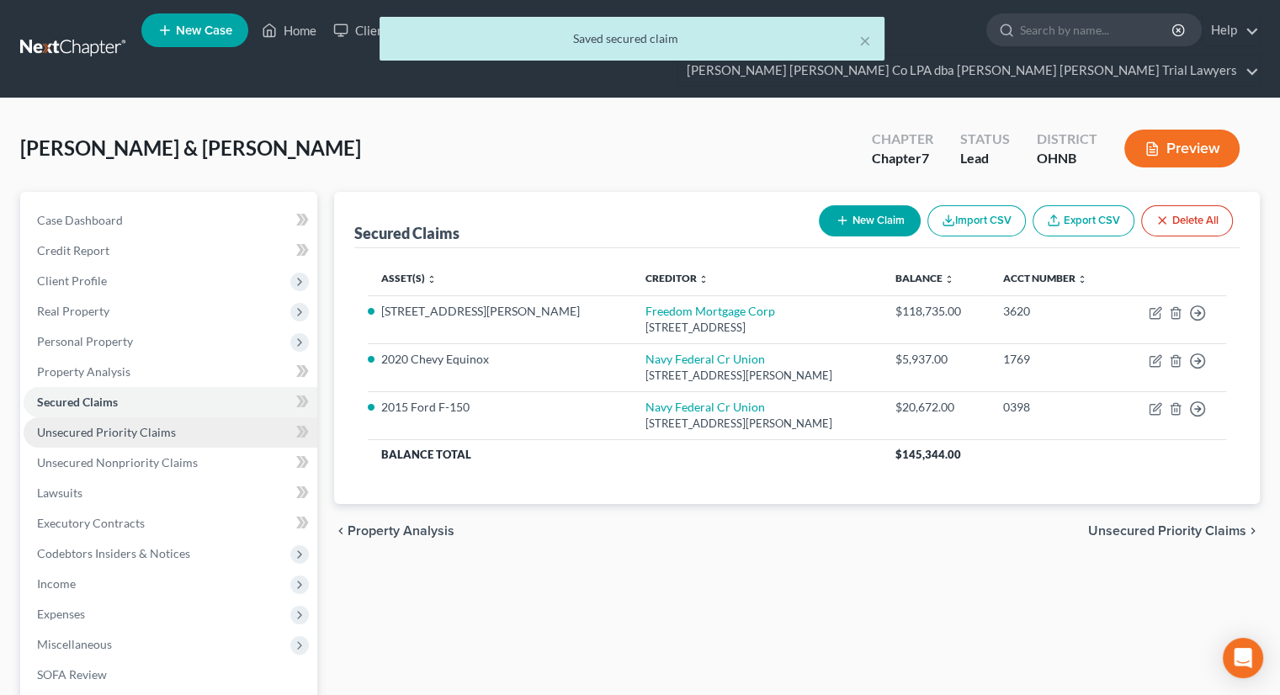
click at [131, 417] on link "Unsecured Priority Claims" at bounding box center [171, 432] width 294 height 30
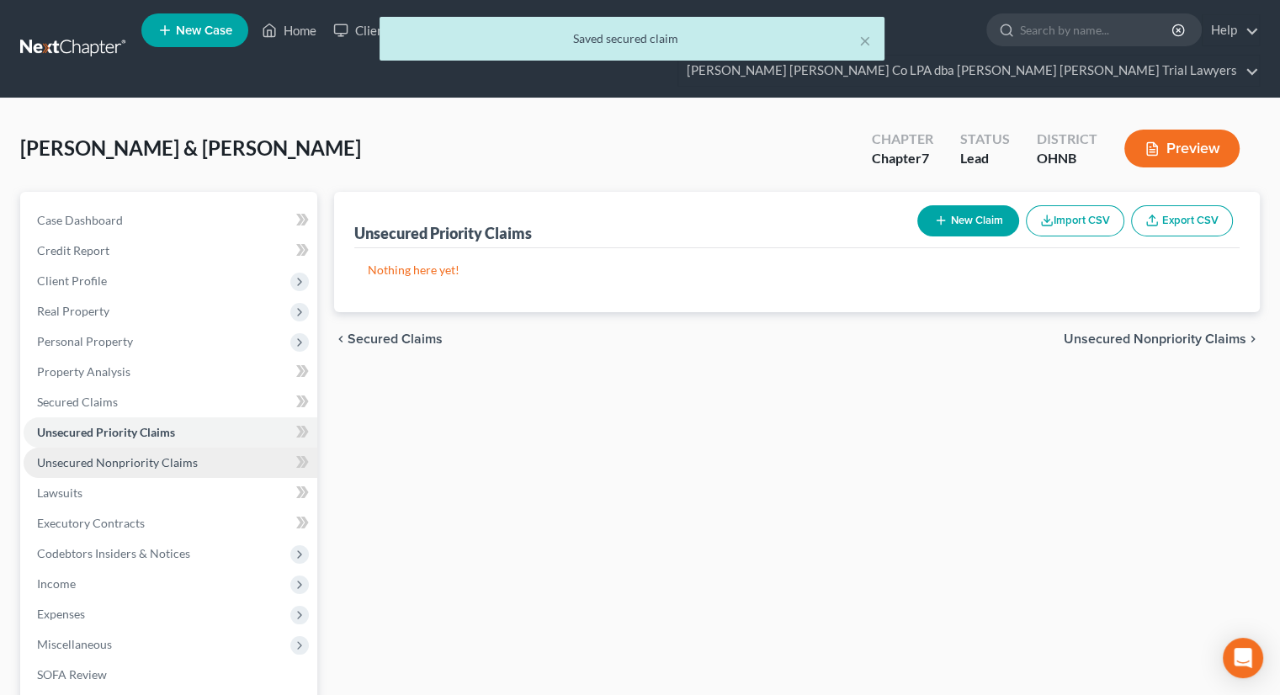
click at [132, 455] on span "Unsecured Nonpriority Claims" at bounding box center [117, 462] width 161 height 14
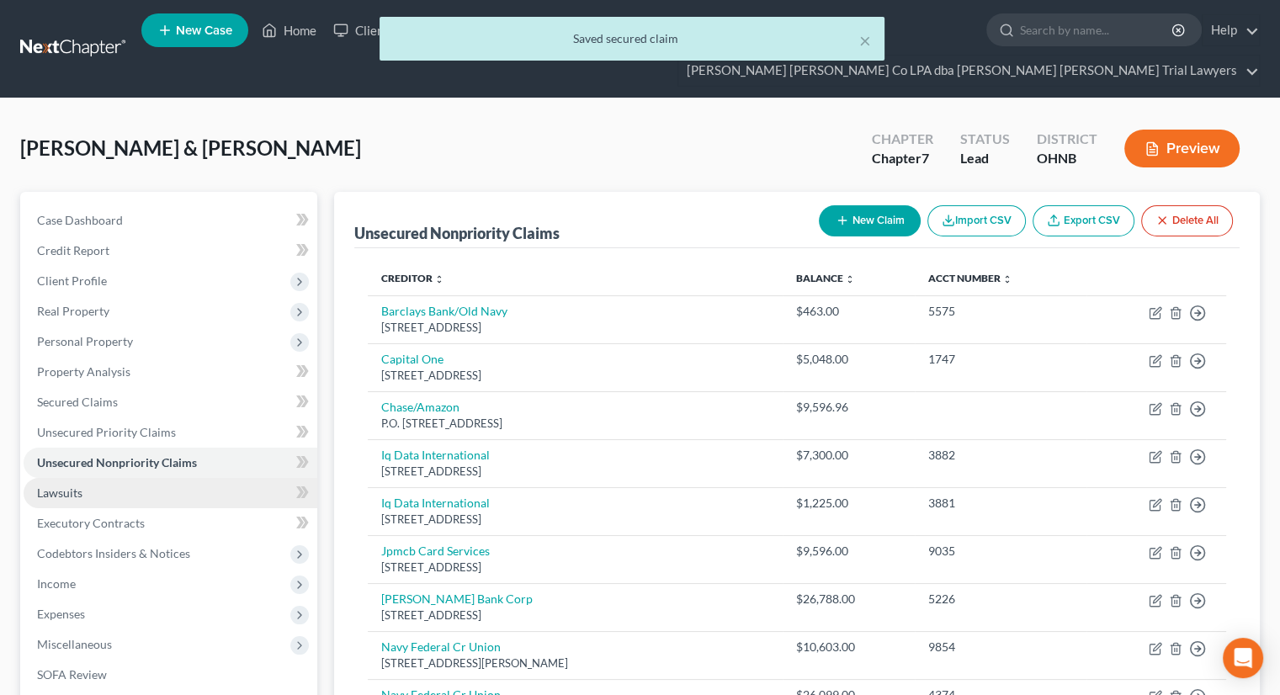
click at [121, 478] on link "Lawsuits" at bounding box center [171, 493] width 294 height 30
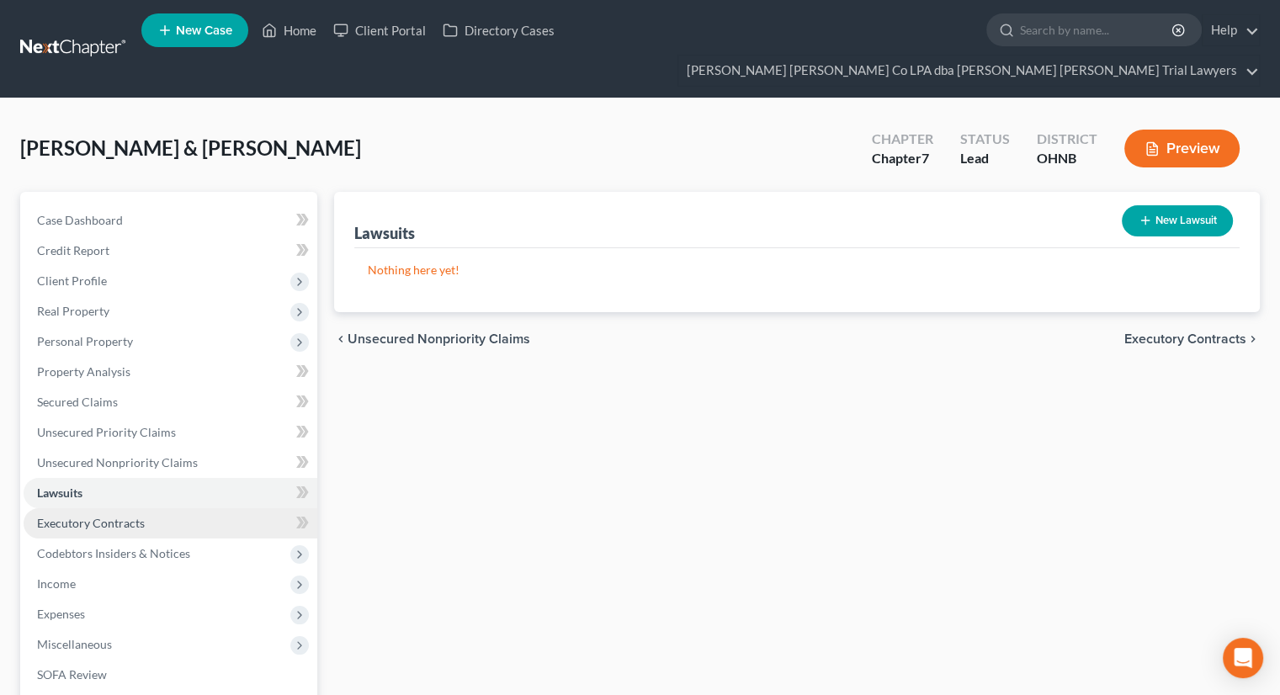
click at [116, 516] on span "Executory Contracts" at bounding box center [91, 523] width 108 height 14
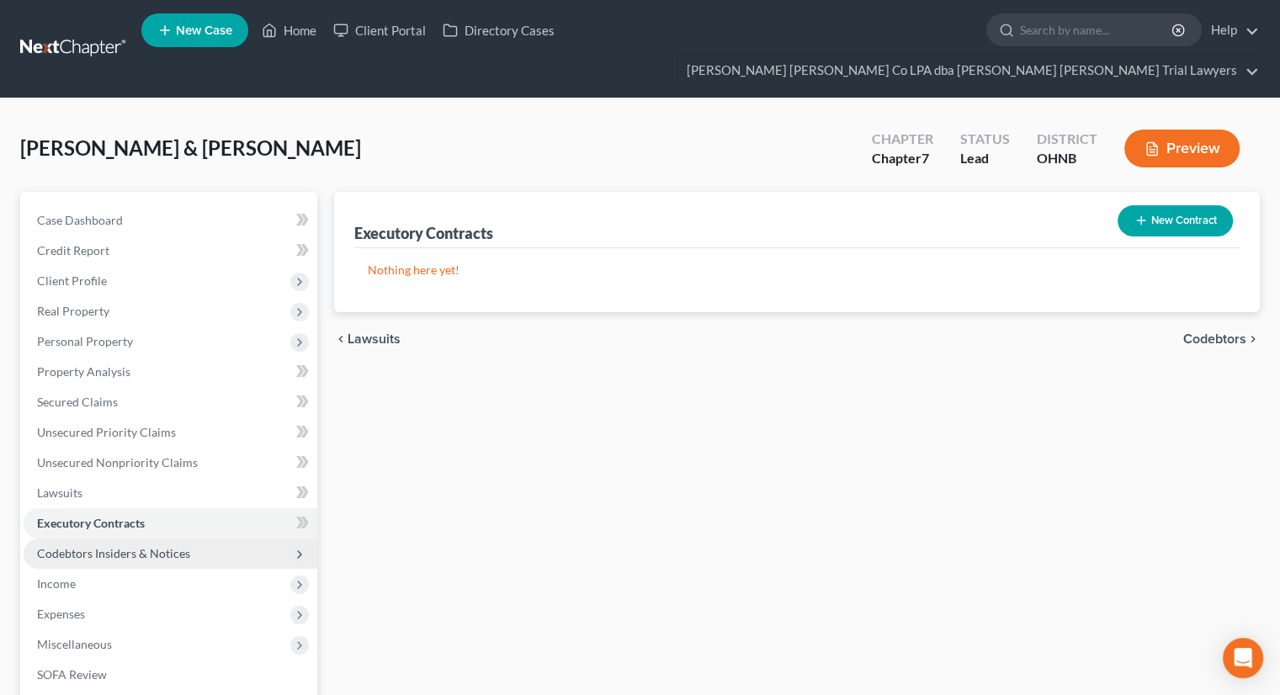
click at [126, 546] on span "Codebtors Insiders & Notices" at bounding box center [113, 553] width 153 height 14
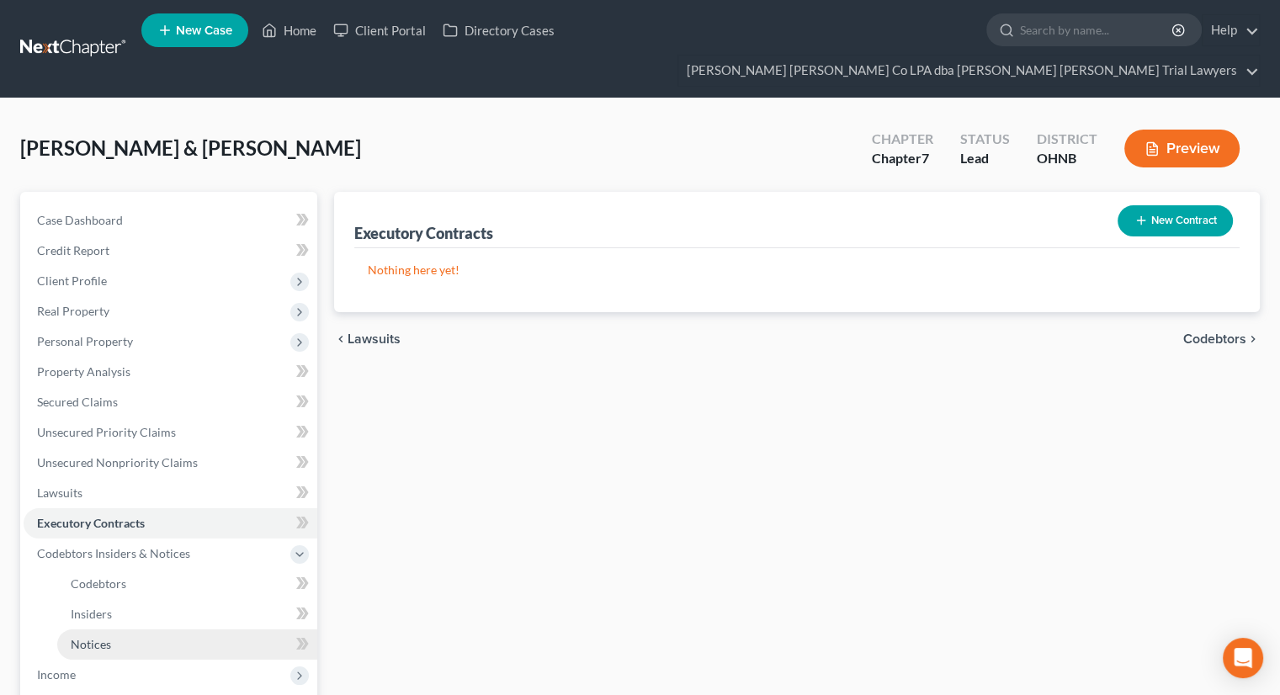
click at [125, 630] on link "Notices" at bounding box center [187, 645] width 260 height 30
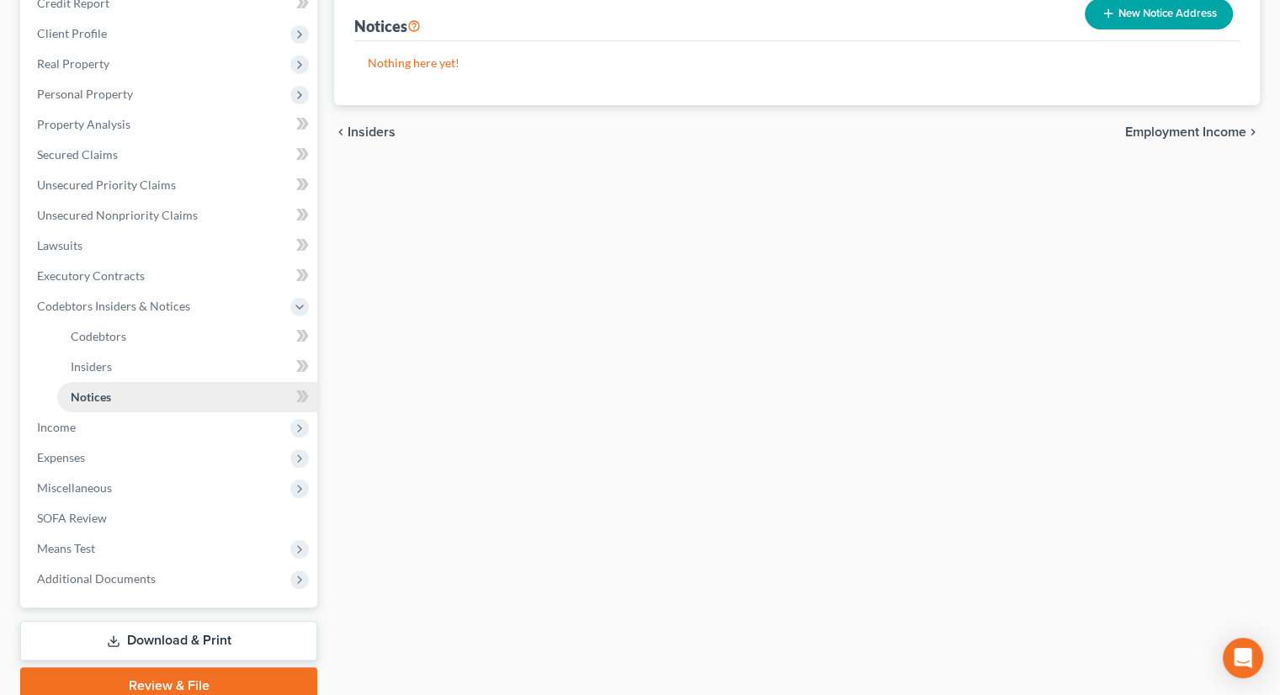
scroll to position [248, 0]
click at [121, 412] on span "Income" at bounding box center [171, 427] width 294 height 30
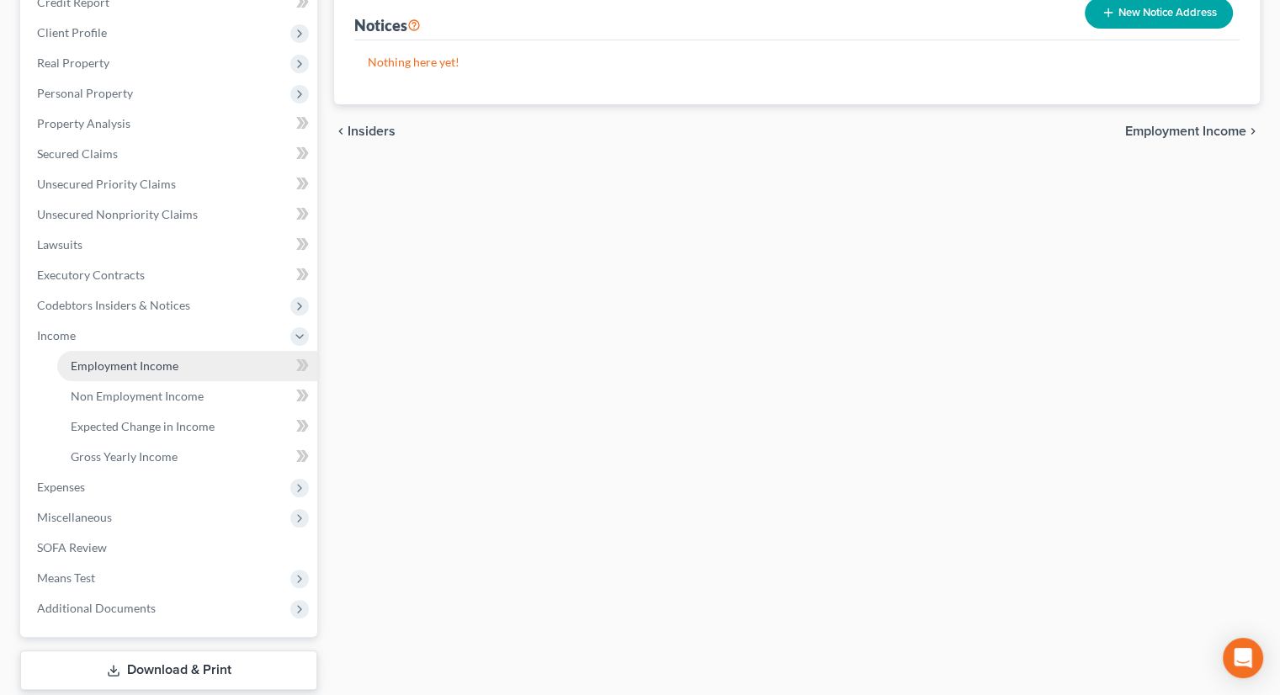
click at [143, 351] on link "Employment Income" at bounding box center [187, 366] width 260 height 30
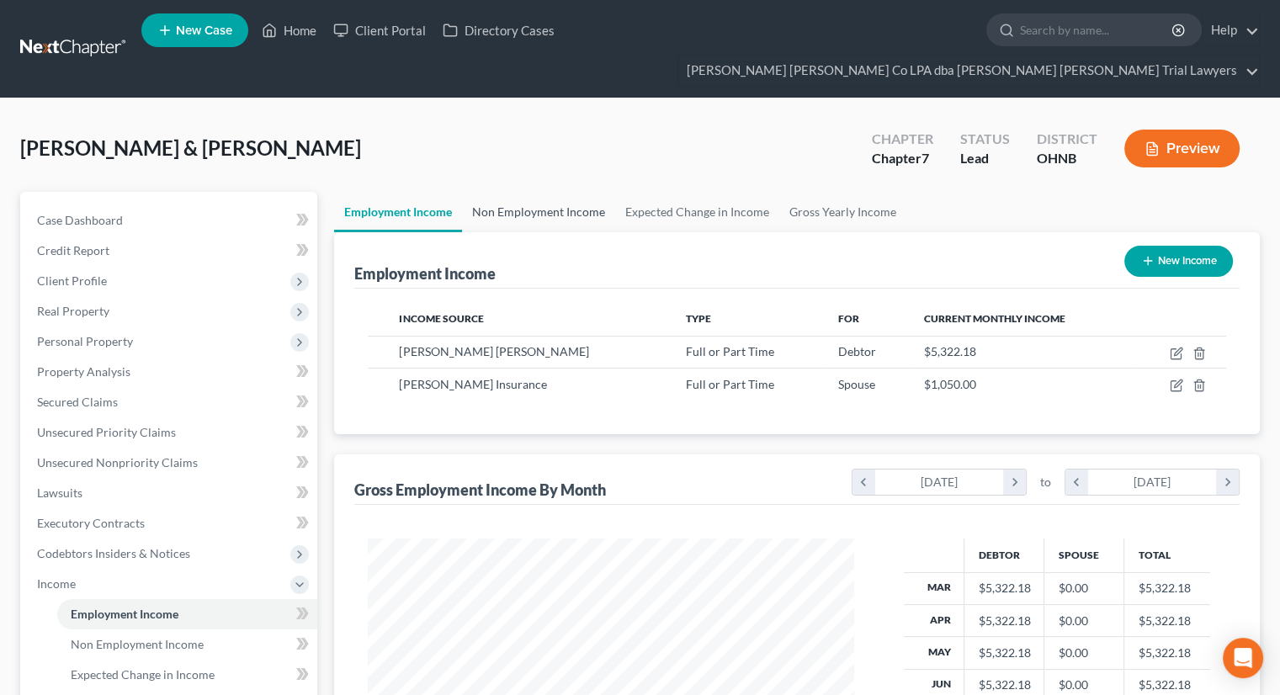
scroll to position [300, 519]
click at [552, 192] on link "Non Employment Income" at bounding box center [538, 212] width 153 height 40
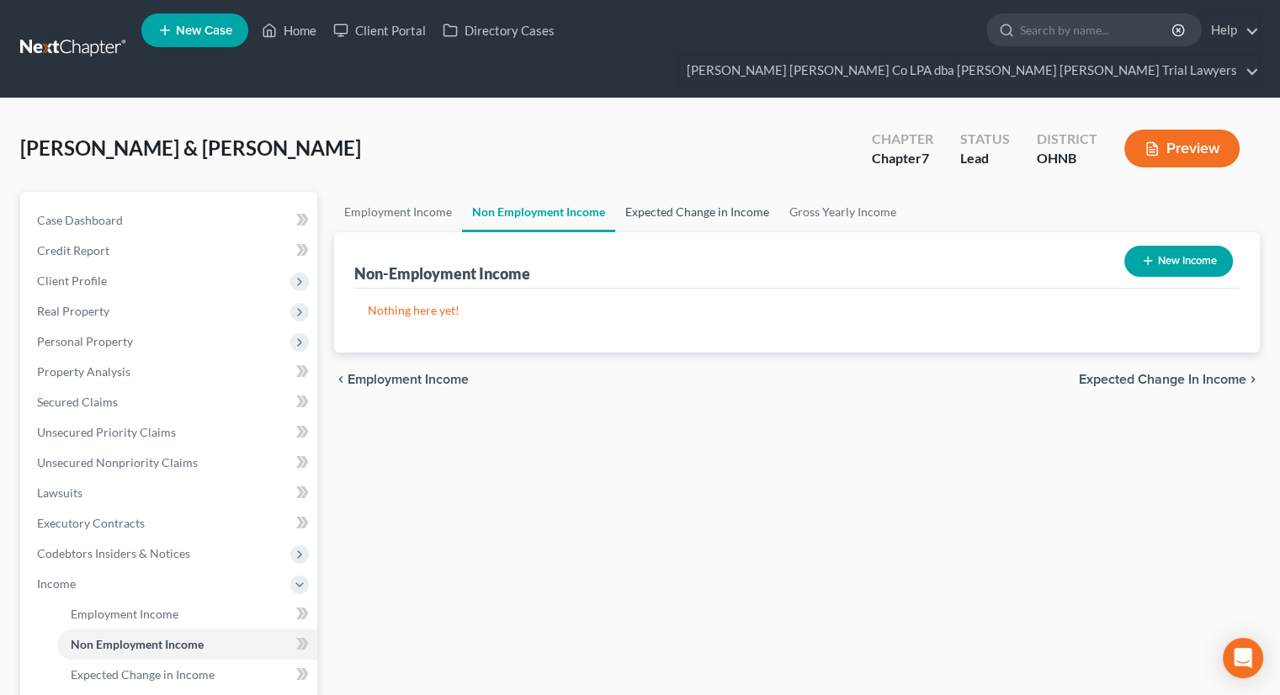
click at [653, 192] on link "Expected Change in Income" at bounding box center [697, 212] width 164 height 40
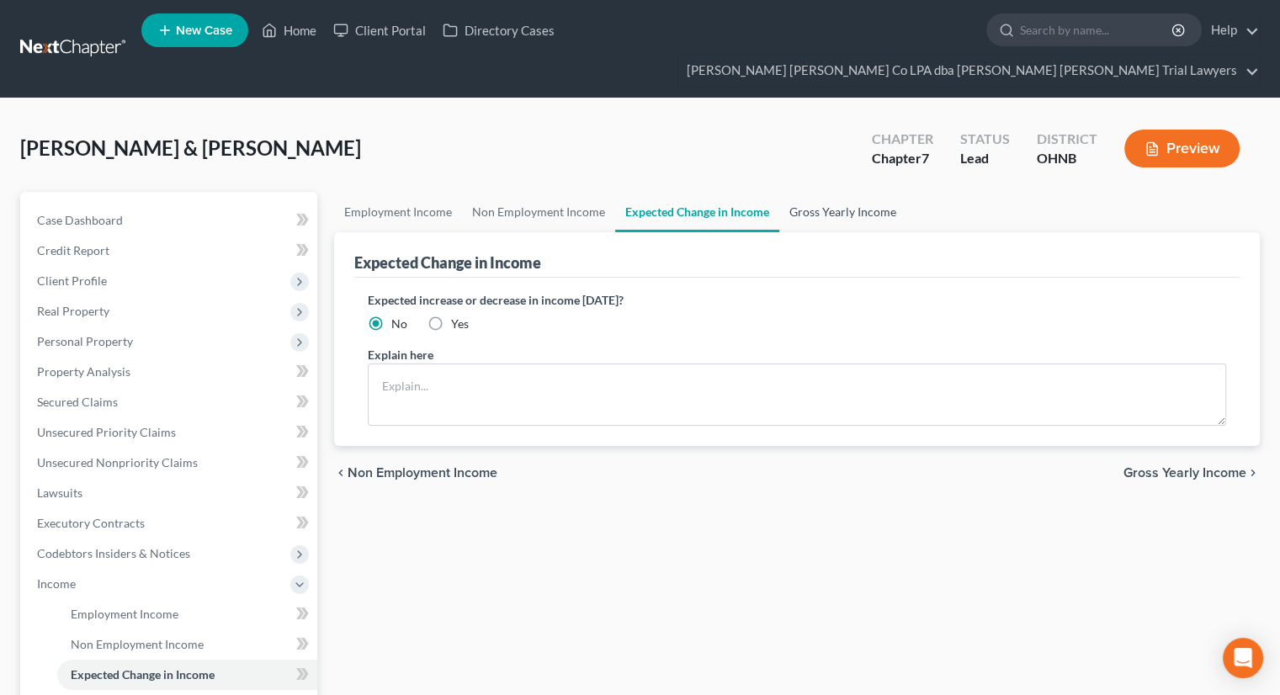
click at [821, 192] on link "Gross Yearly Income" at bounding box center [842, 212] width 127 height 40
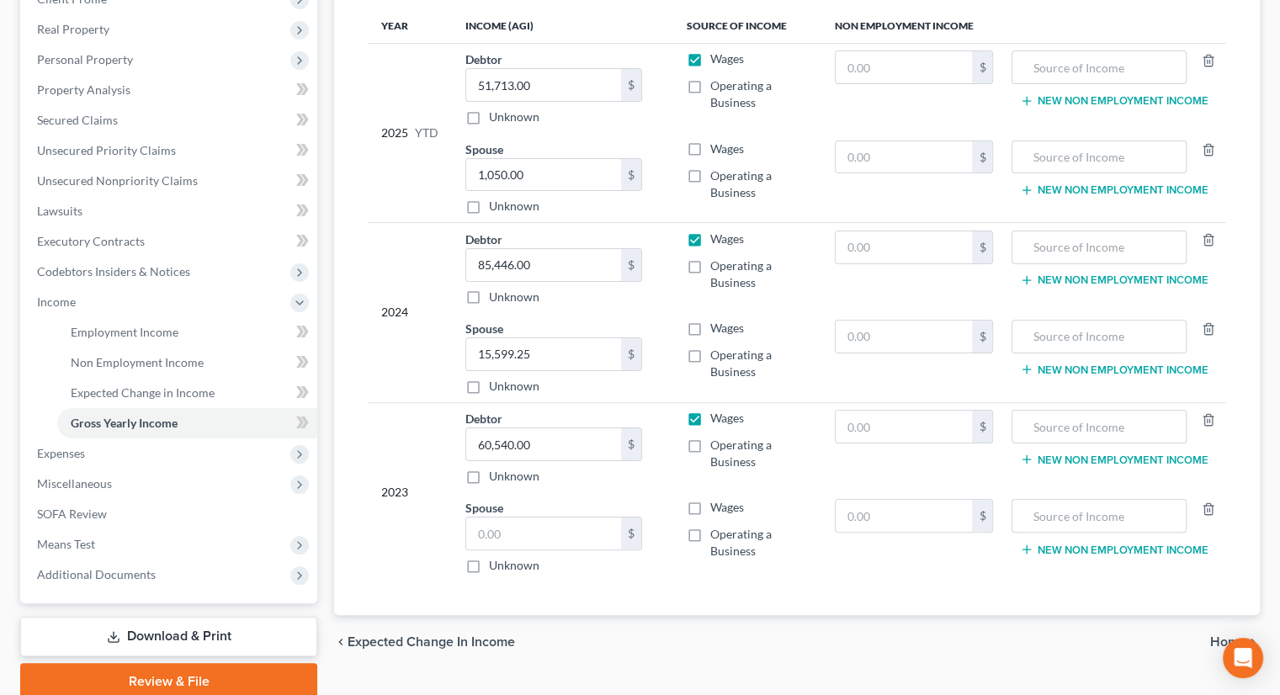
scroll to position [283, 0]
click at [173, 438] on span "Expenses" at bounding box center [171, 453] width 294 height 30
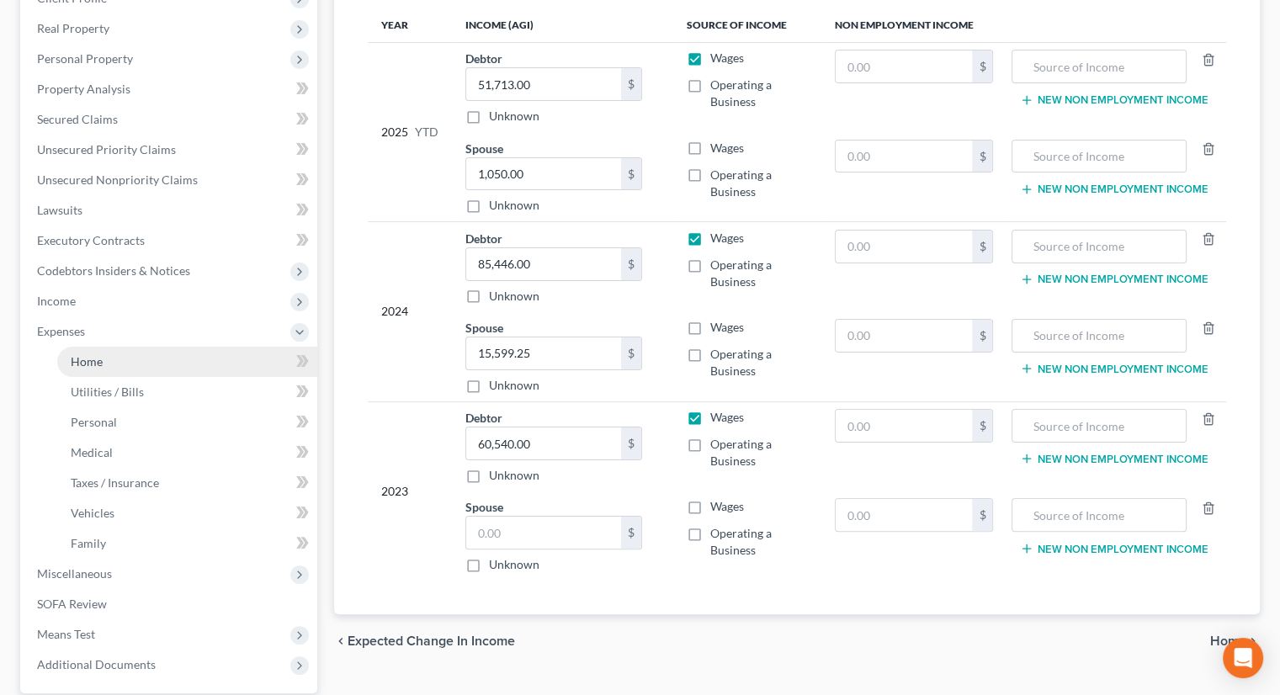
click at [181, 347] on link "Home" at bounding box center [187, 362] width 260 height 30
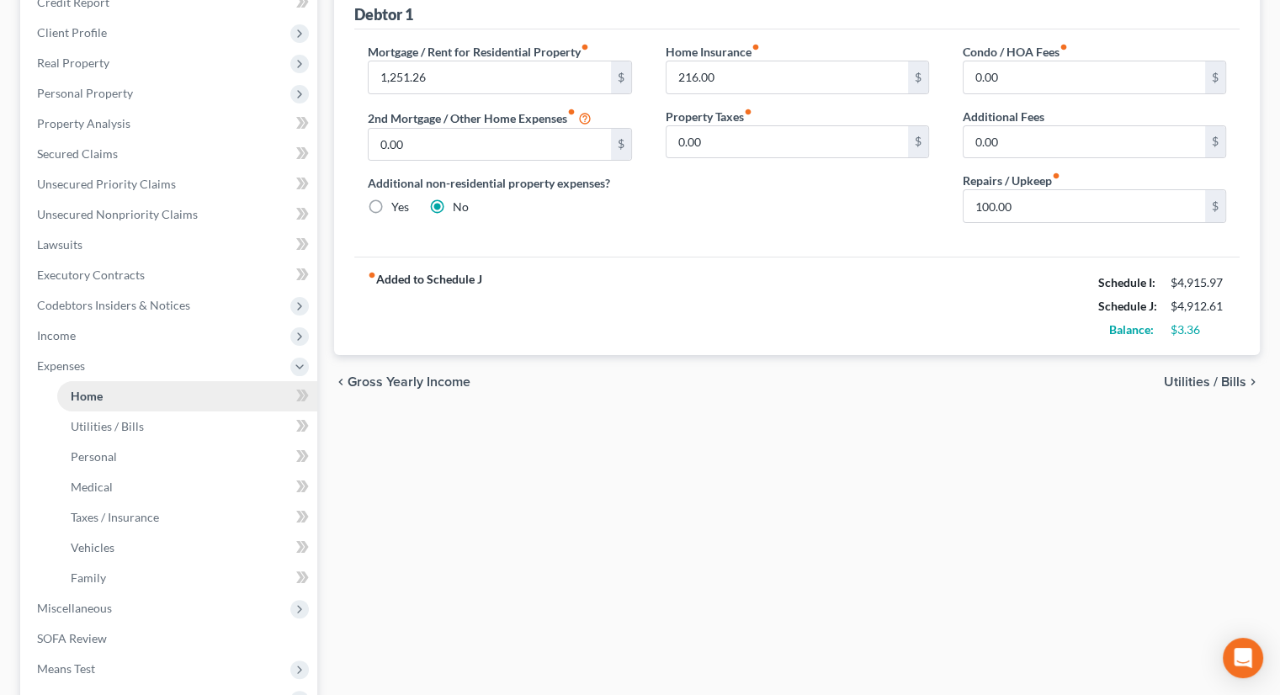
scroll to position [249, 0]
click at [151, 411] on link "Utilities / Bills" at bounding box center [187, 426] width 260 height 30
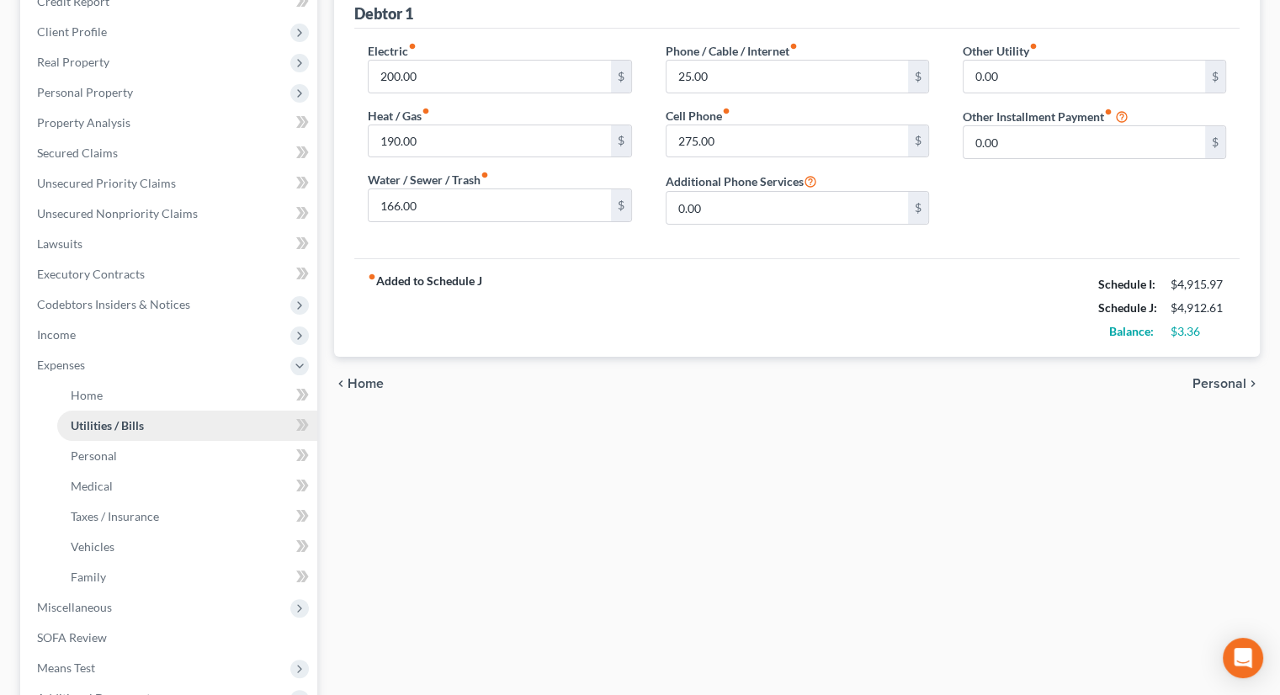
scroll to position [180, 0]
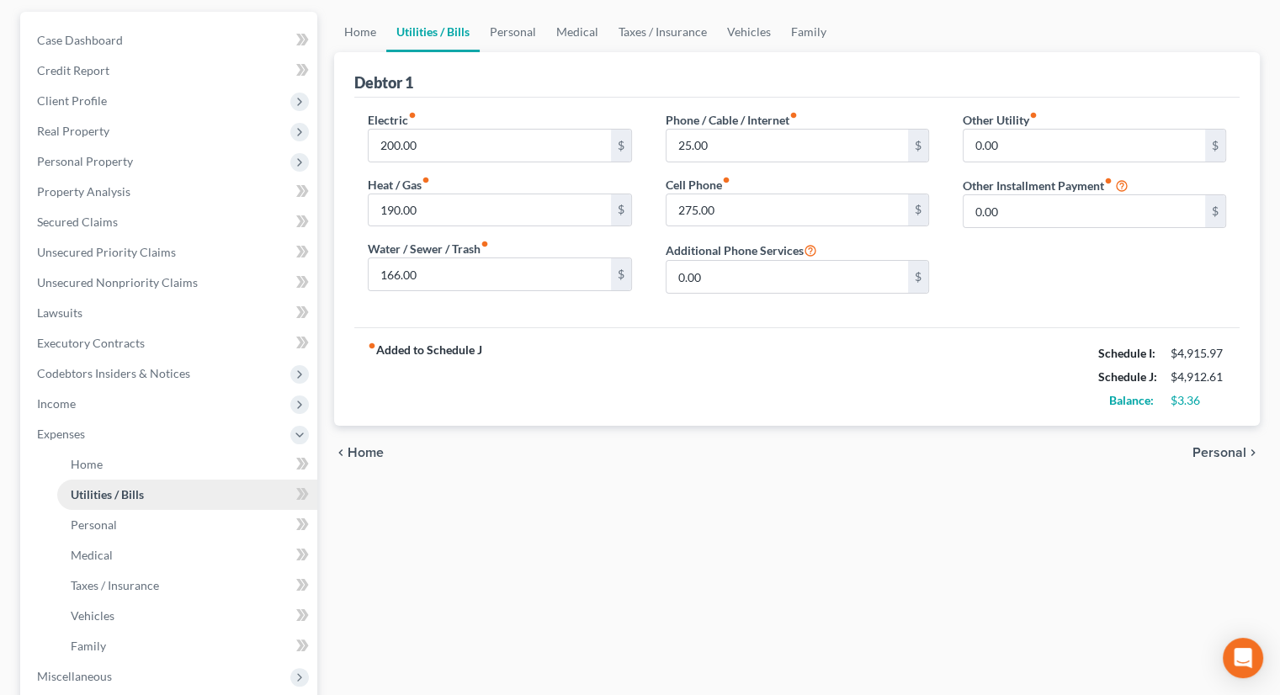
click at [150, 419] on li "Expenses Home Utilities / Bills Personal Medical" at bounding box center [171, 540] width 294 height 242
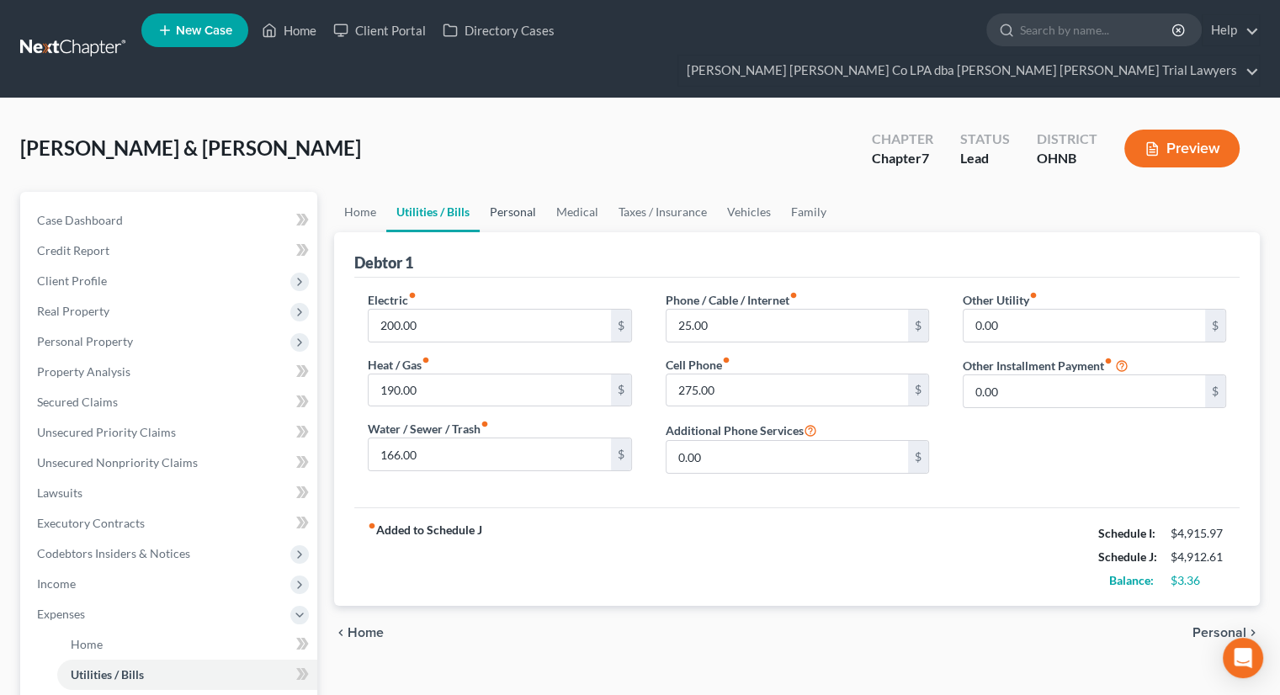
click at [516, 192] on link "Personal" at bounding box center [513, 212] width 66 height 40
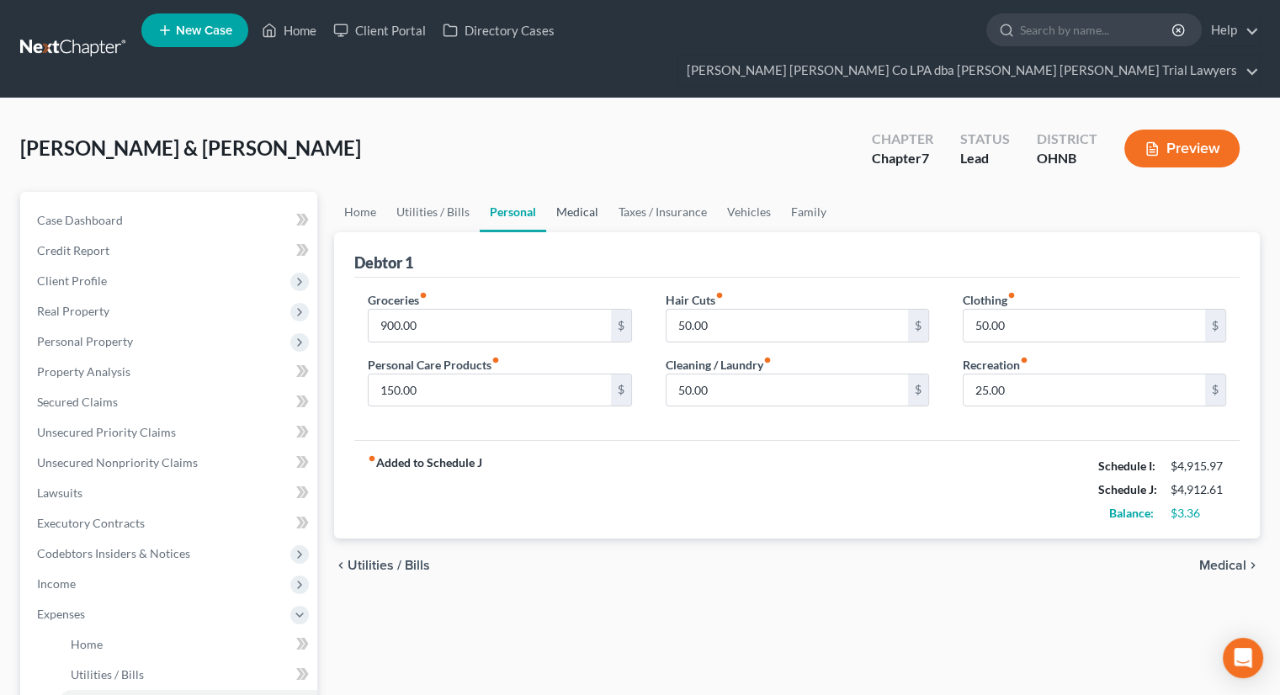
click at [572, 192] on link "Medical" at bounding box center [577, 212] width 62 height 40
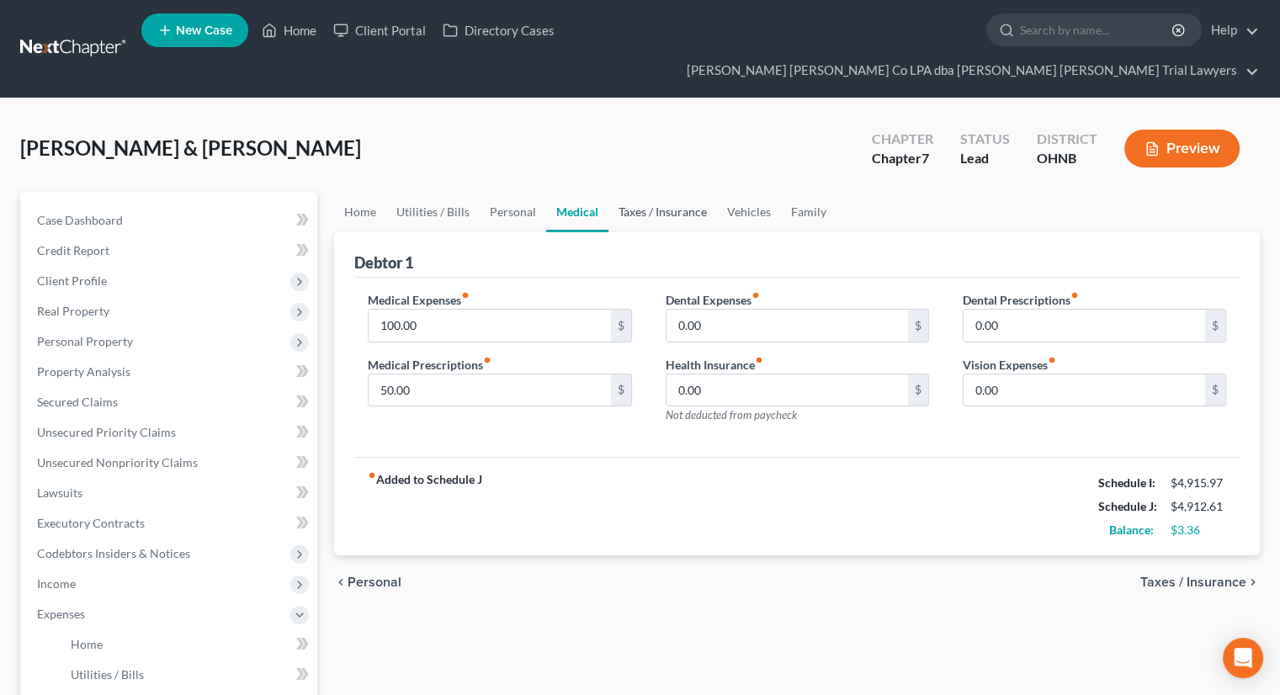
click at [660, 192] on link "Taxes / Insurance" at bounding box center [663, 212] width 109 height 40
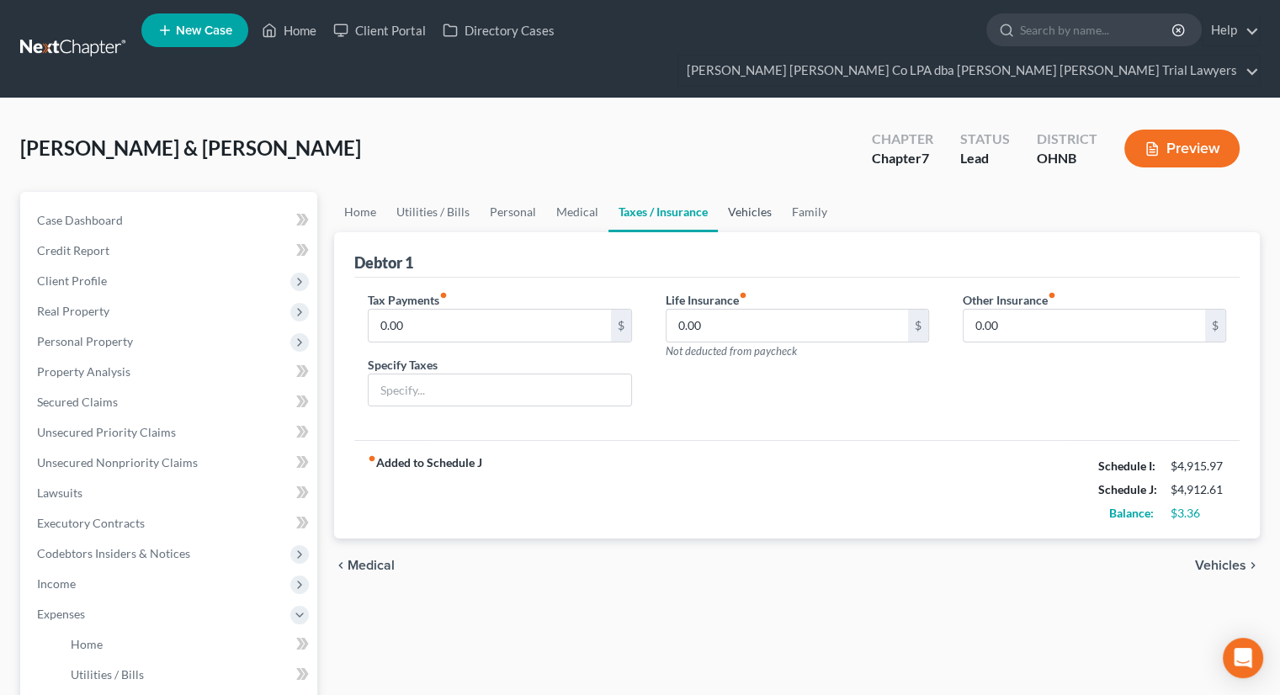
click at [751, 192] on link "Vehicles" at bounding box center [750, 212] width 64 height 40
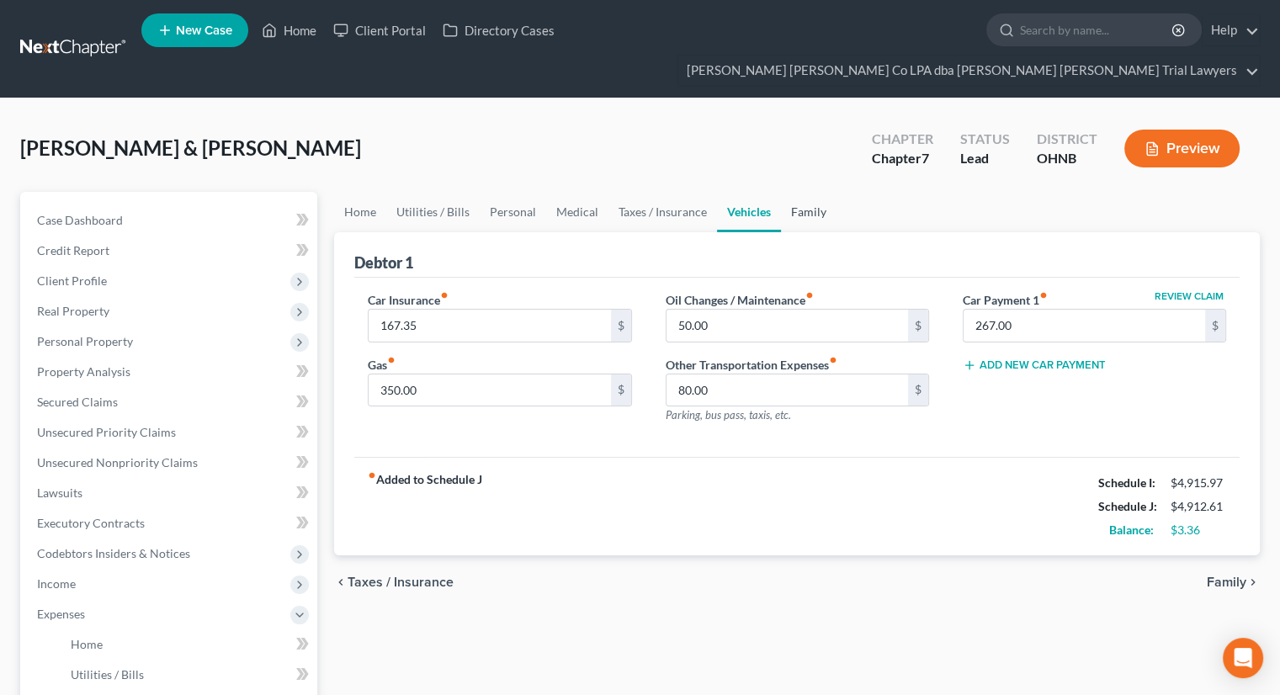
click at [803, 192] on link "Family" at bounding box center [809, 212] width 56 height 40
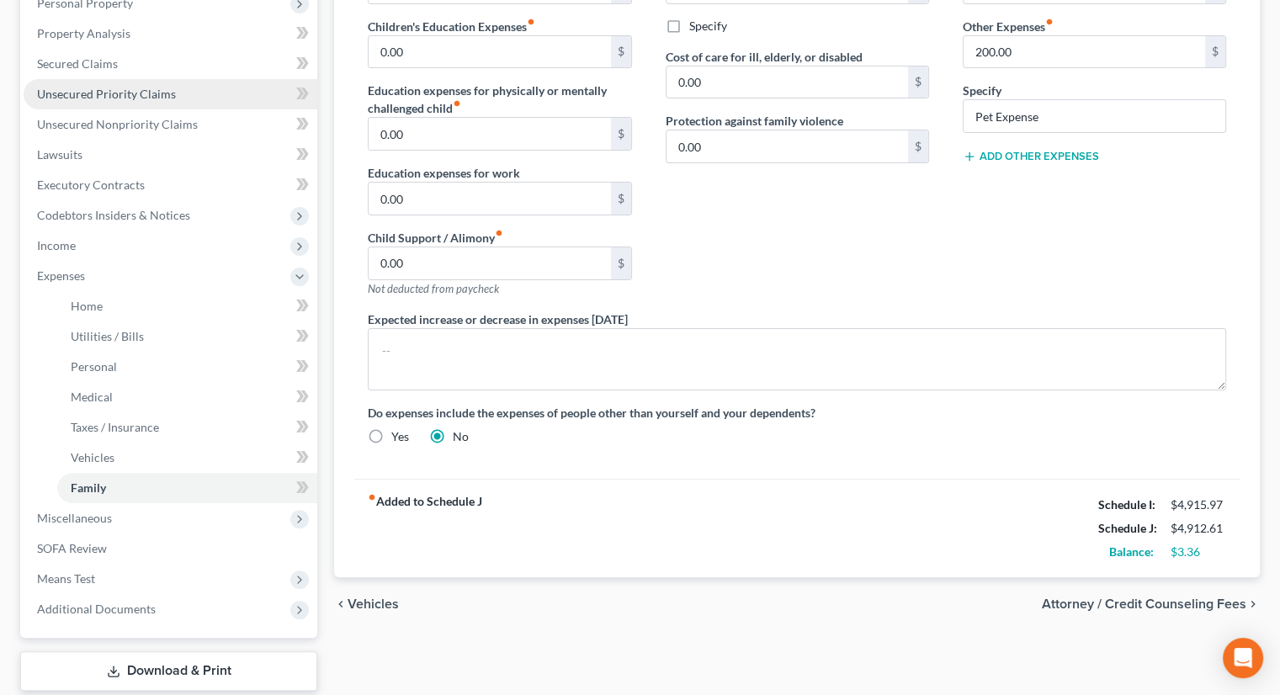
scroll to position [339, 0]
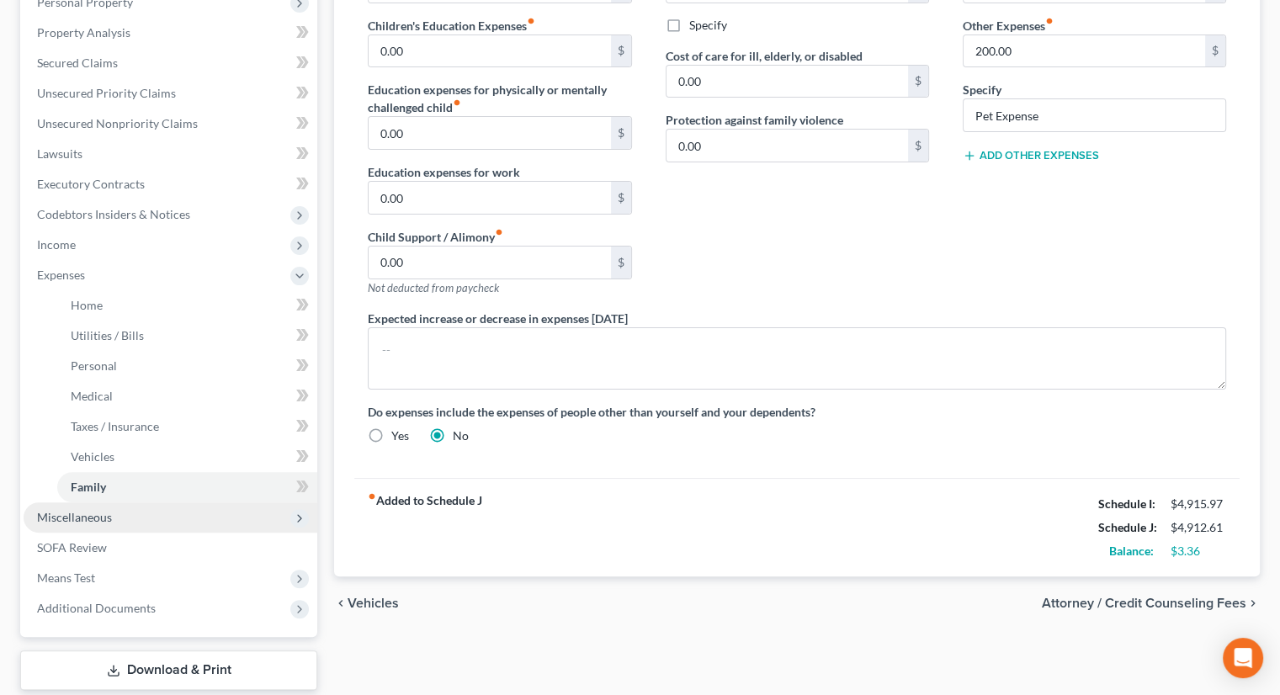
click at [108, 510] on span "Miscellaneous" at bounding box center [74, 517] width 75 height 14
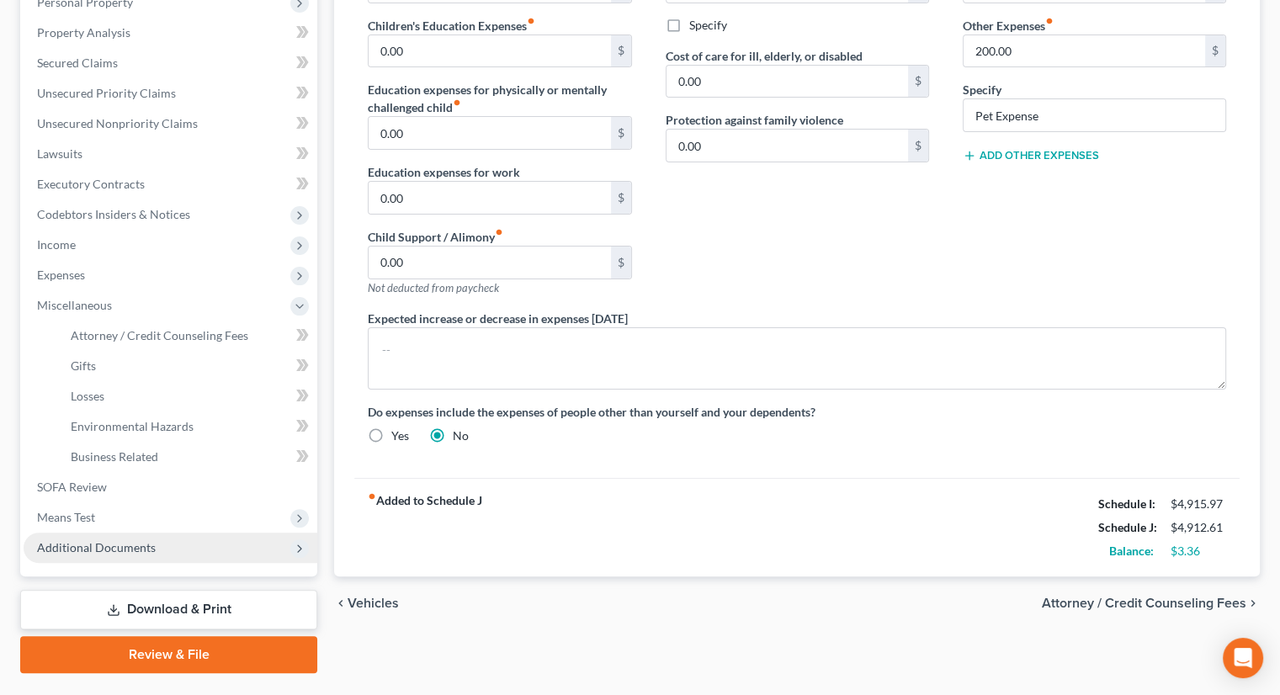
click at [130, 540] on span "Additional Documents" at bounding box center [96, 547] width 119 height 14
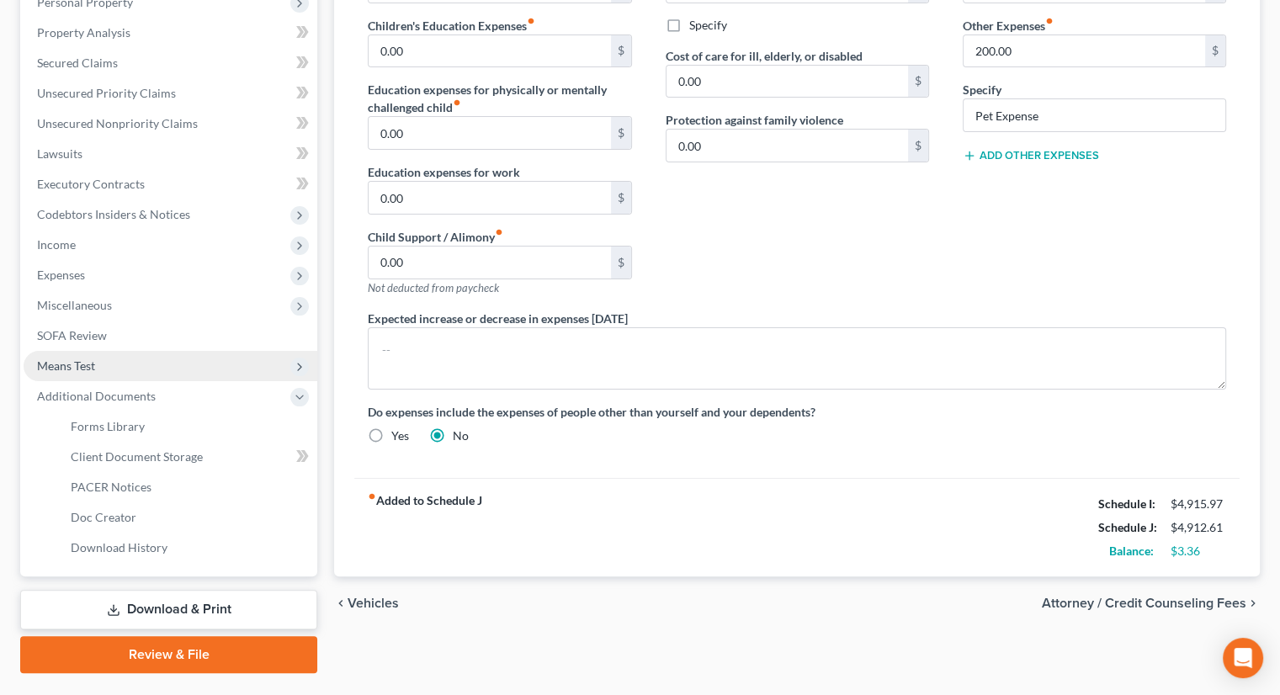
click at [109, 351] on span "Means Test" at bounding box center [171, 366] width 294 height 30
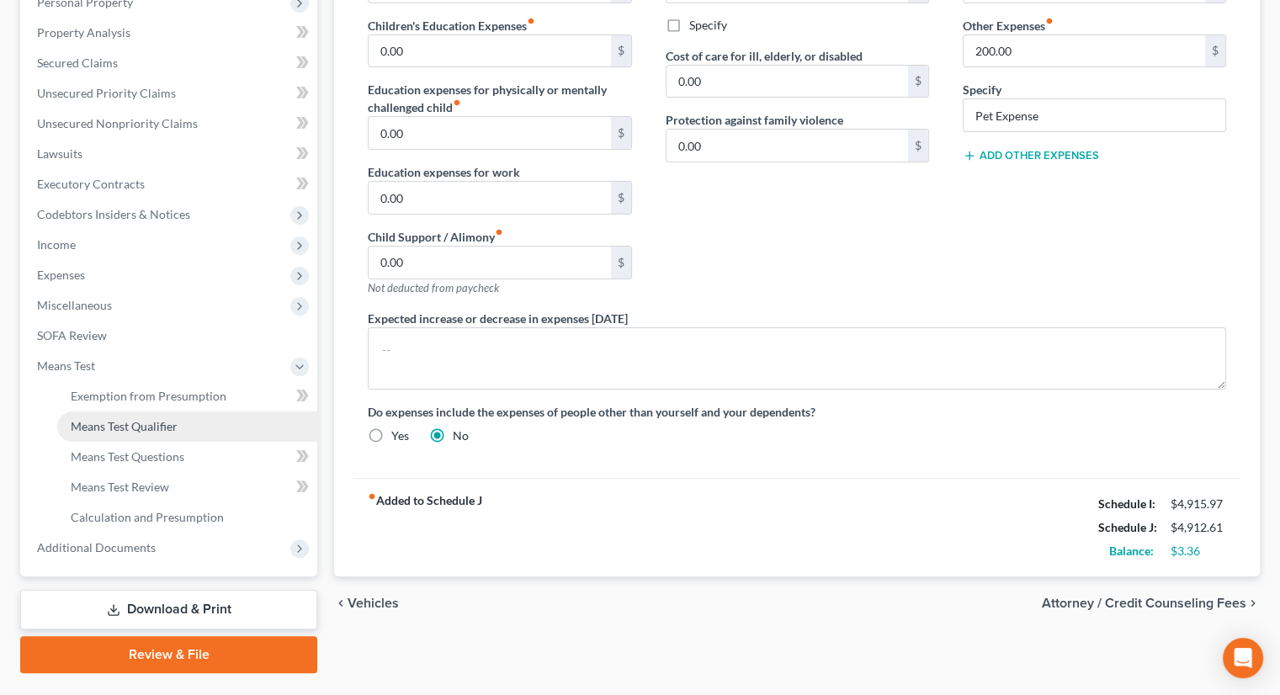
click at [138, 419] on span "Means Test Qualifier" at bounding box center [124, 426] width 107 height 14
